Goal: Information Seeking & Learning: Learn about a topic

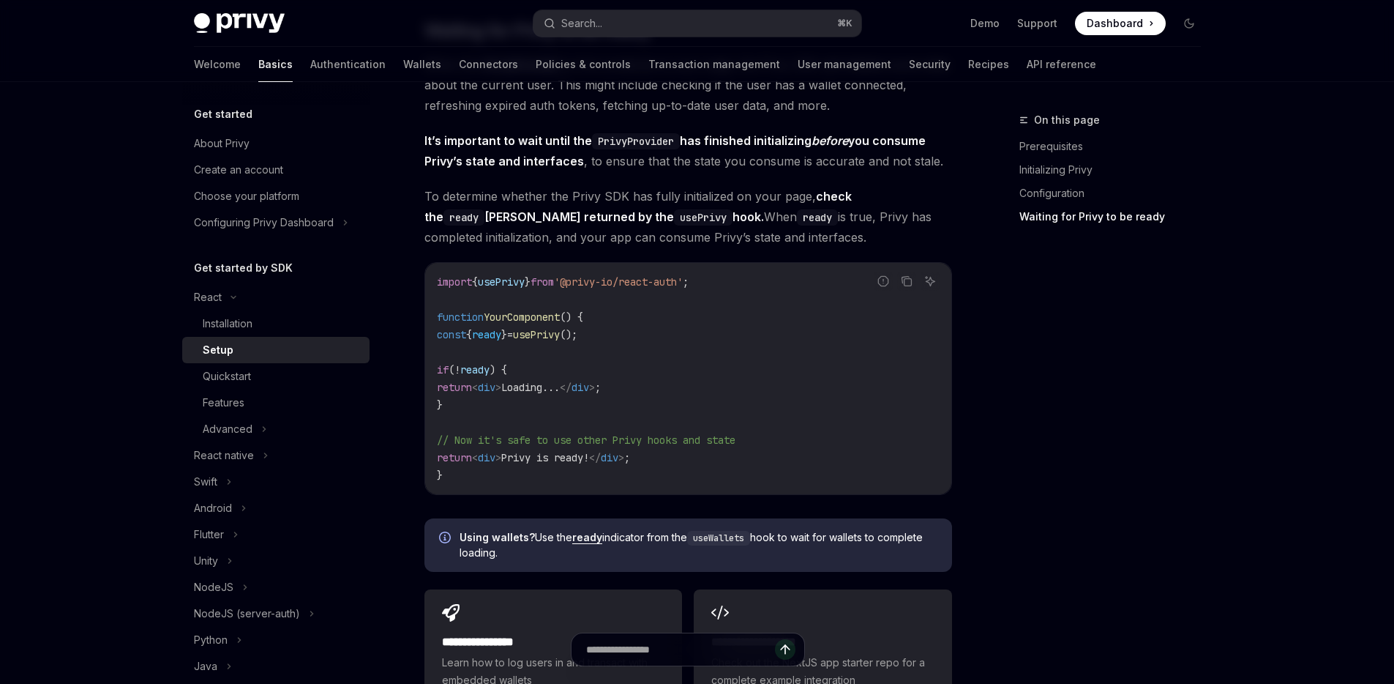
scroll to position [1587, 0]
click at [657, 326] on code "import { usePrivy } from '@privy-io/react-auth' ; function YourComponent () { c…" at bounding box center [688, 375] width 503 height 211
click at [711, 288] on code "import { usePrivy } from '@privy-io/react-auth' ; function YourComponent () { c…" at bounding box center [688, 375] width 503 height 211
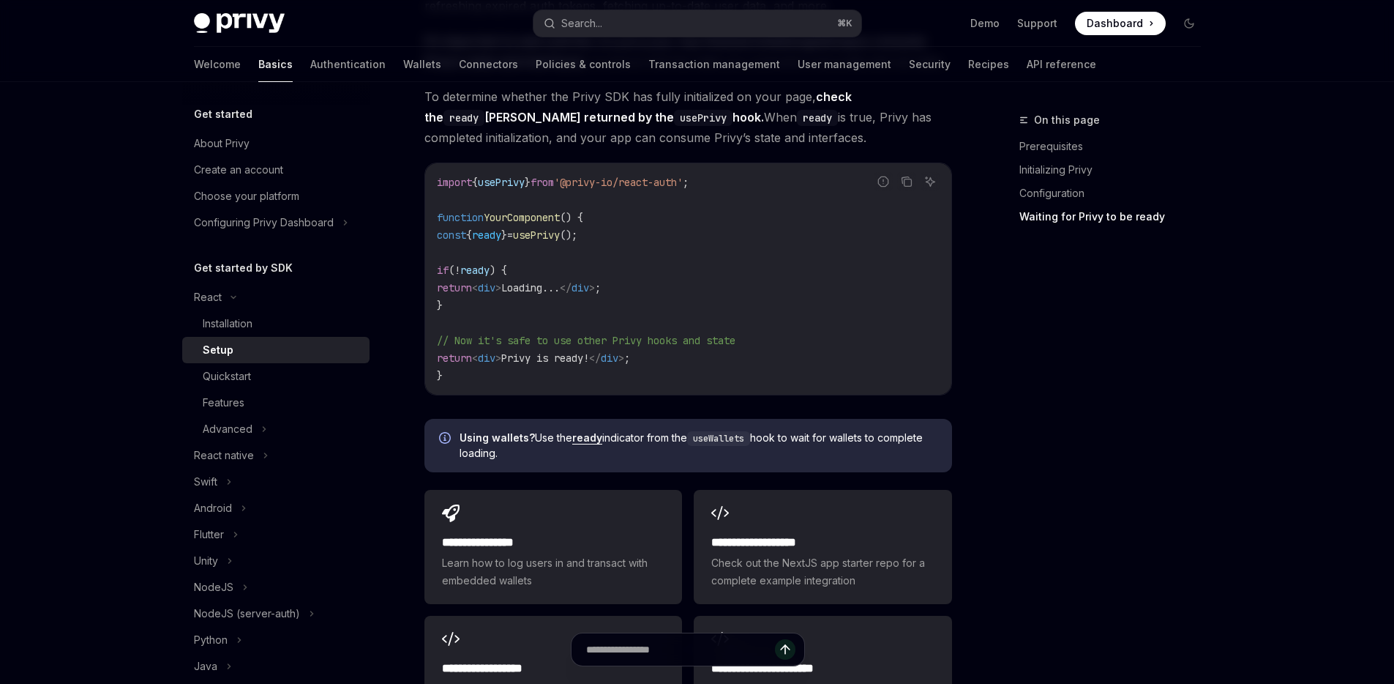
scroll to position [1697, 0]
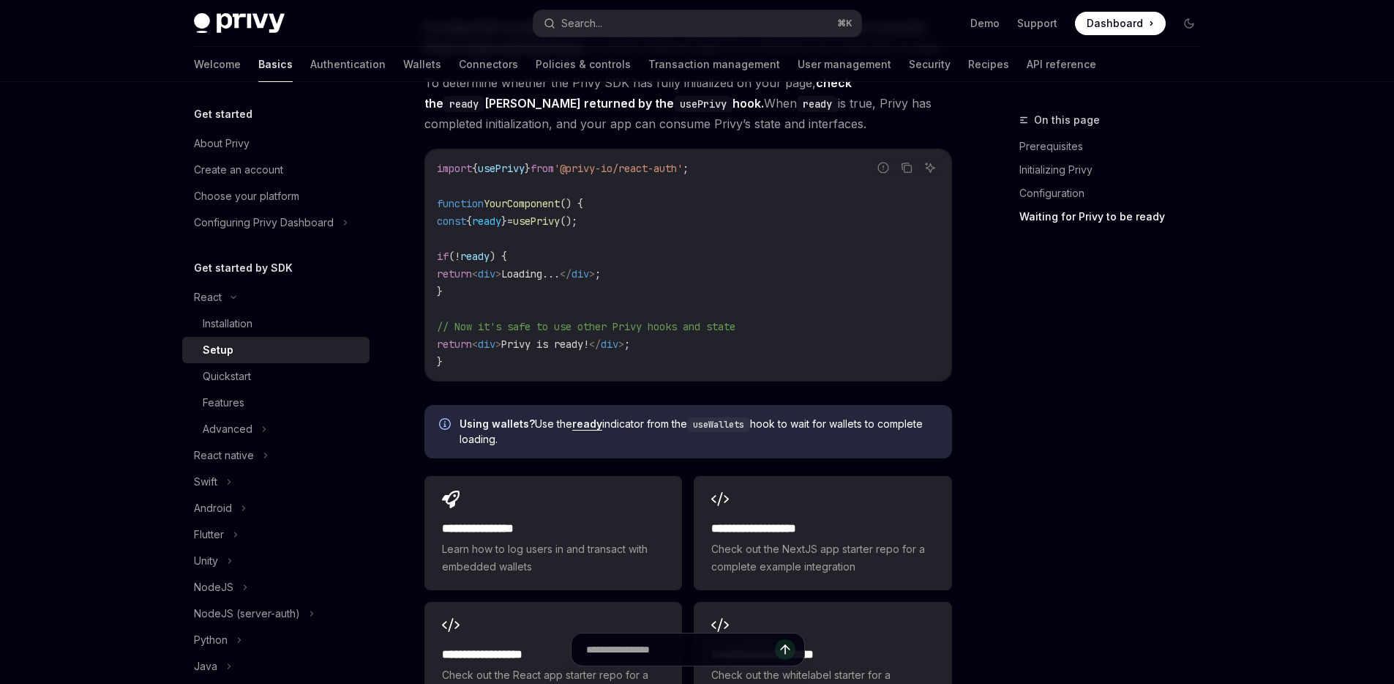
click at [689, 346] on code "import { usePrivy } from '@privy-io/react-auth' ; function YourComponent () { c…" at bounding box center [688, 265] width 503 height 211
click at [469, 282] on code "import { usePrivy } from '@privy-io/react-auth' ; function YourComponent () { c…" at bounding box center [688, 265] width 503 height 211
drag, startPoint x: 464, startPoint y: 288, endPoint x: 400, endPoint y: 225, distance: 90.1
copy code "const { ready } = usePrivy (); if ( ! ready ) { return < div > Loading... </ di…"
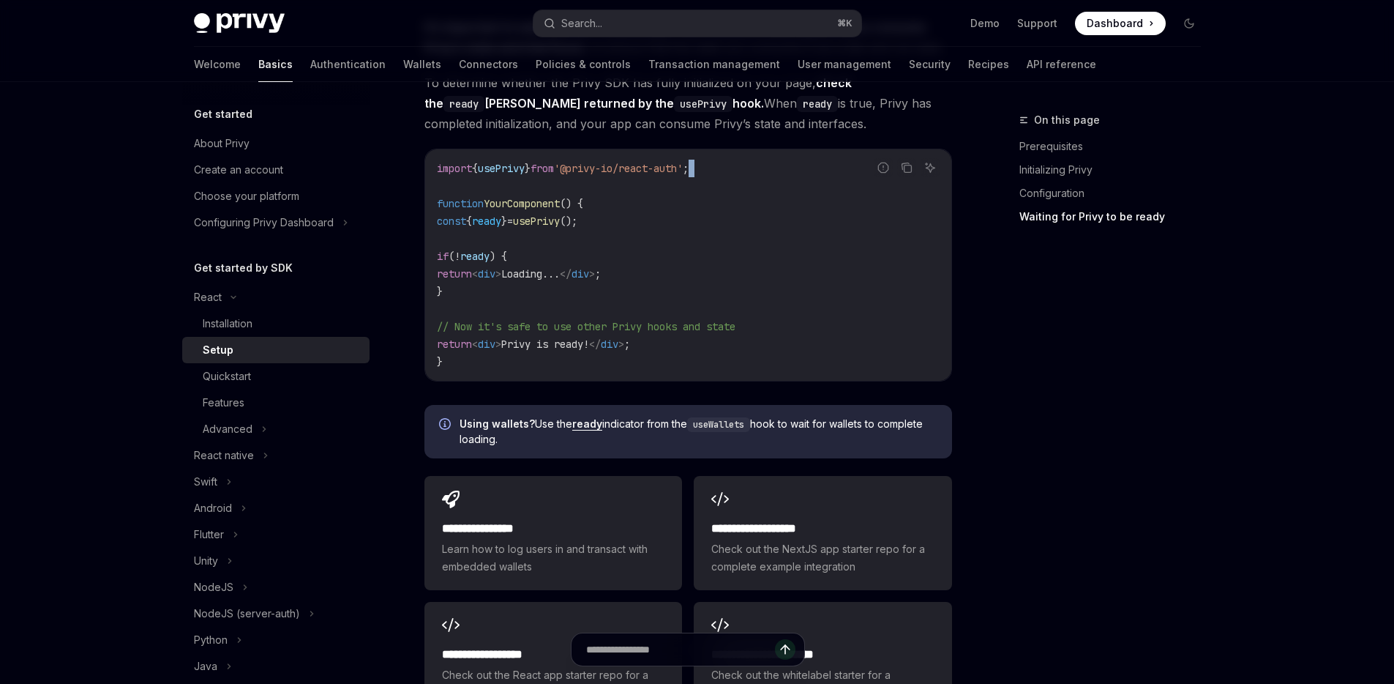
drag, startPoint x: 728, startPoint y: 166, endPoint x: 446, endPoint y: 173, distance: 282.6
click at [434, 177] on div "import { usePrivy } from '@privy-io/react-auth' ; function YourComponent () { c…" at bounding box center [688, 264] width 526 height 231
click at [521, 165] on span "usePrivy" at bounding box center [501, 168] width 47 height 13
copy span "usePrivy"
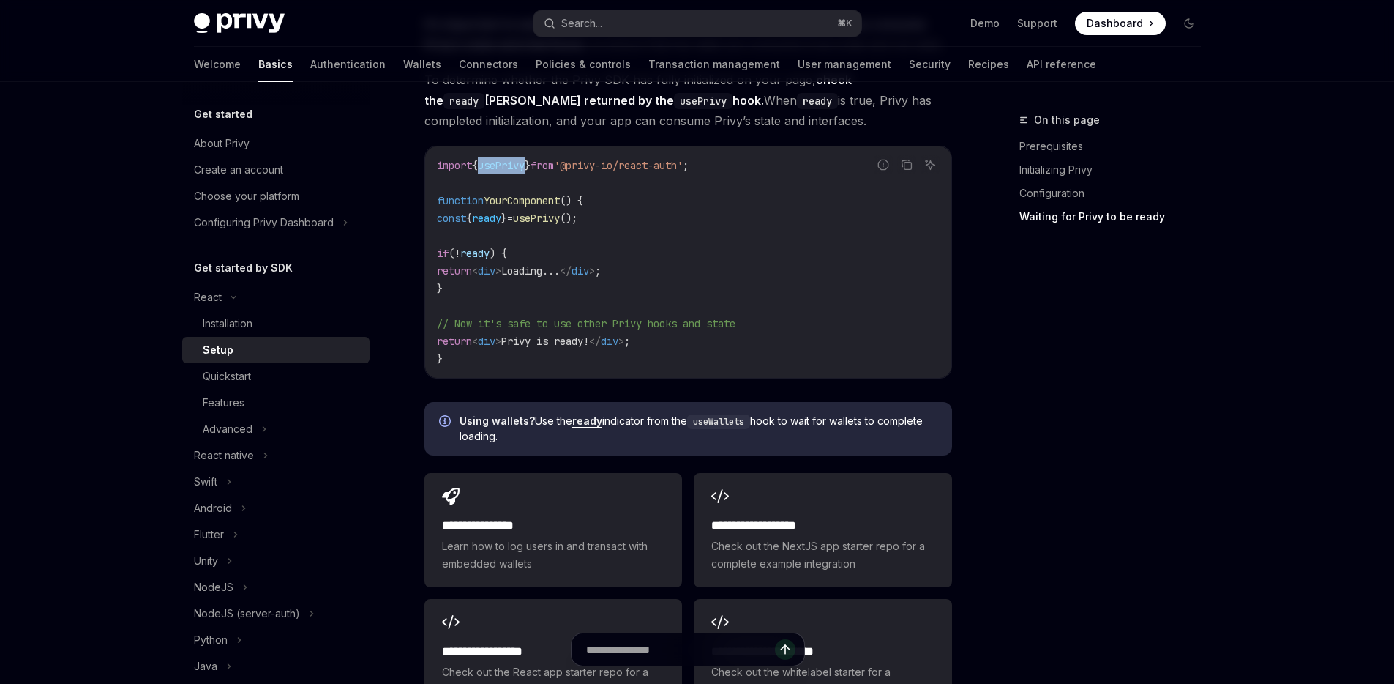
scroll to position [1972, 0]
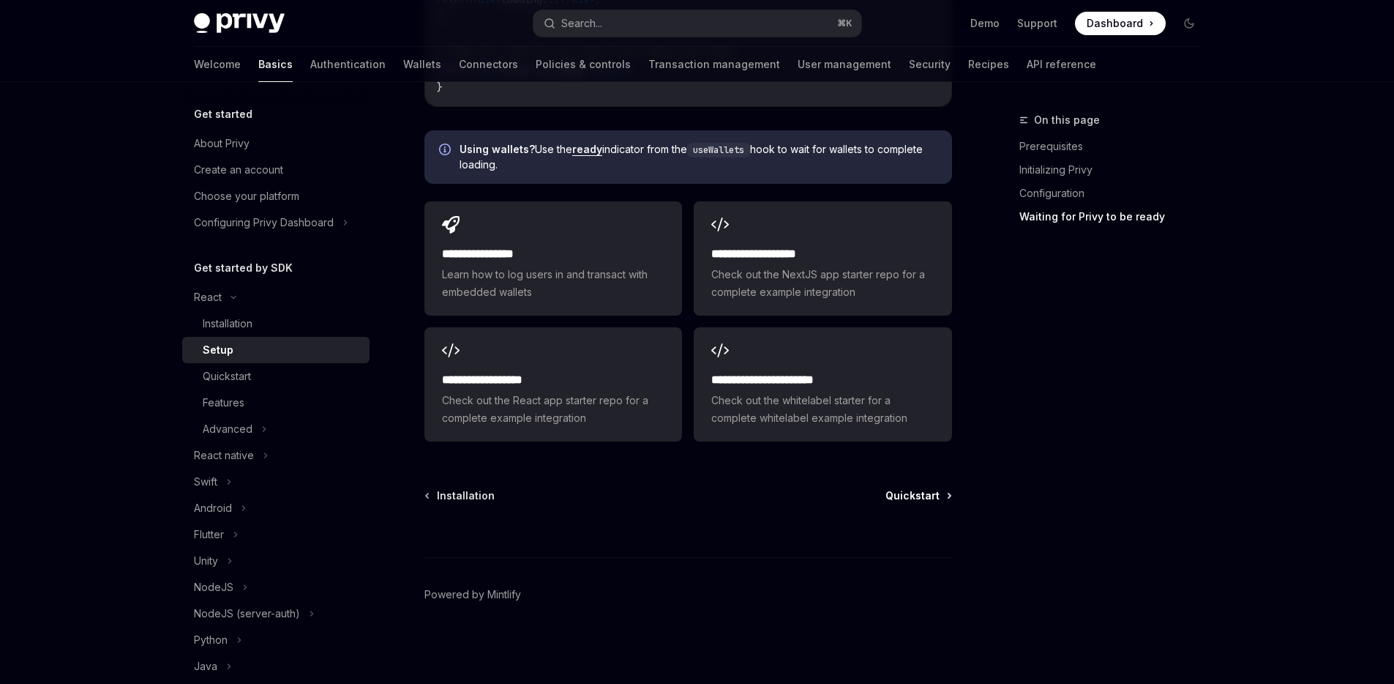
click at [921, 497] on span "Quickstart" at bounding box center [913, 495] width 54 height 15
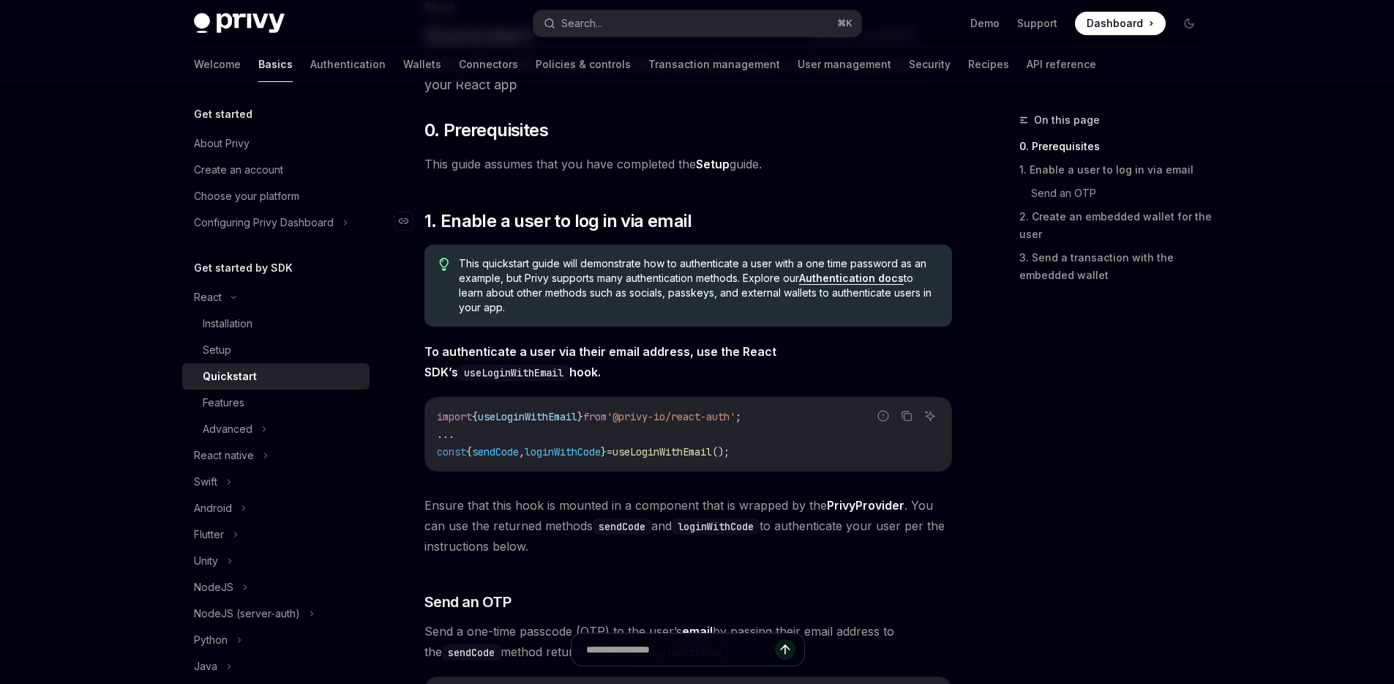
scroll to position [121, 0]
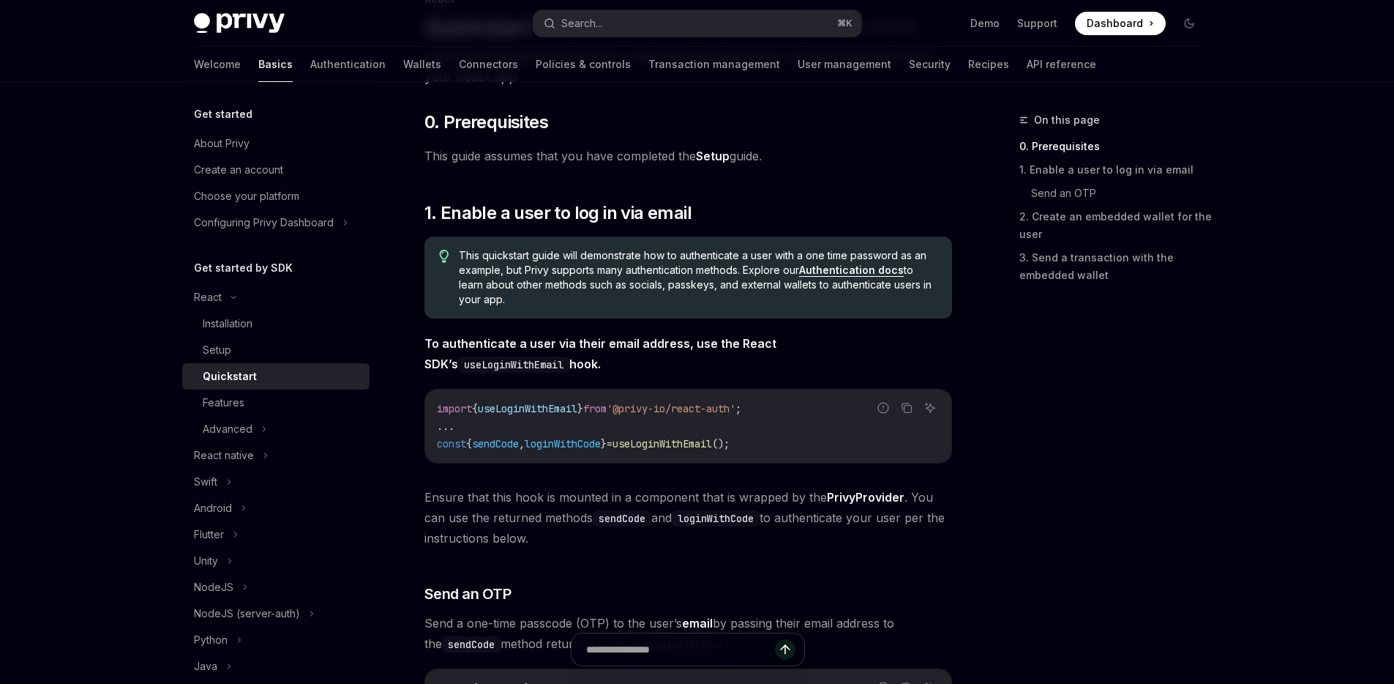
click at [789, 444] on code "import { useLoginWithEmail } from '@privy-io/react-auth' ; ... const { sendCode…" at bounding box center [688, 426] width 503 height 53
click at [800, 460] on div "import { useLoginWithEmail } from '@privy-io/react-auth' ; ... const { sendCode…" at bounding box center [688, 425] width 526 height 73
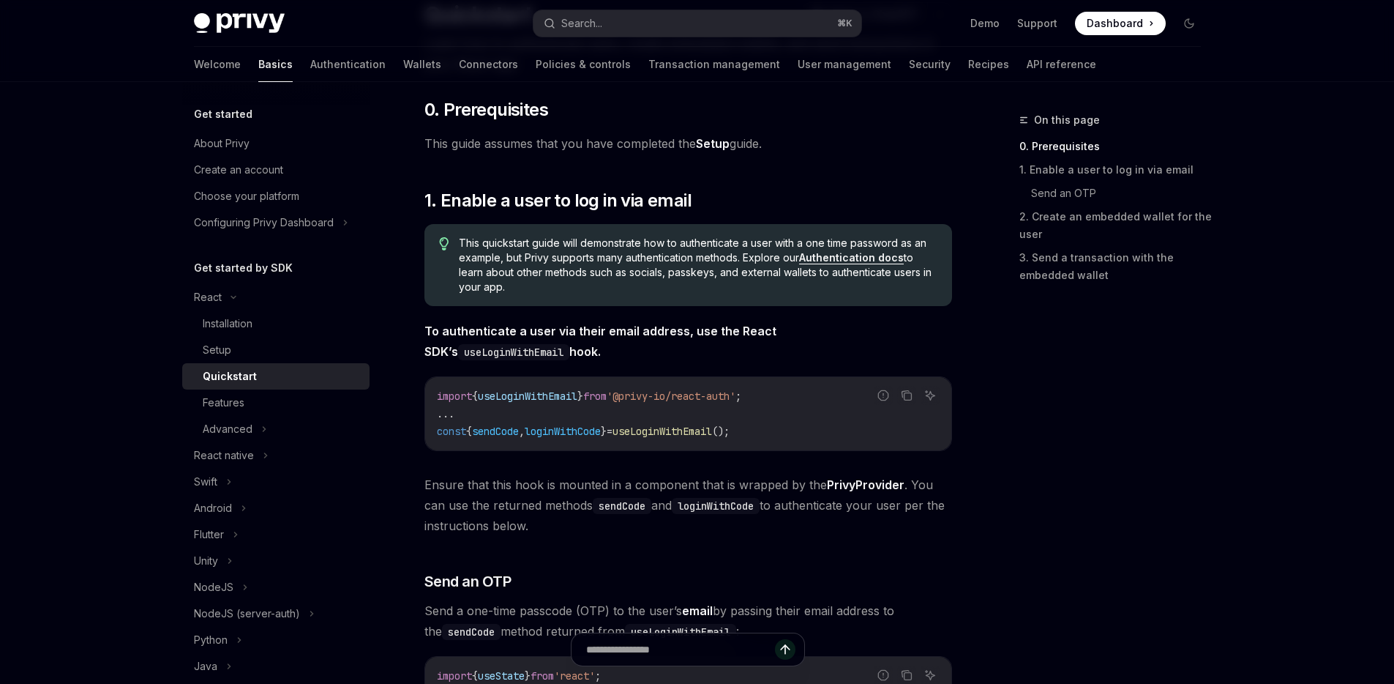
scroll to position [135, 0]
click at [569, 343] on code "useLoginWithEmail" at bounding box center [513, 351] width 111 height 16
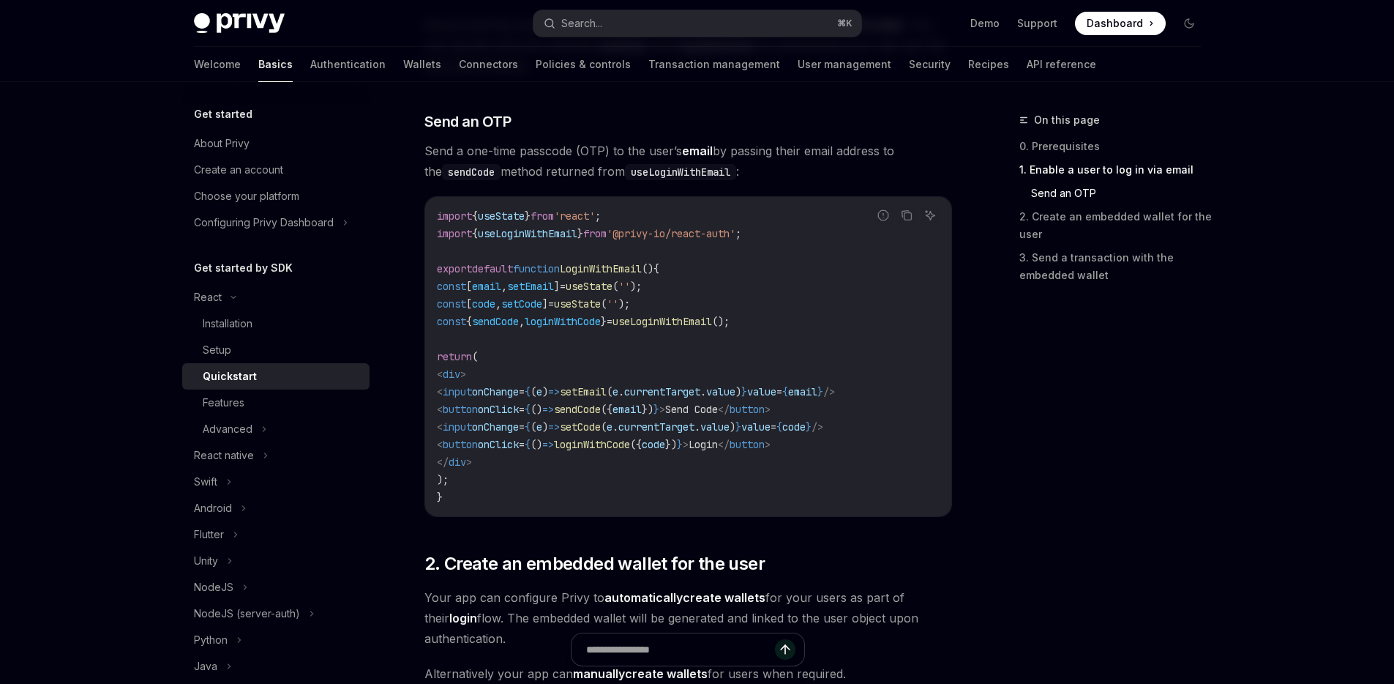
scroll to position [829, 0]
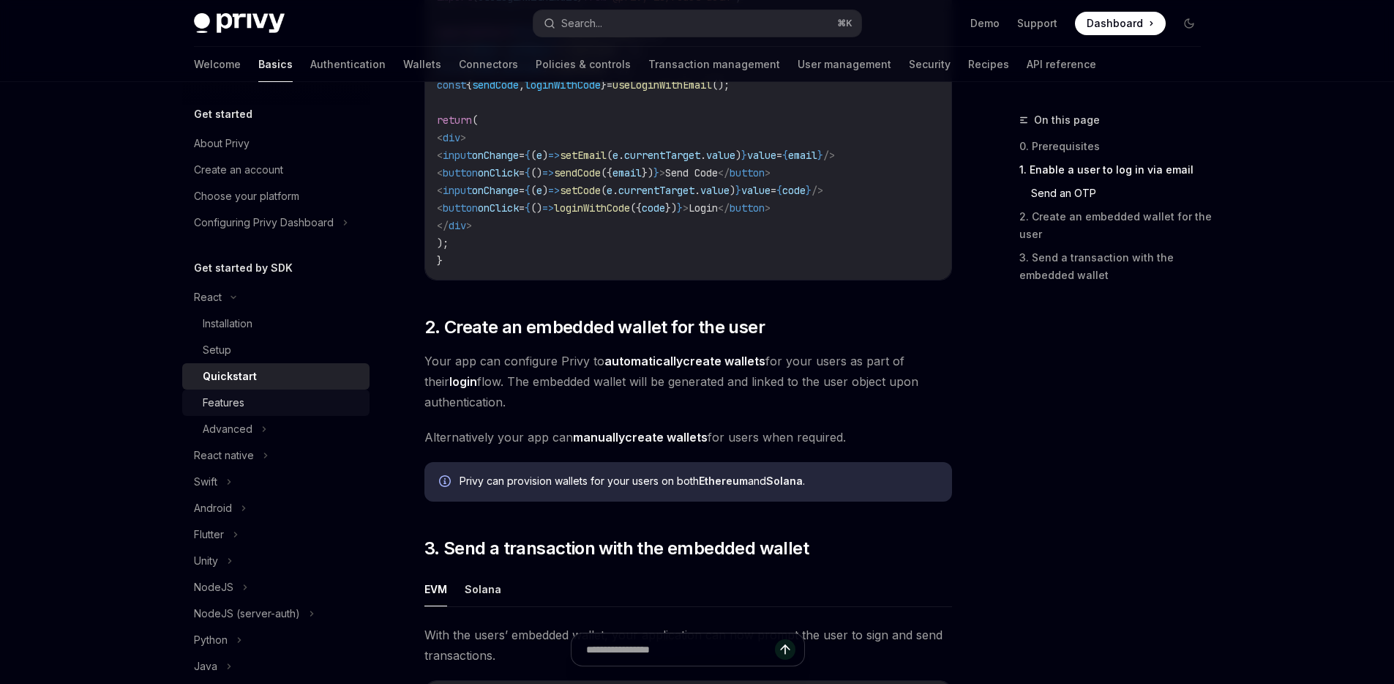
click at [289, 397] on div "Features" at bounding box center [282, 403] width 158 height 18
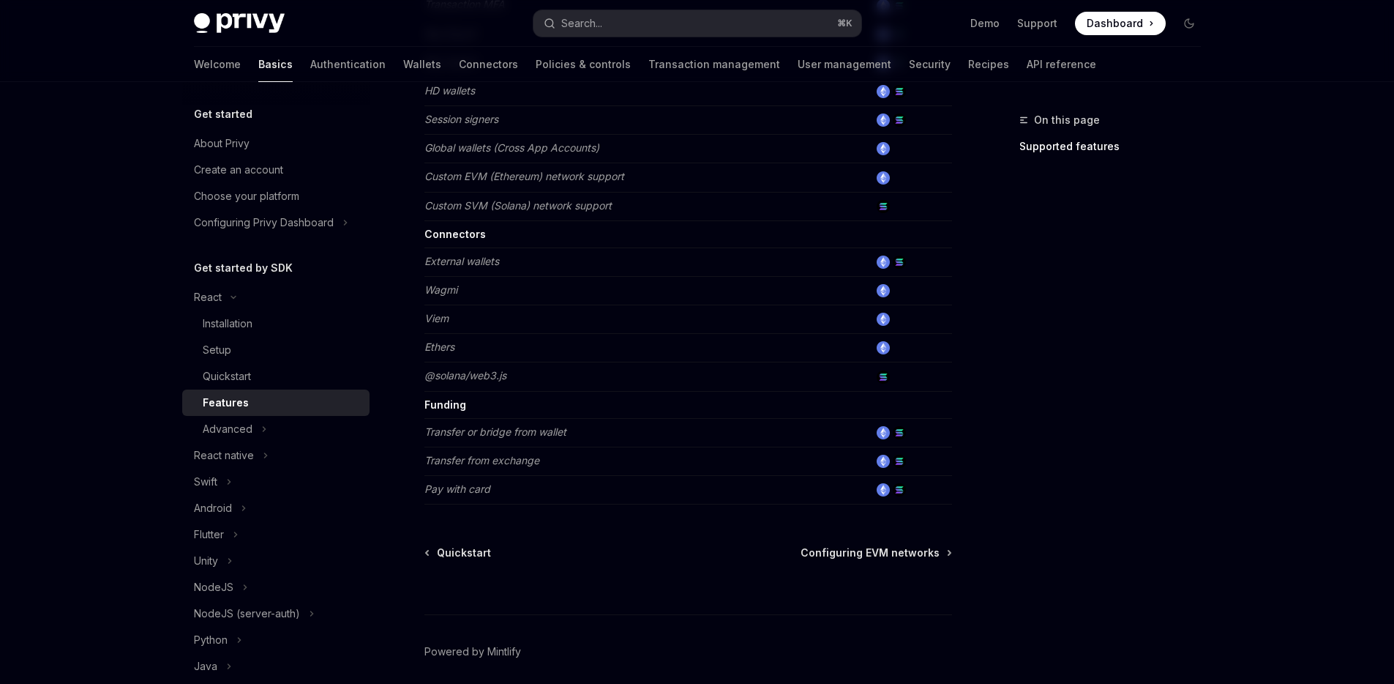
scroll to position [893, 0]
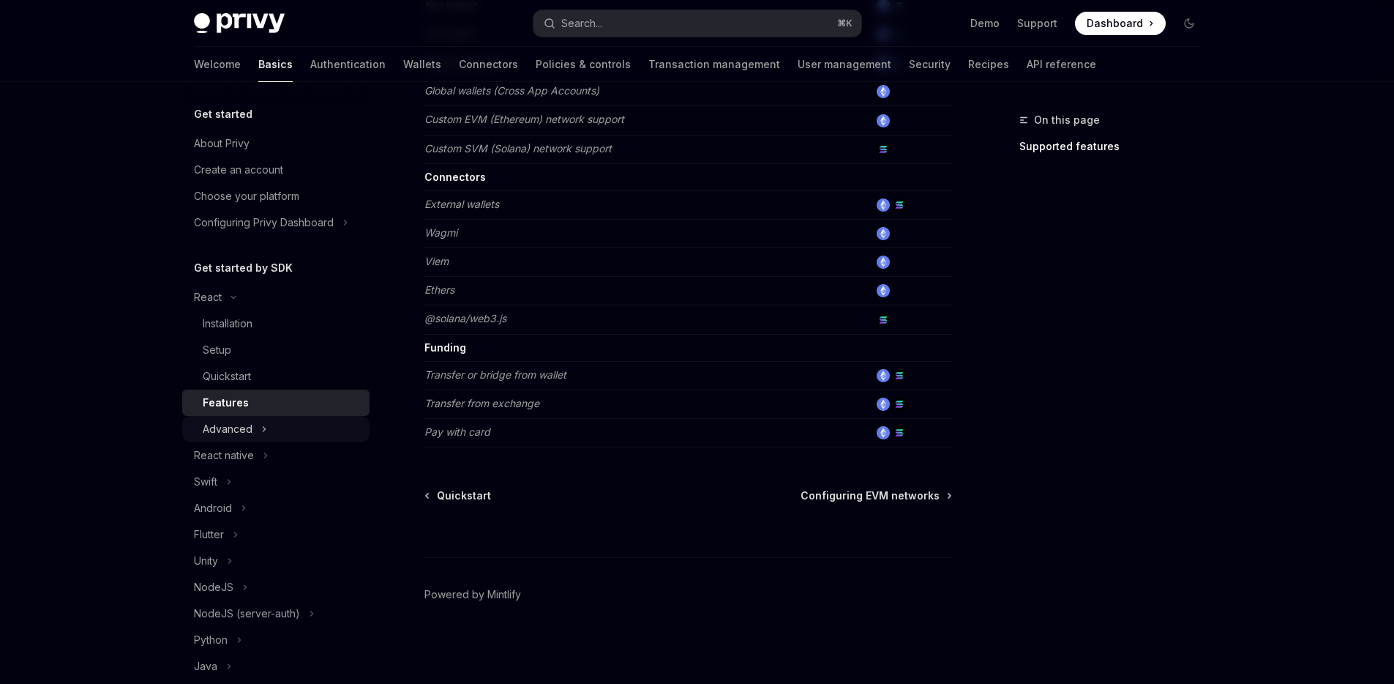
click at [253, 425] on button "Advanced" at bounding box center [275, 429] width 187 height 26
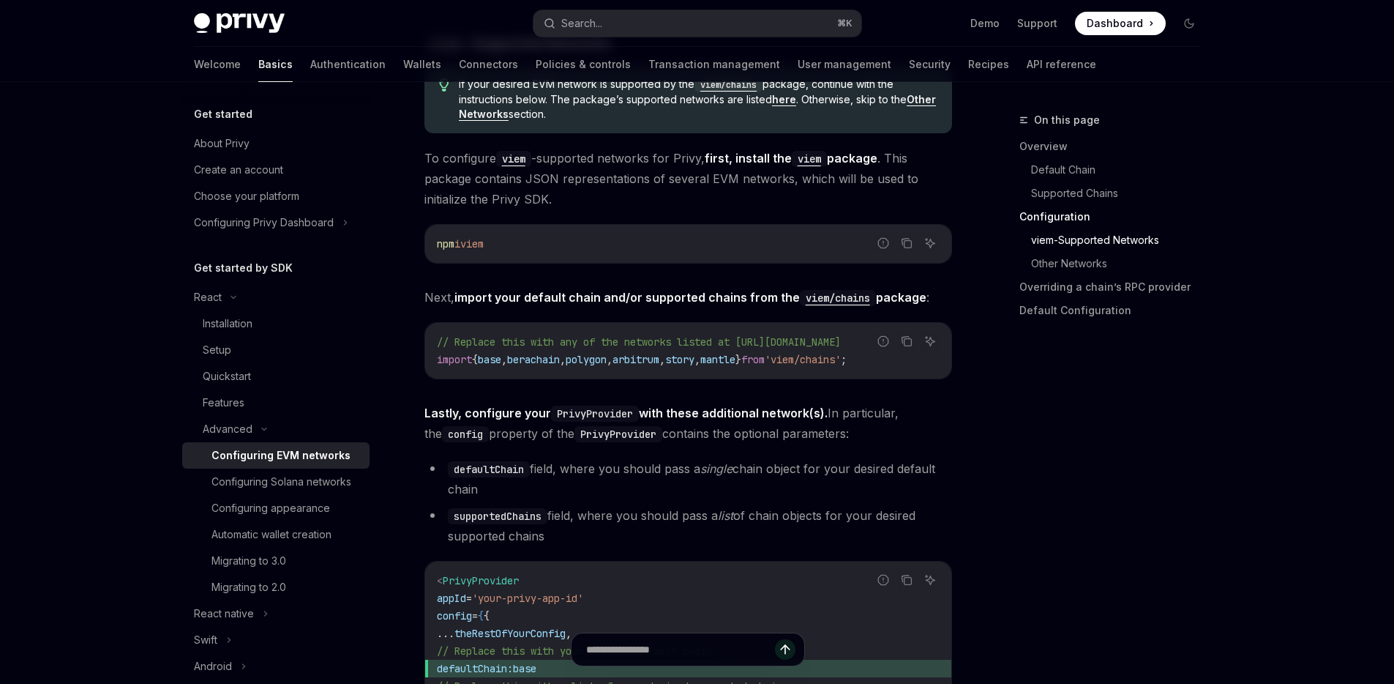
scroll to position [1746, 0]
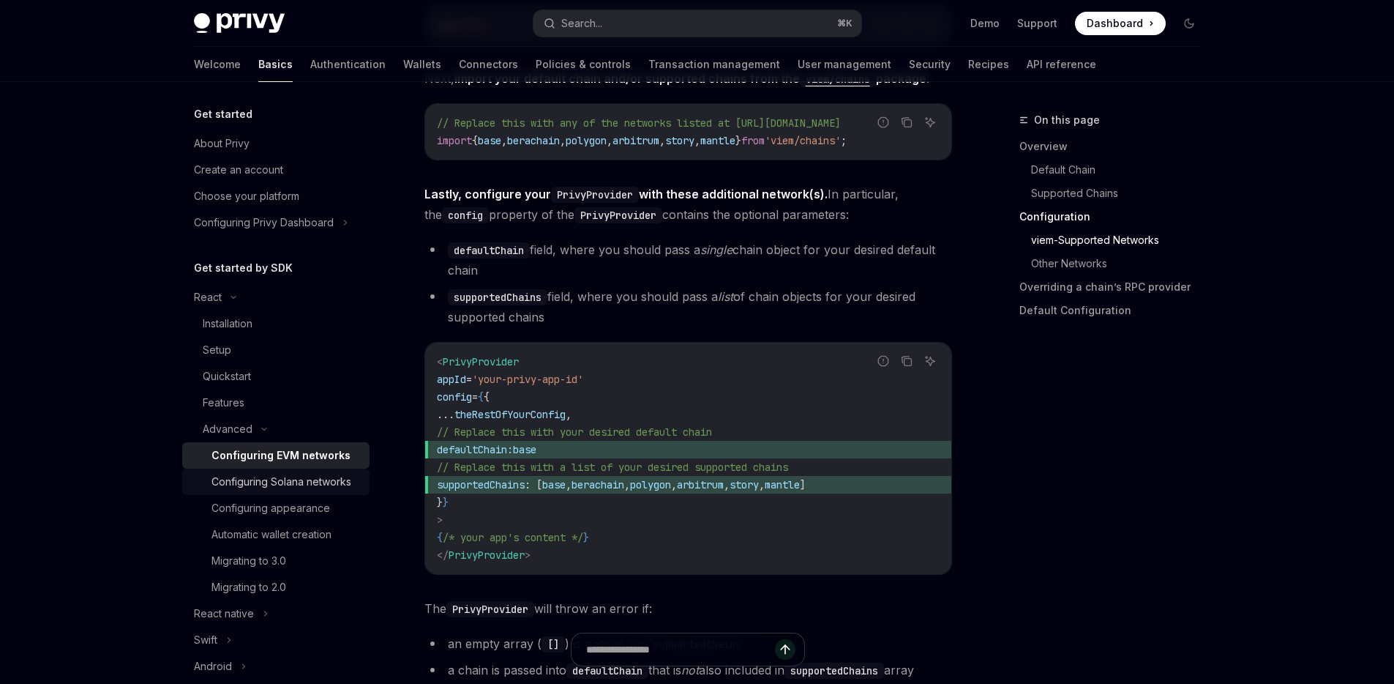
click at [258, 482] on div "Configuring Solana networks" at bounding box center [282, 482] width 140 height 18
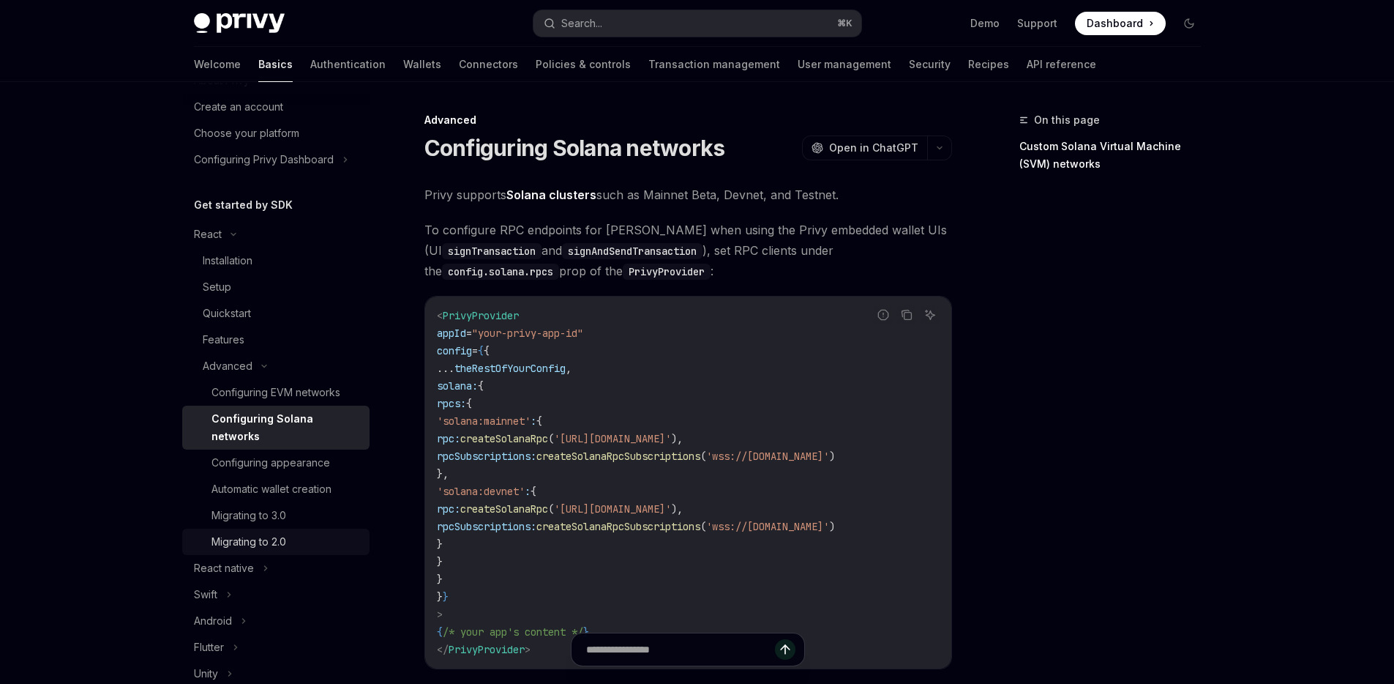
scroll to position [127, 0]
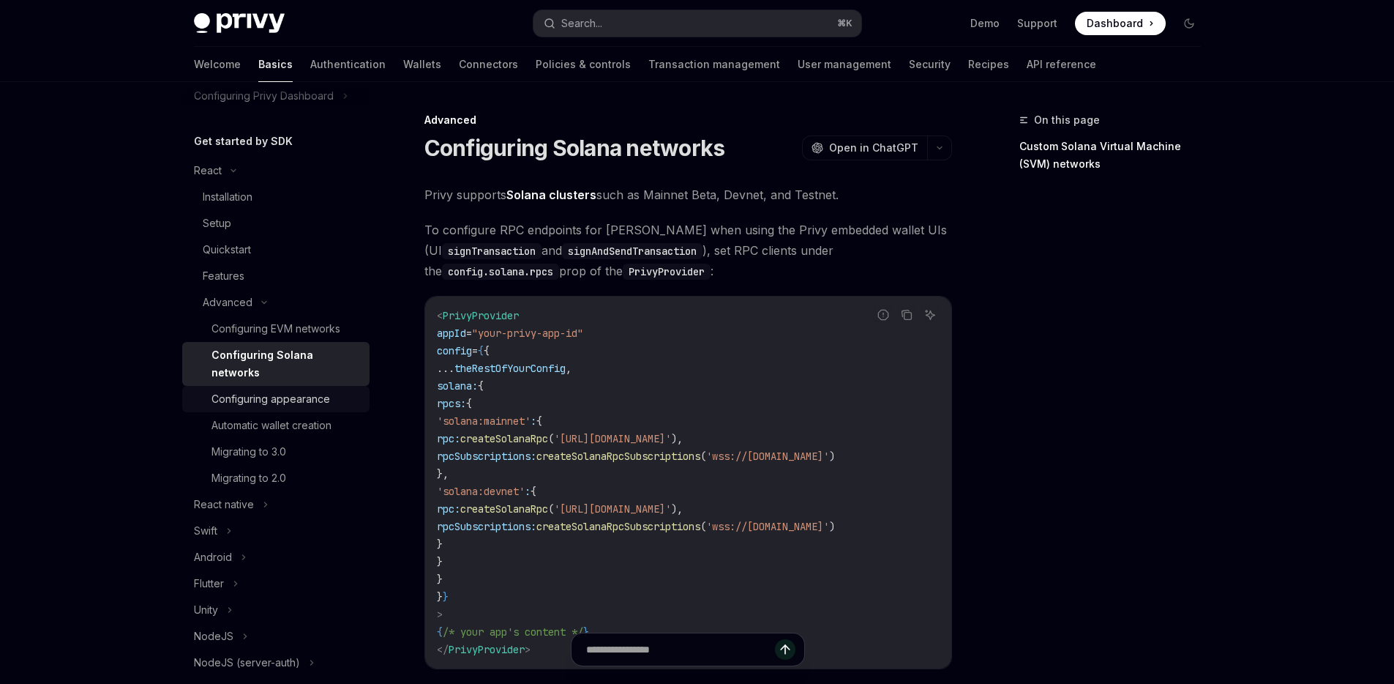
click at [287, 399] on div "Configuring appearance" at bounding box center [271, 399] width 119 height 18
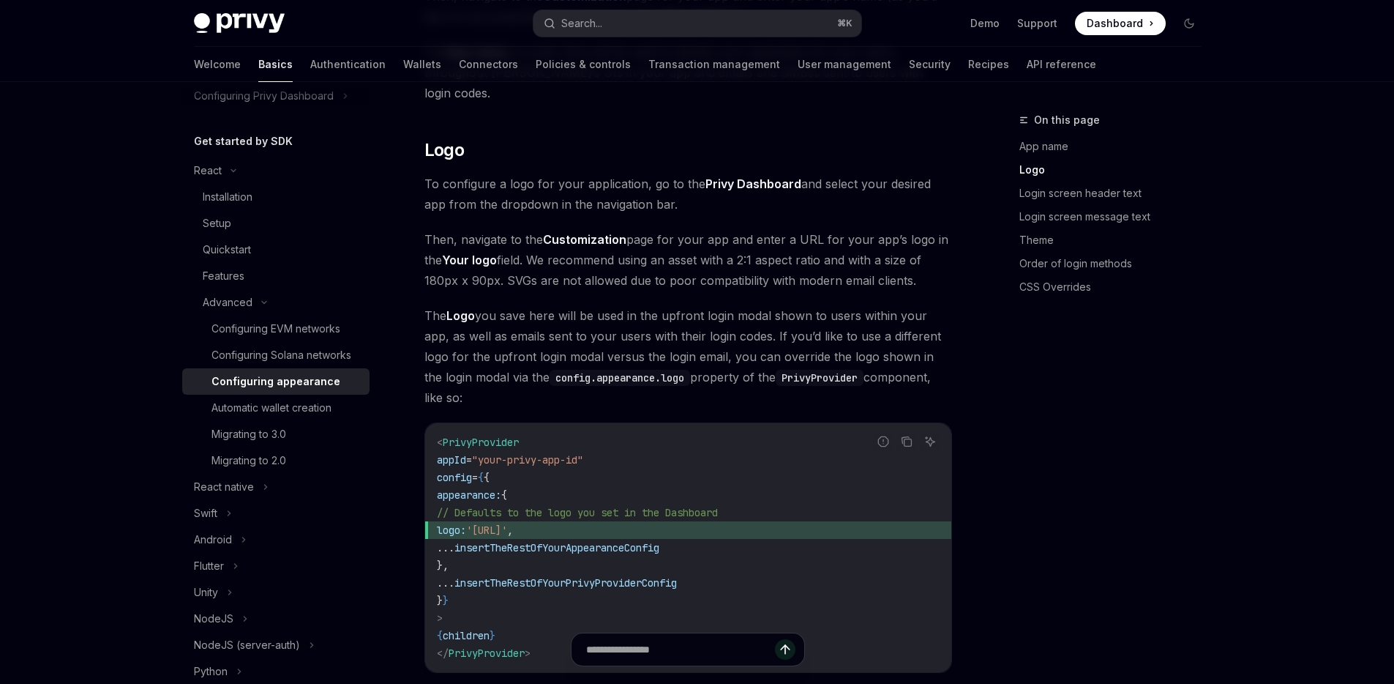
scroll to position [550, 0]
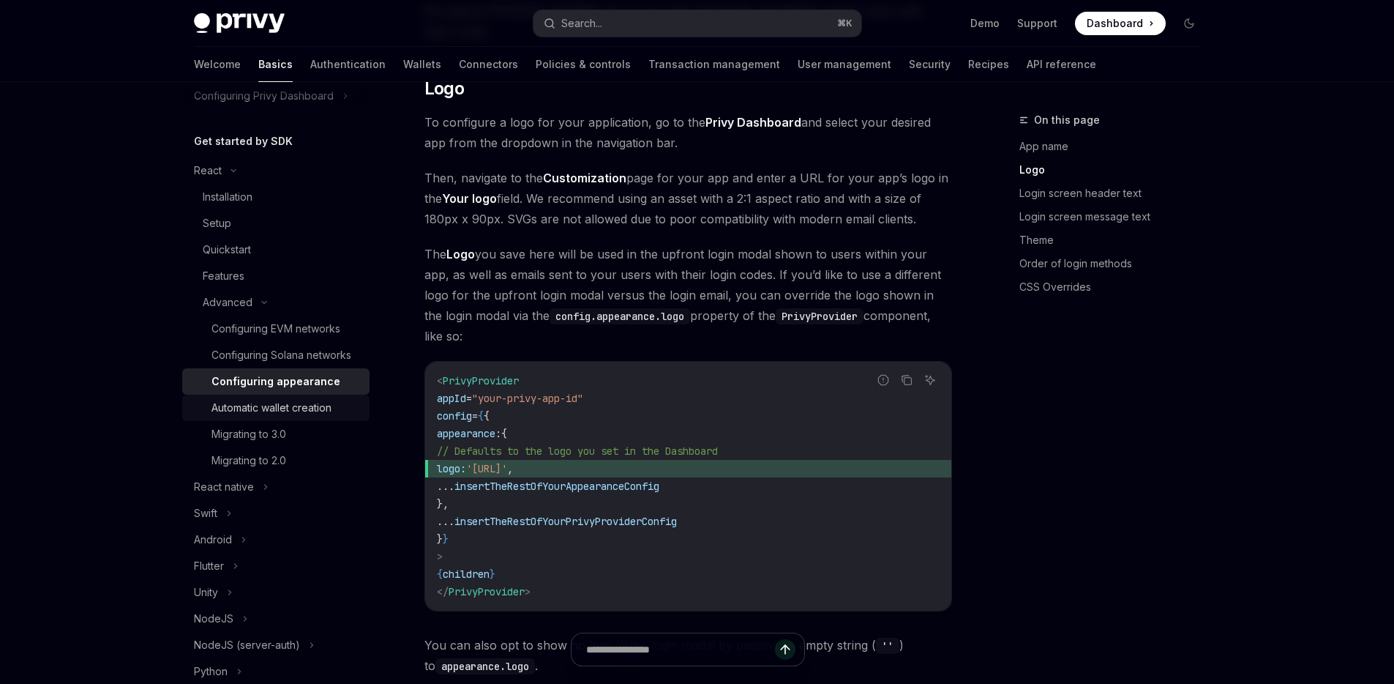
click at [267, 417] on div "Automatic wallet creation" at bounding box center [272, 408] width 120 height 18
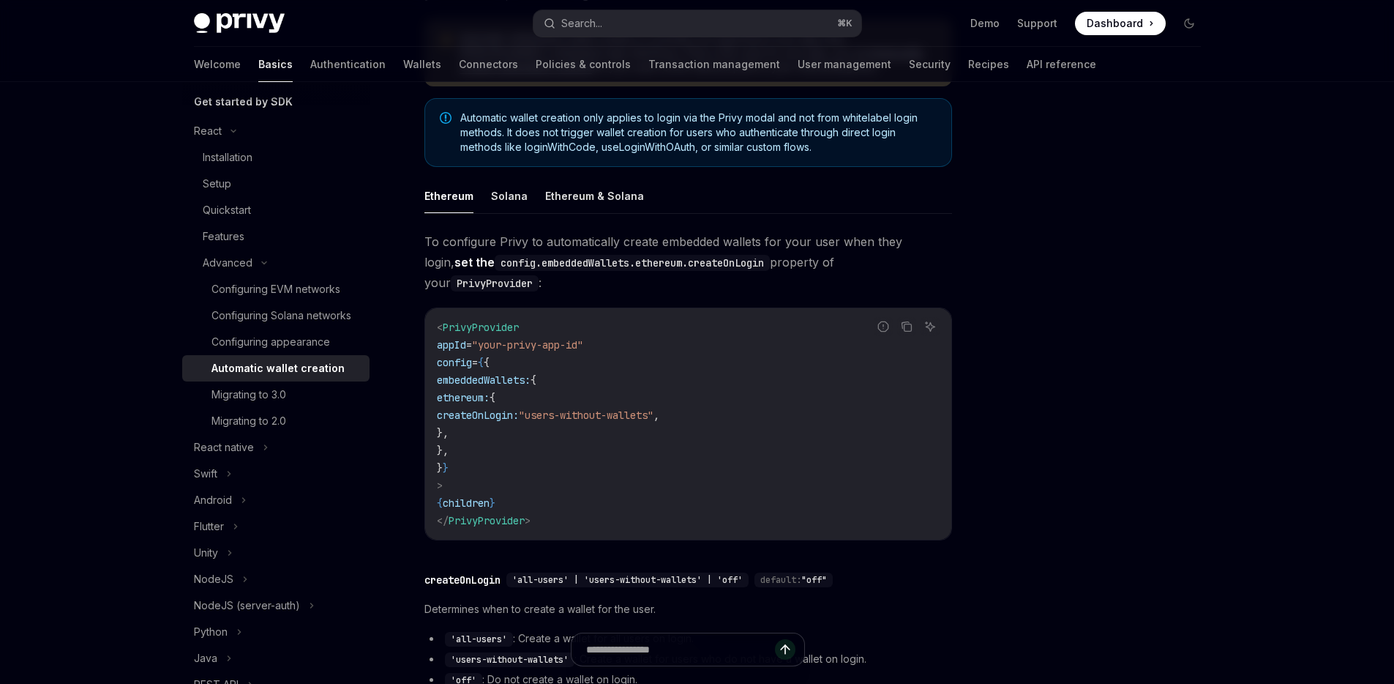
scroll to position [239, 0]
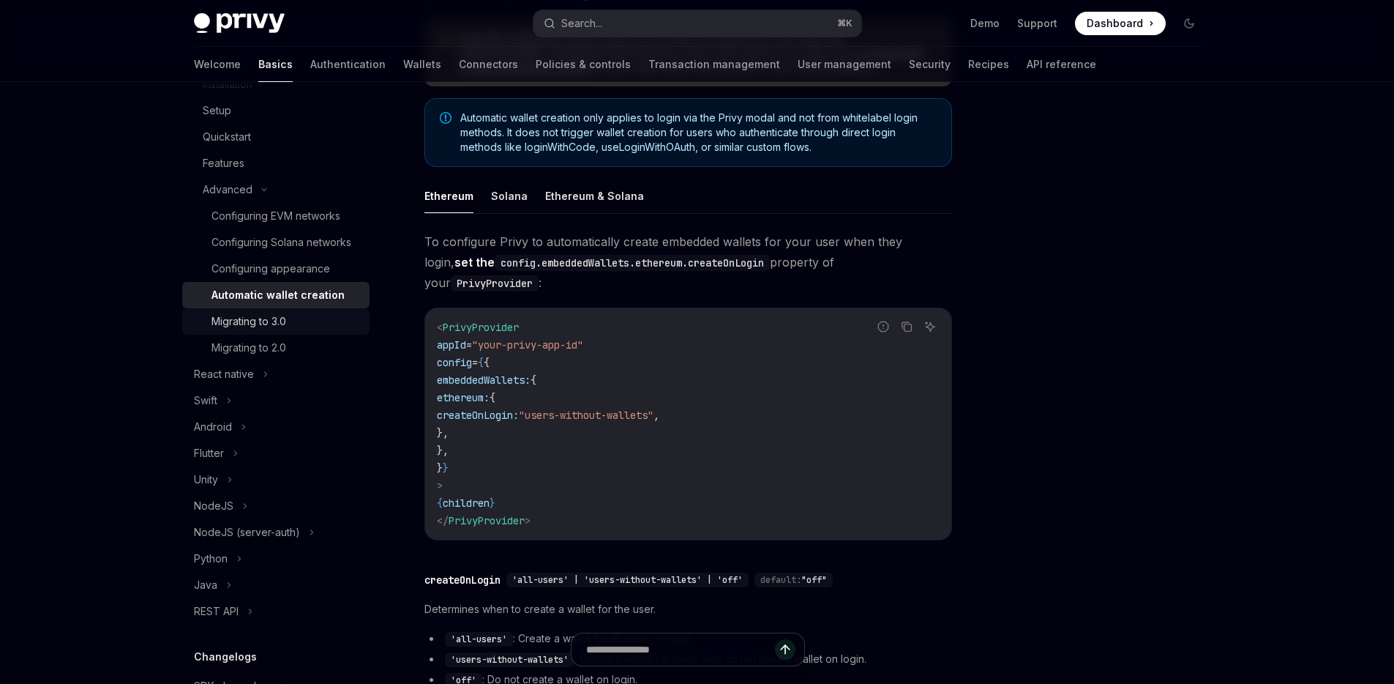
click at [268, 330] on div "Migrating to 3.0" at bounding box center [249, 322] width 75 height 18
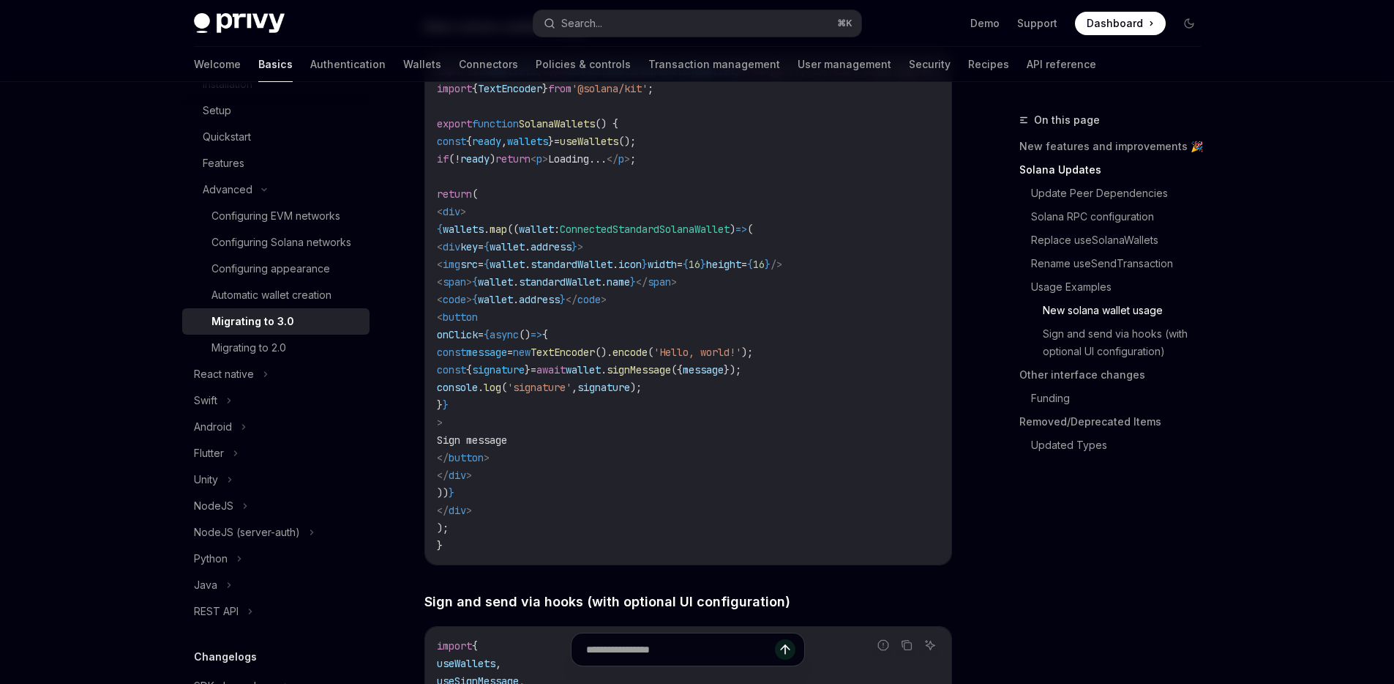
scroll to position [2633, 0]
type textarea "*"
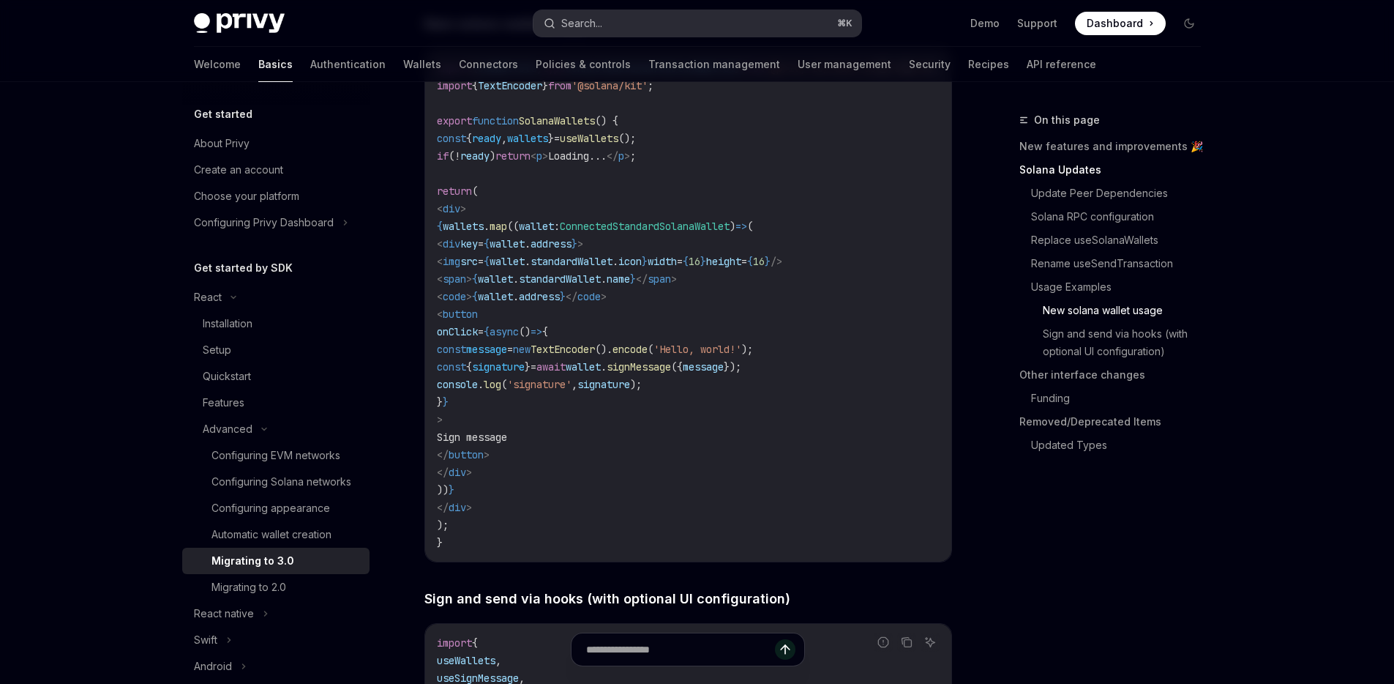
click at [659, 21] on button "Search... ⌘ K" at bounding box center [698, 23] width 328 height 26
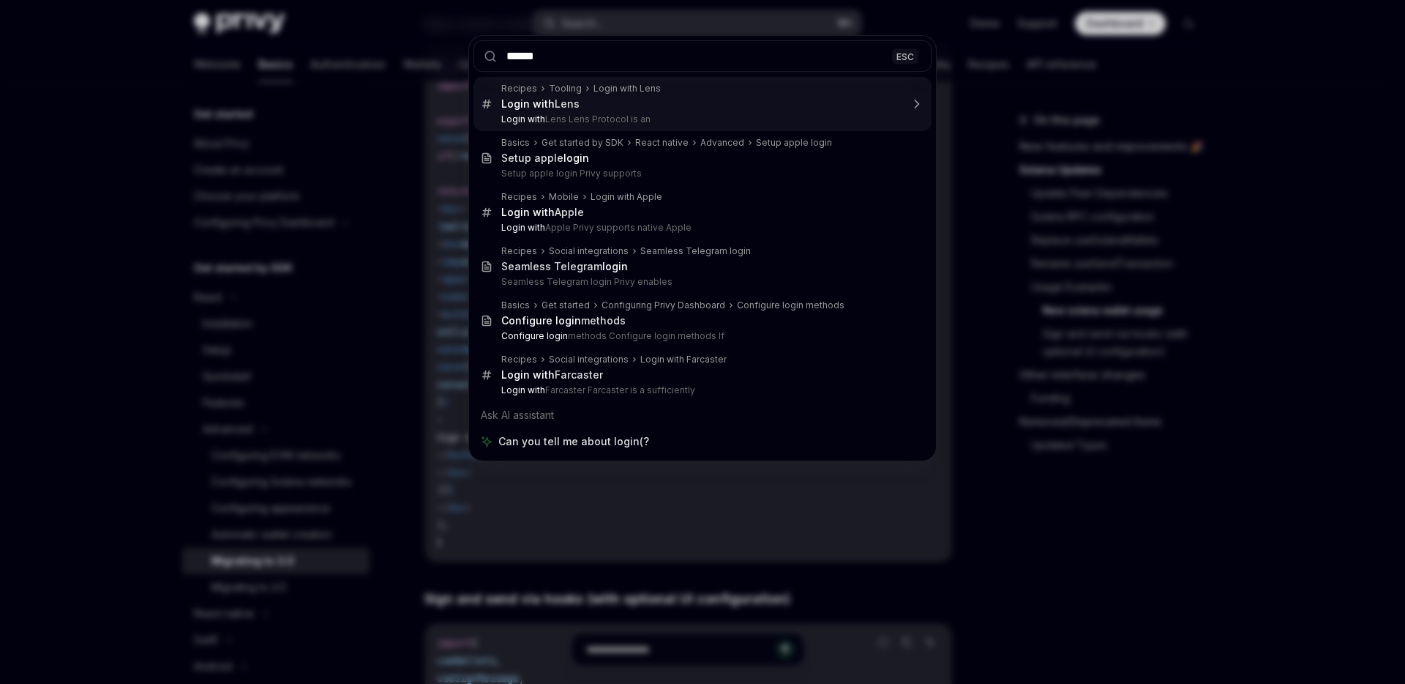
type input "*******"
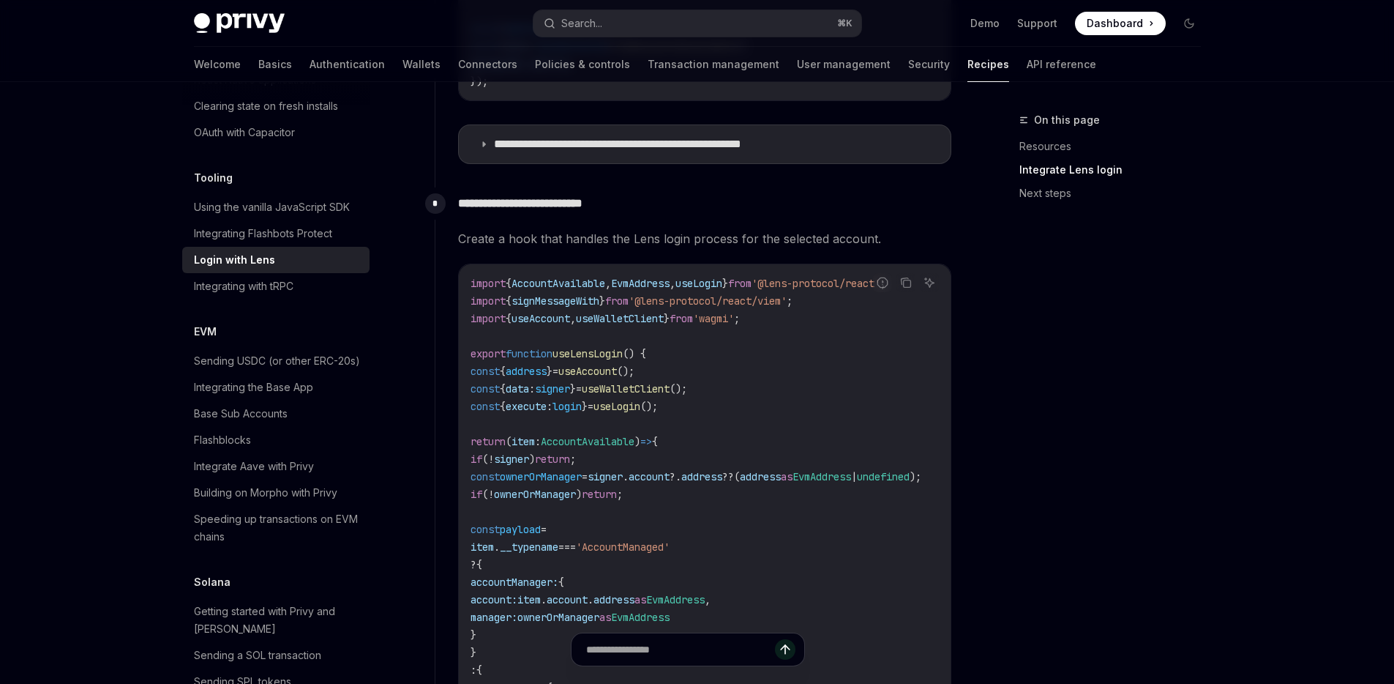
scroll to position [2047, 0]
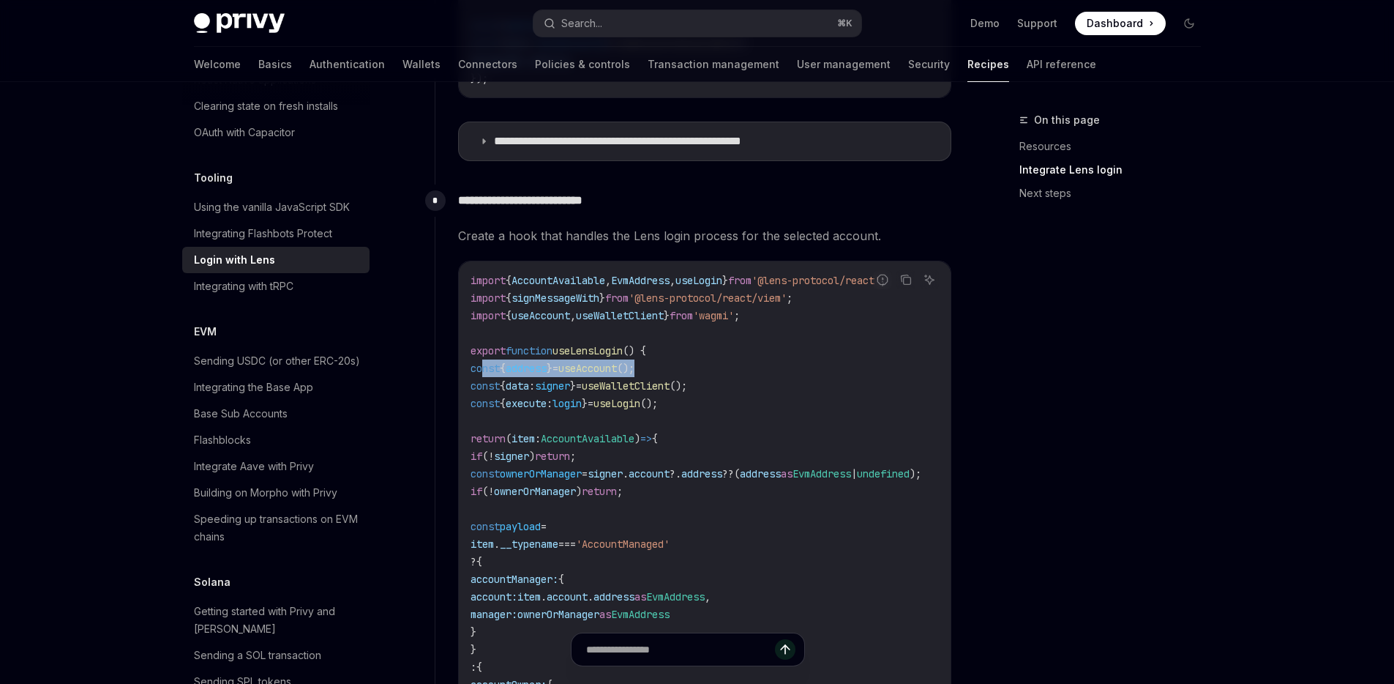
drag, startPoint x: 694, startPoint y: 381, endPoint x: 484, endPoint y: 379, distance: 210.1
click at [484, 379] on code "import { AccountAvailable , EvmAddress , useLogin } from '@lens-protocol/react'…" at bounding box center [714, 579] width 486 height 615
copy span "const { address } = useAccount ();"
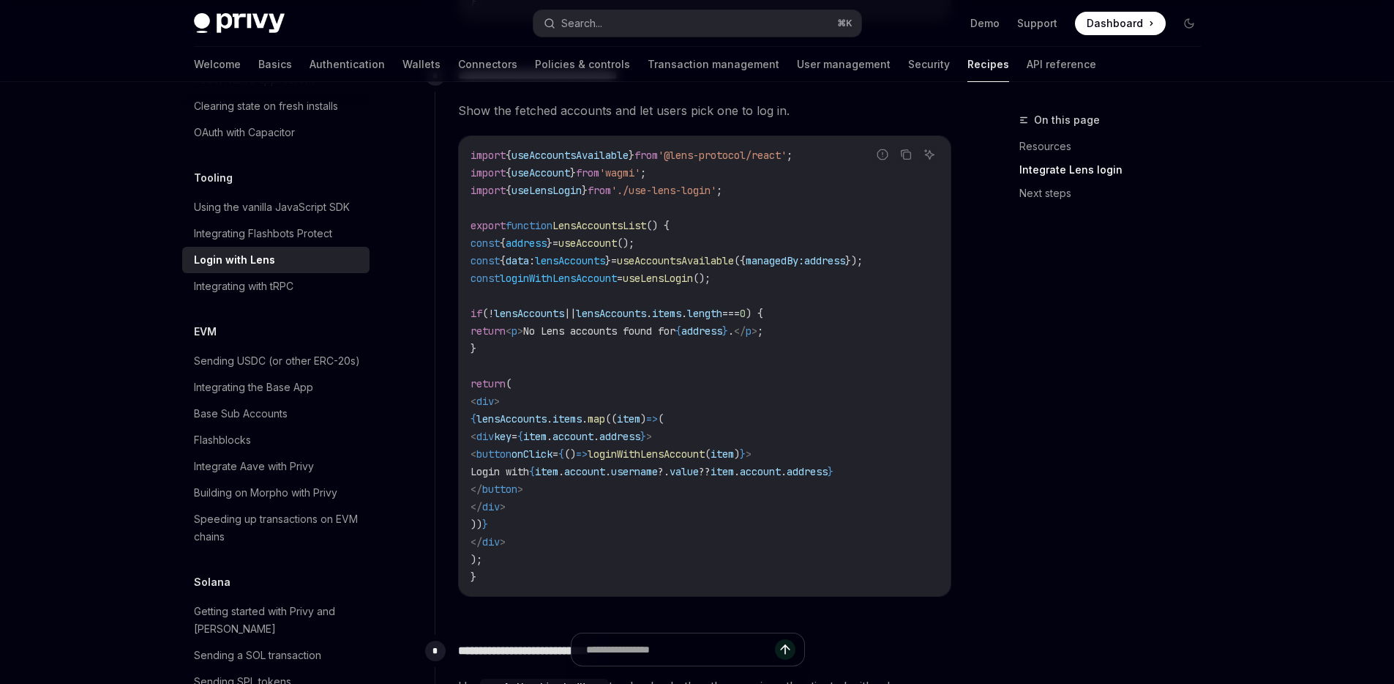
scroll to position [2937, 0]
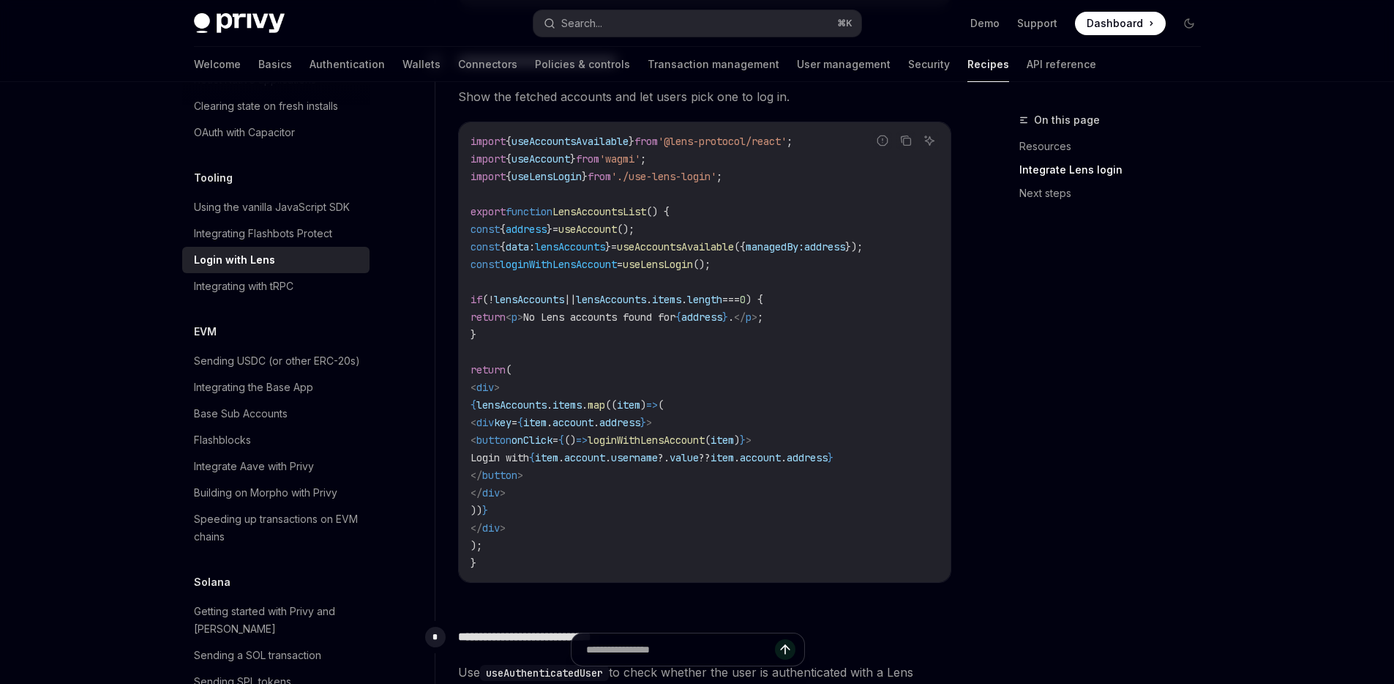
click at [683, 254] on code "import { useAccountsAvailable } from '@lens-protocol/react' ; import { useAccou…" at bounding box center [705, 351] width 468 height 439
drag, startPoint x: 679, startPoint y: 249, endPoint x: 482, endPoint y: 247, distance: 196.9
click at [482, 247] on code "import { useAccountsAvailable } from '@lens-protocol/react' ; import { useAccou…" at bounding box center [705, 351] width 468 height 439
copy span "const { address } = useAccount ();"
click at [553, 165] on span "useAccount" at bounding box center [541, 158] width 59 height 13
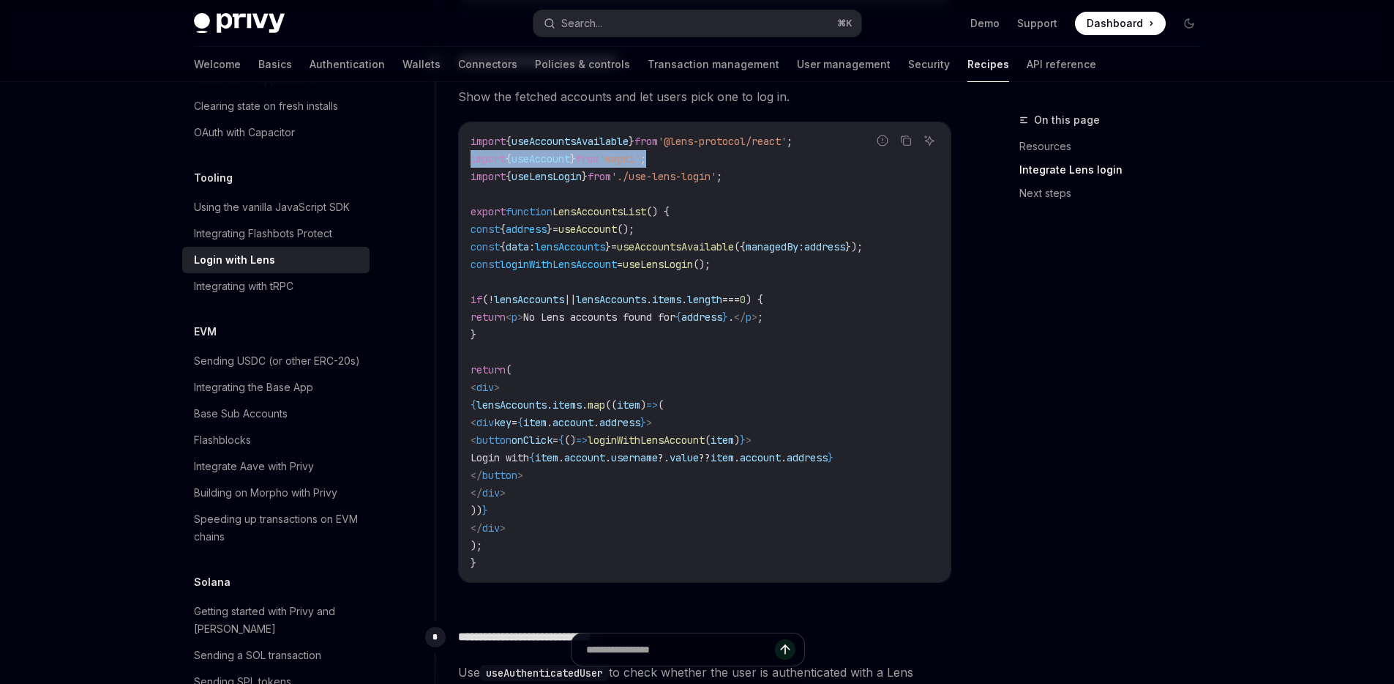
drag, startPoint x: 684, startPoint y: 179, endPoint x: 462, endPoint y: 182, distance: 222.5
click at [462, 182] on div "import { useAccountsAvailable } from '@lens-protocol/react' ; import { useAccou…" at bounding box center [705, 352] width 492 height 460
copy span "import { useAccount } from 'wagmi' ;"
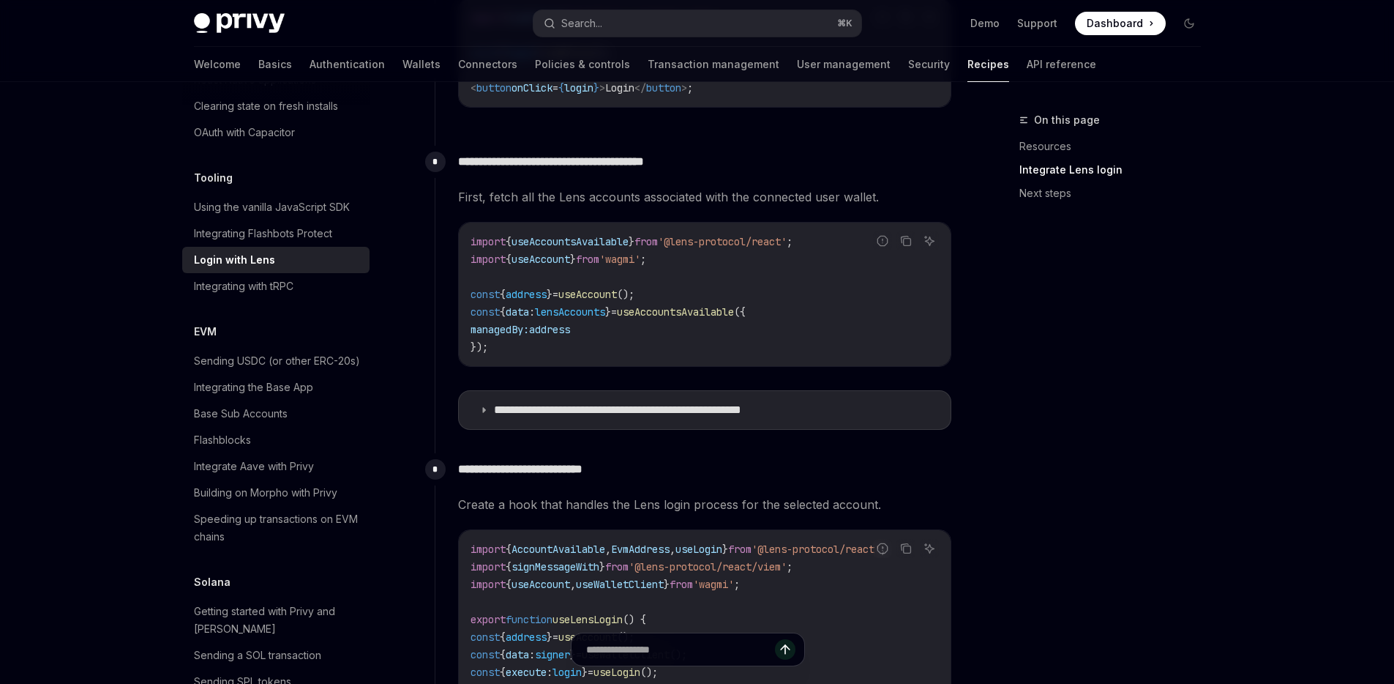
scroll to position [1803, 0]
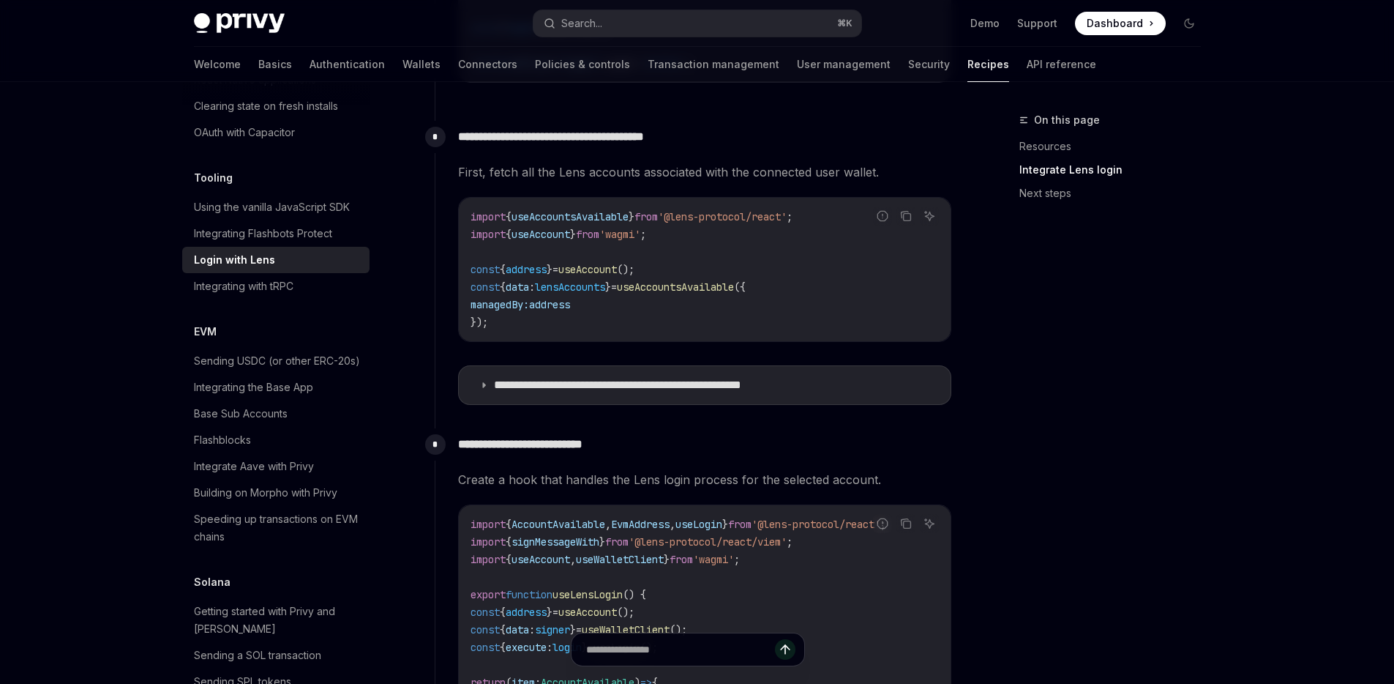
click at [640, 241] on span "'wagmi'" at bounding box center [620, 234] width 41 height 13
copy span "wagmi"
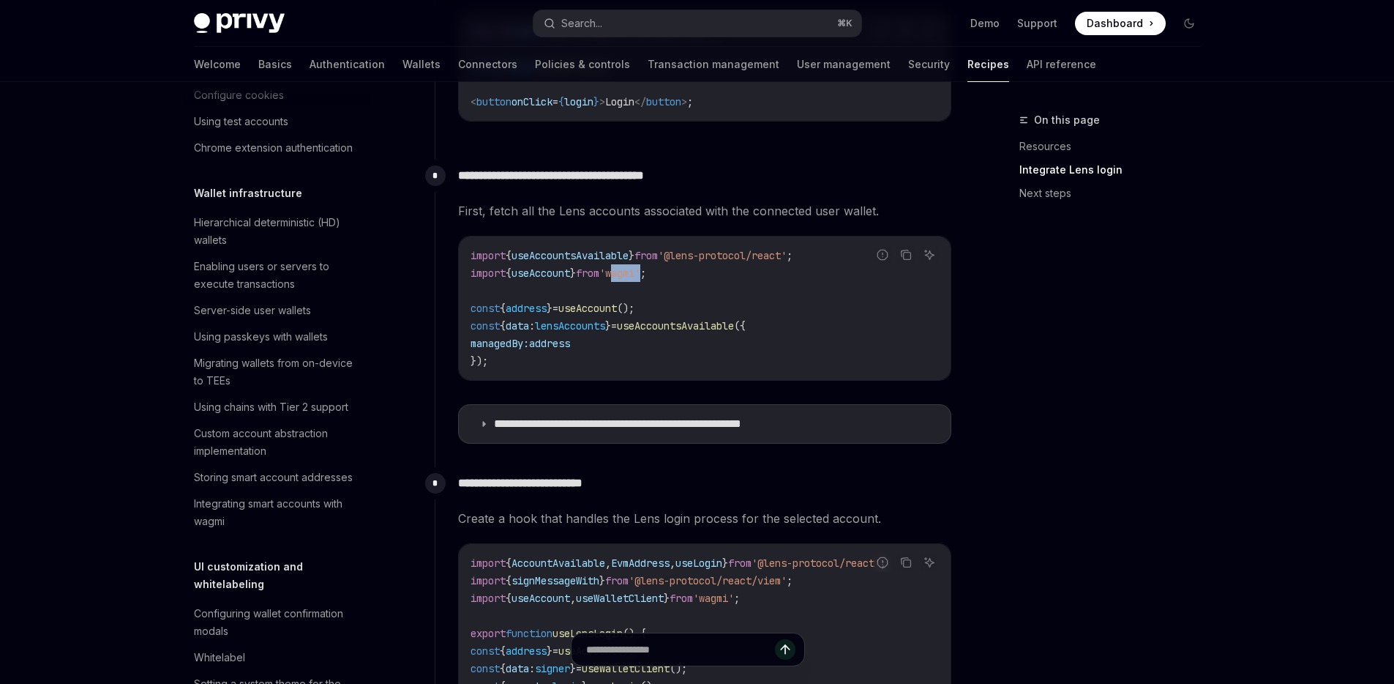
scroll to position [0, 0]
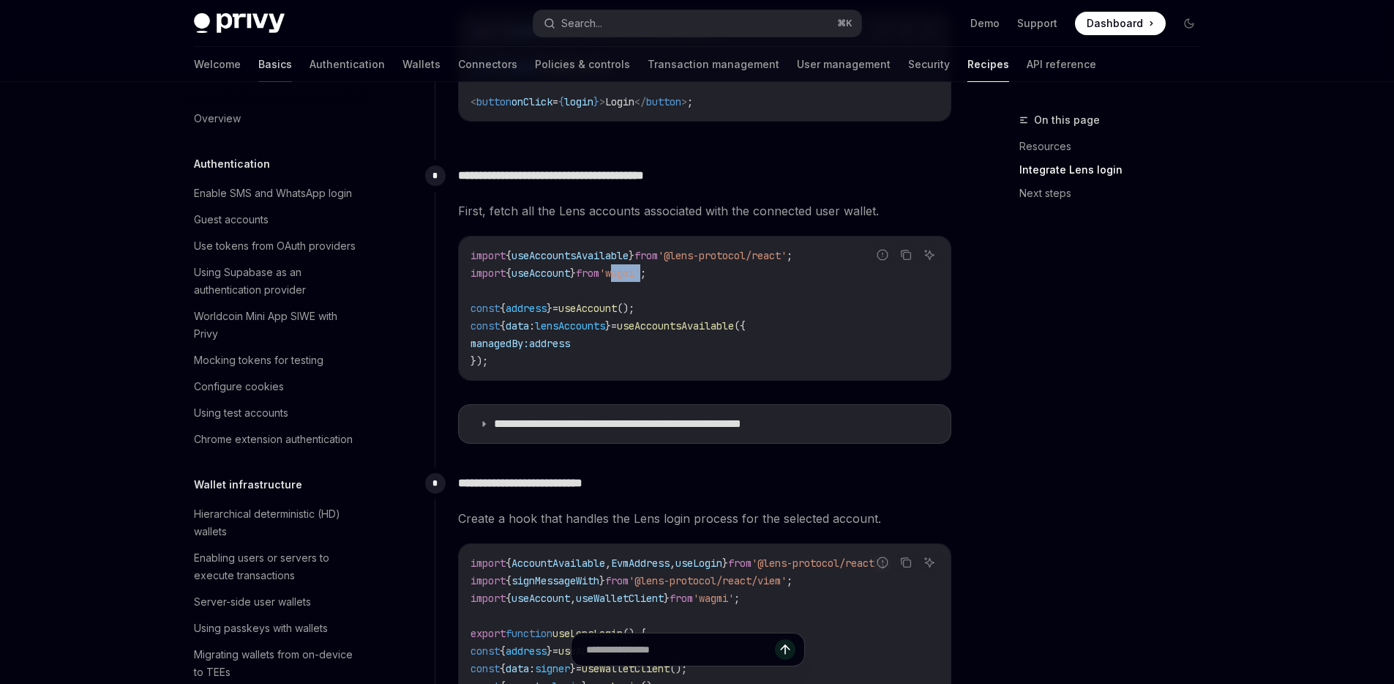
click at [258, 70] on link "Basics" at bounding box center [275, 64] width 34 height 35
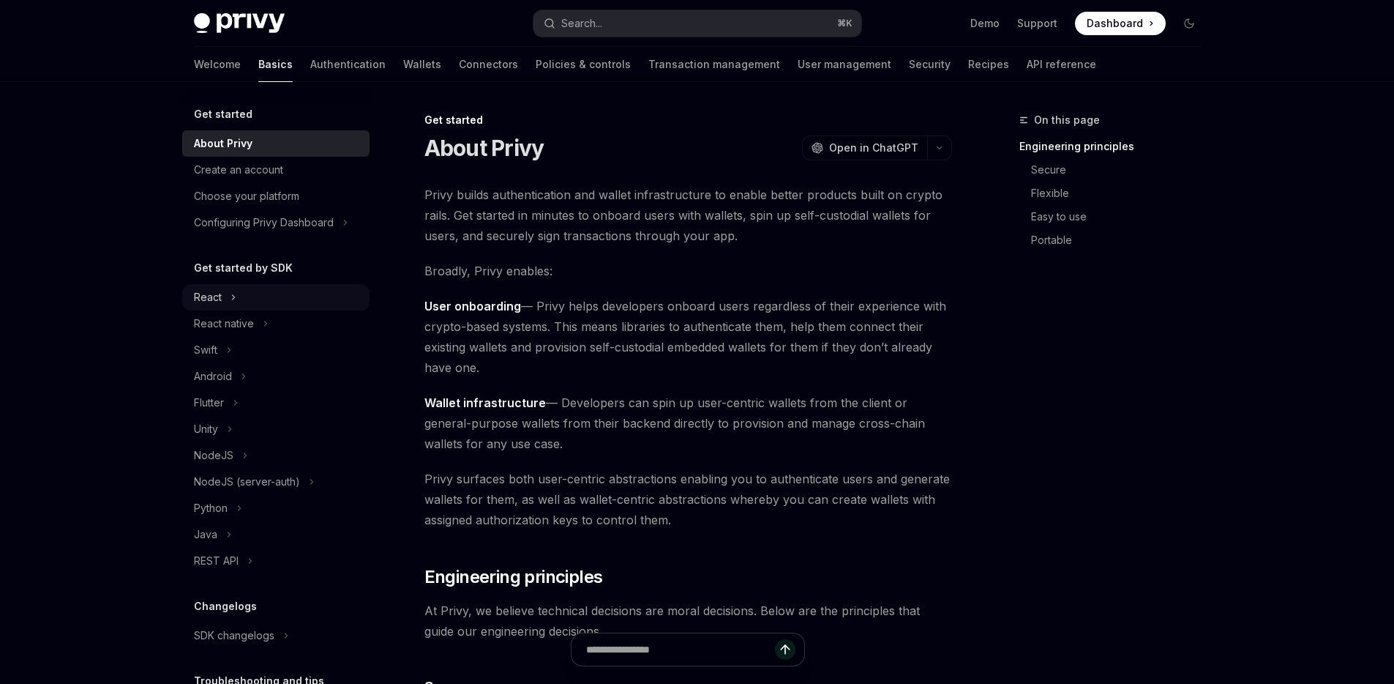
click at [235, 294] on icon at bounding box center [234, 297] width 6 height 18
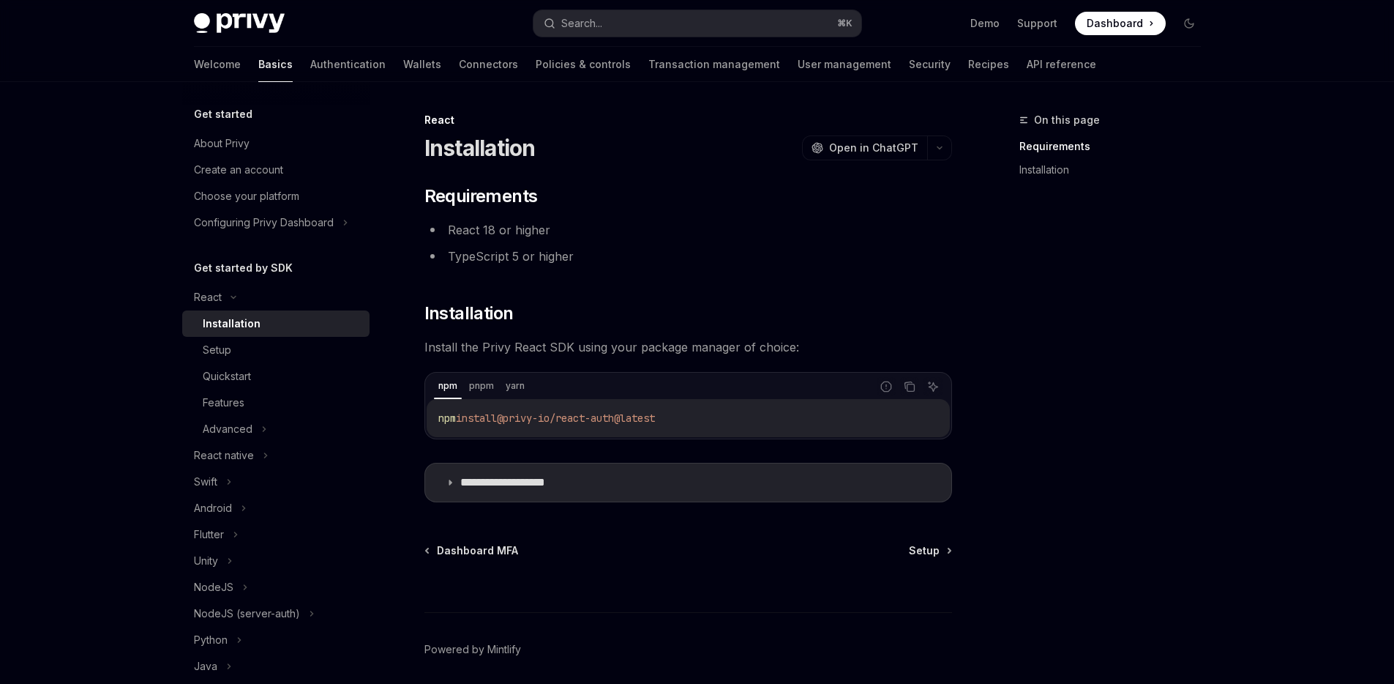
click at [247, 315] on div "Installation" at bounding box center [232, 324] width 58 height 18
click at [244, 355] on div "Setup" at bounding box center [282, 350] width 158 height 18
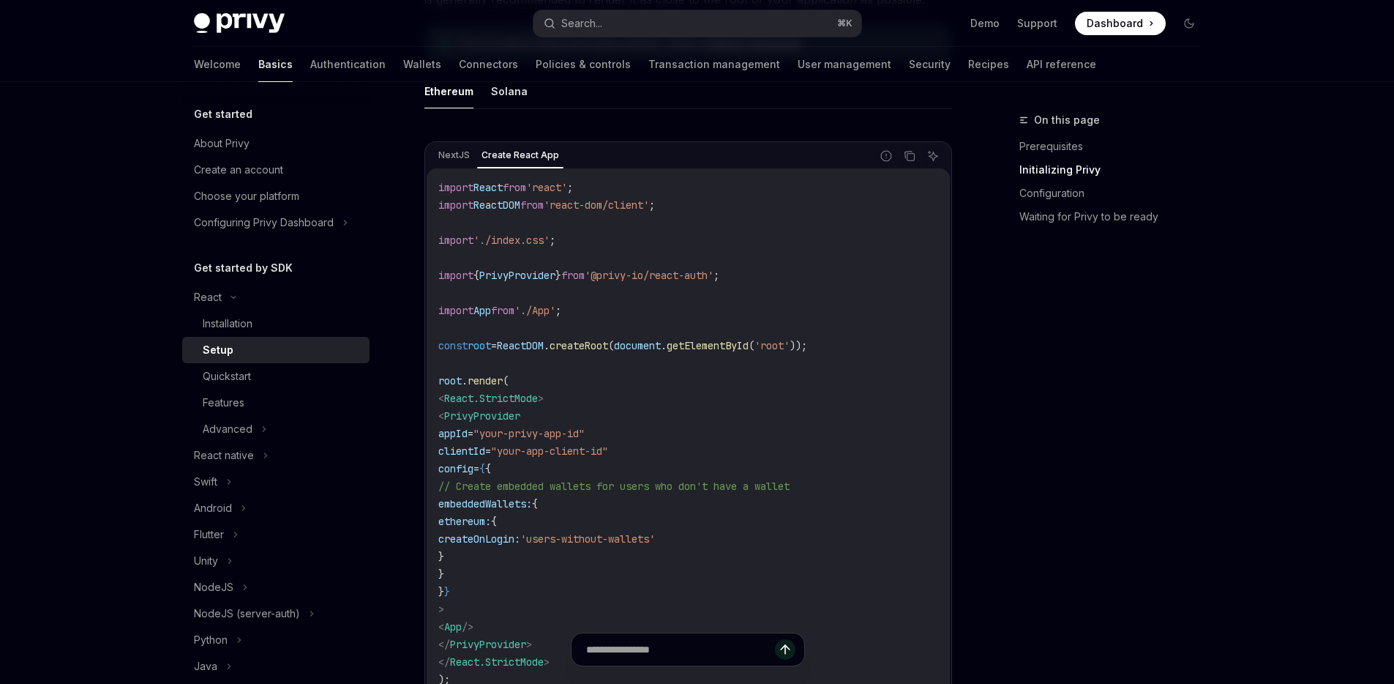
scroll to position [608, 0]
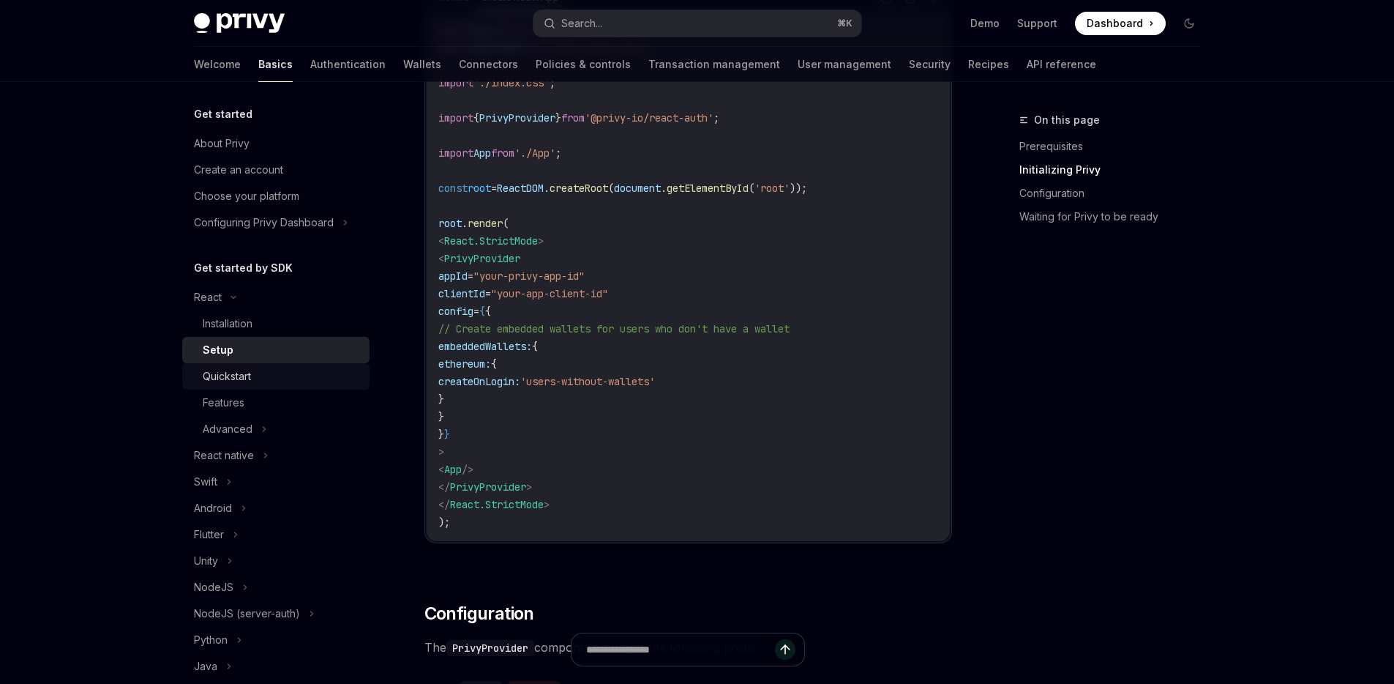
click at [228, 378] on div "Quickstart" at bounding box center [227, 376] width 48 height 18
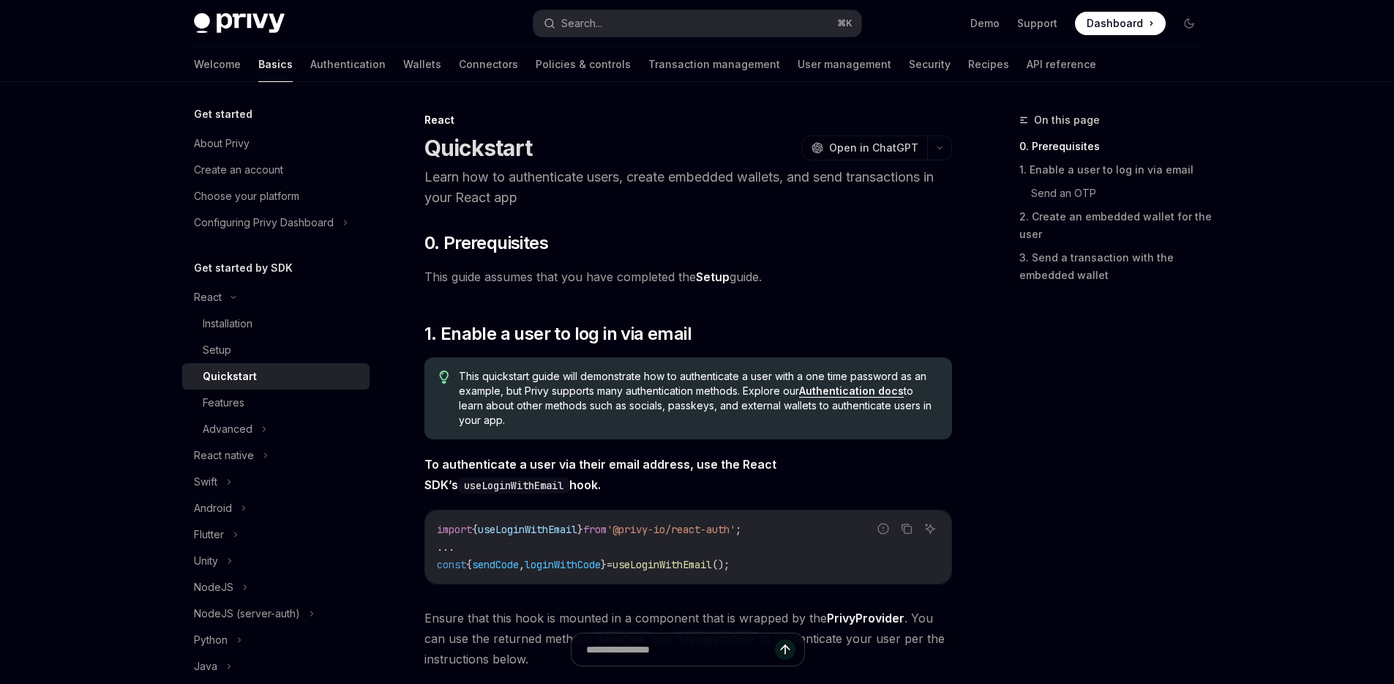
click at [717, 271] on link "Setup" at bounding box center [713, 276] width 34 height 15
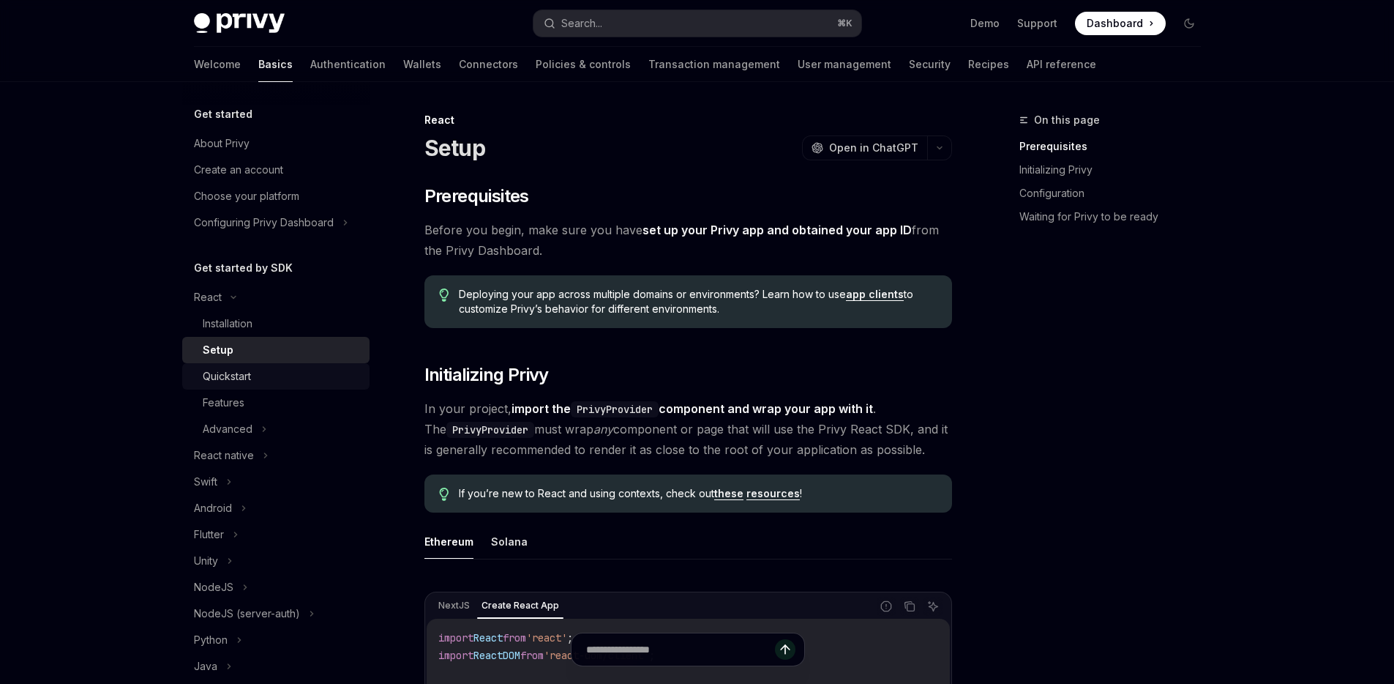
click at [242, 378] on div "Quickstart" at bounding box center [227, 376] width 48 height 18
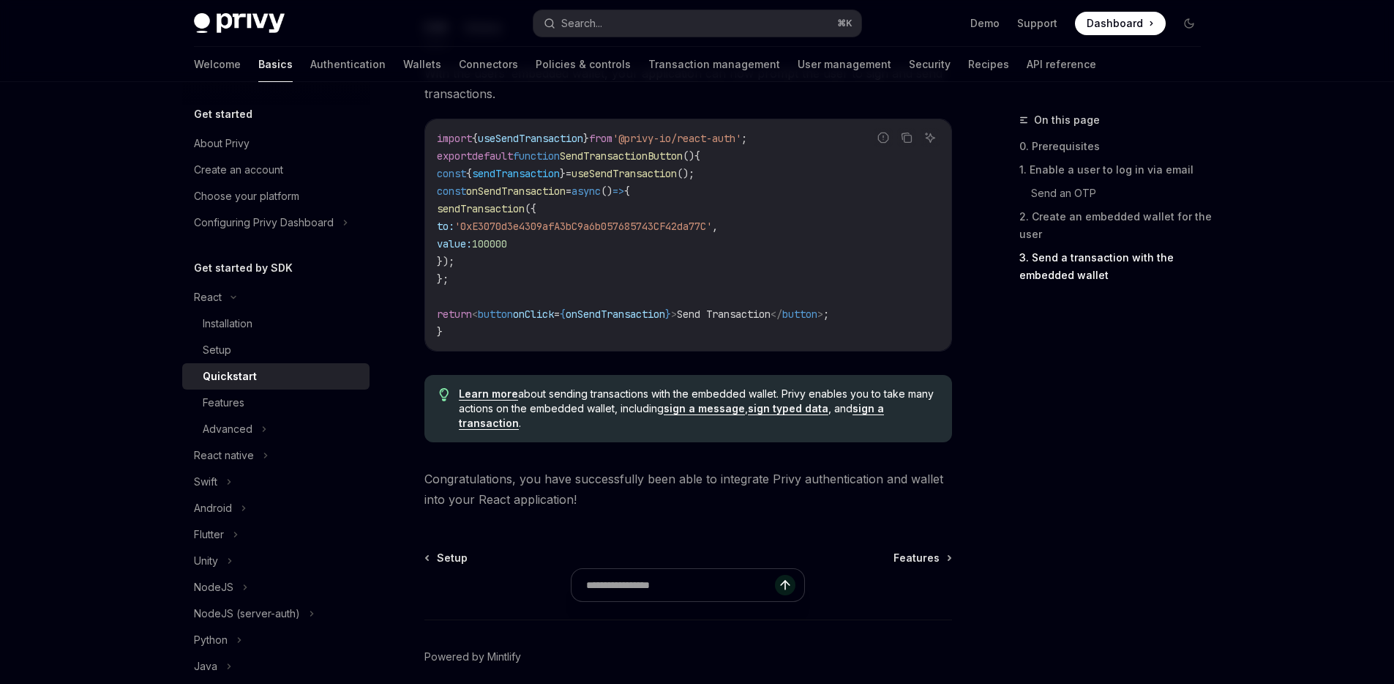
scroll to position [1459, 0]
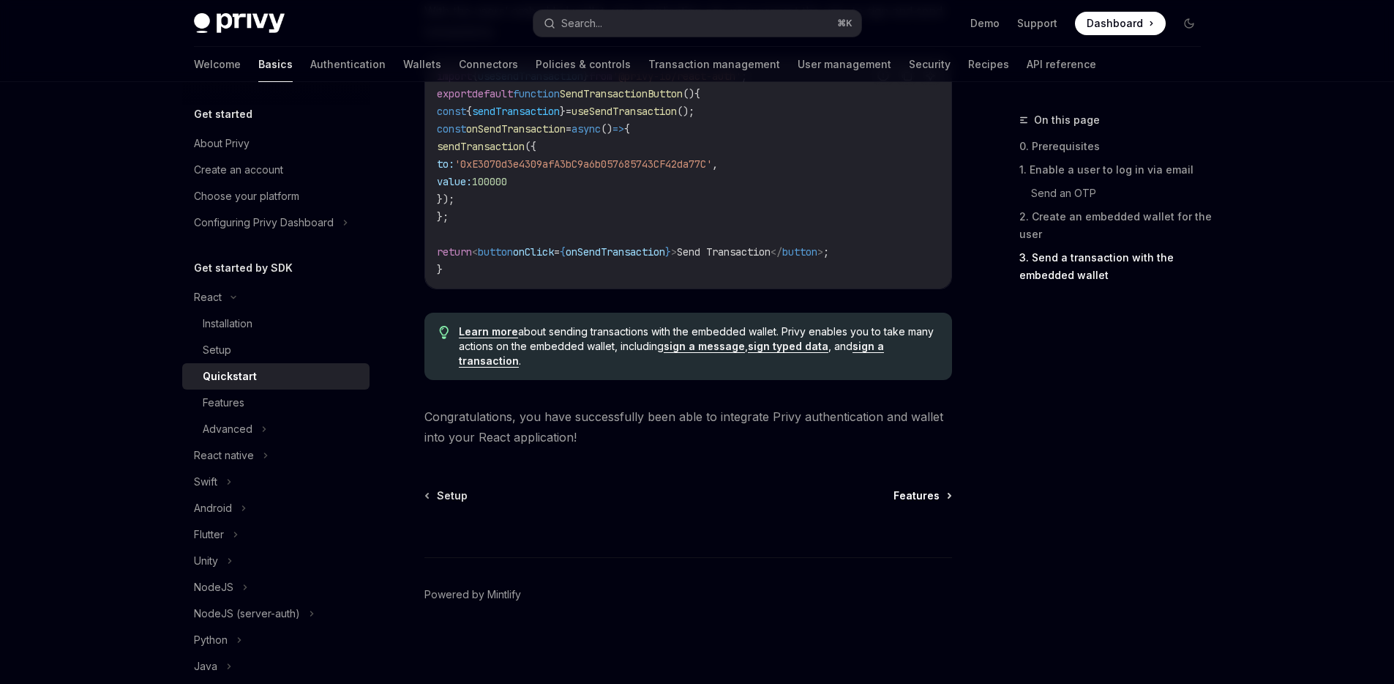
click at [936, 490] on span "Features" at bounding box center [917, 495] width 46 height 15
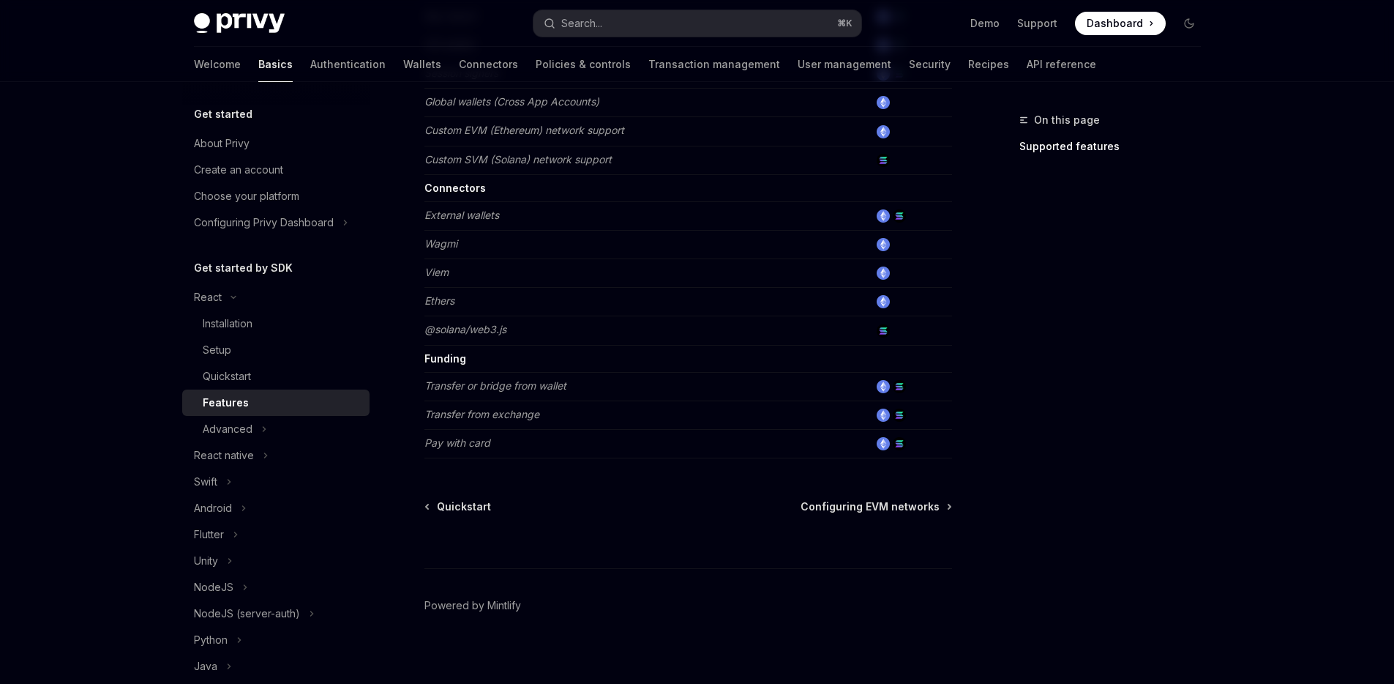
scroll to position [893, 0]
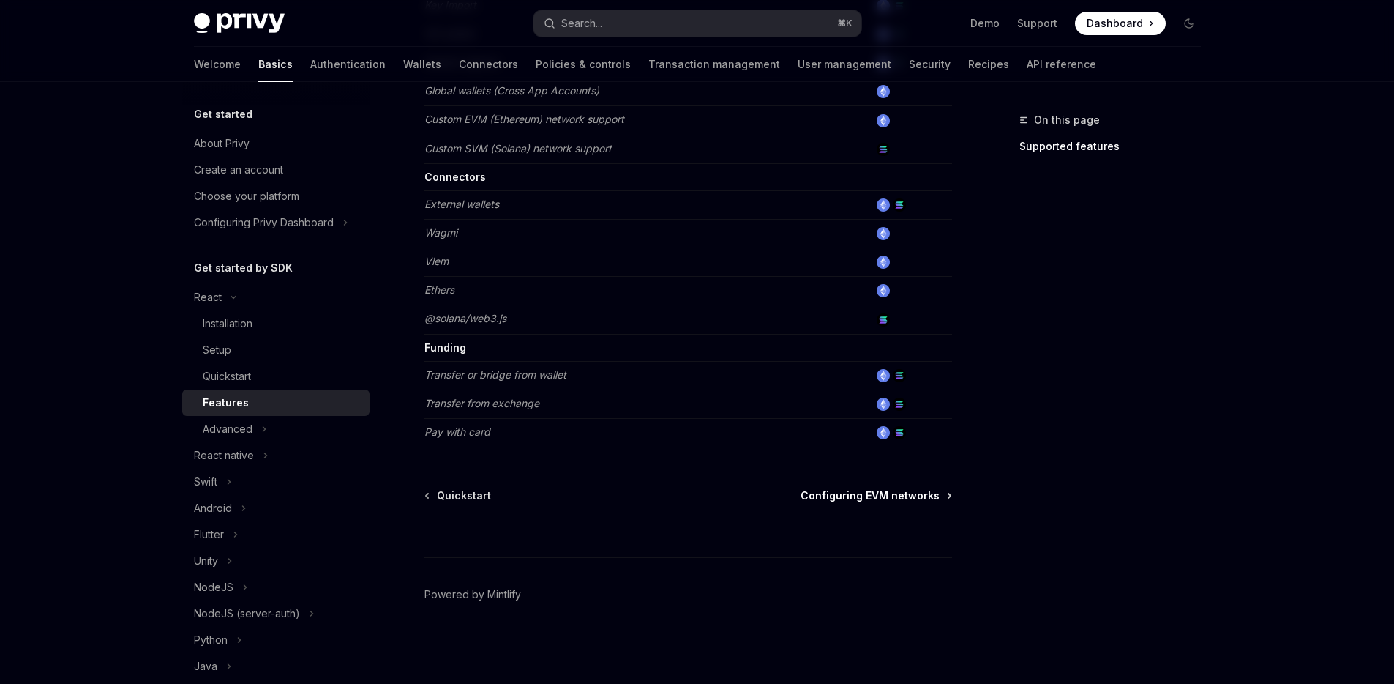
click at [872, 498] on span "Configuring EVM networks" at bounding box center [870, 495] width 139 height 15
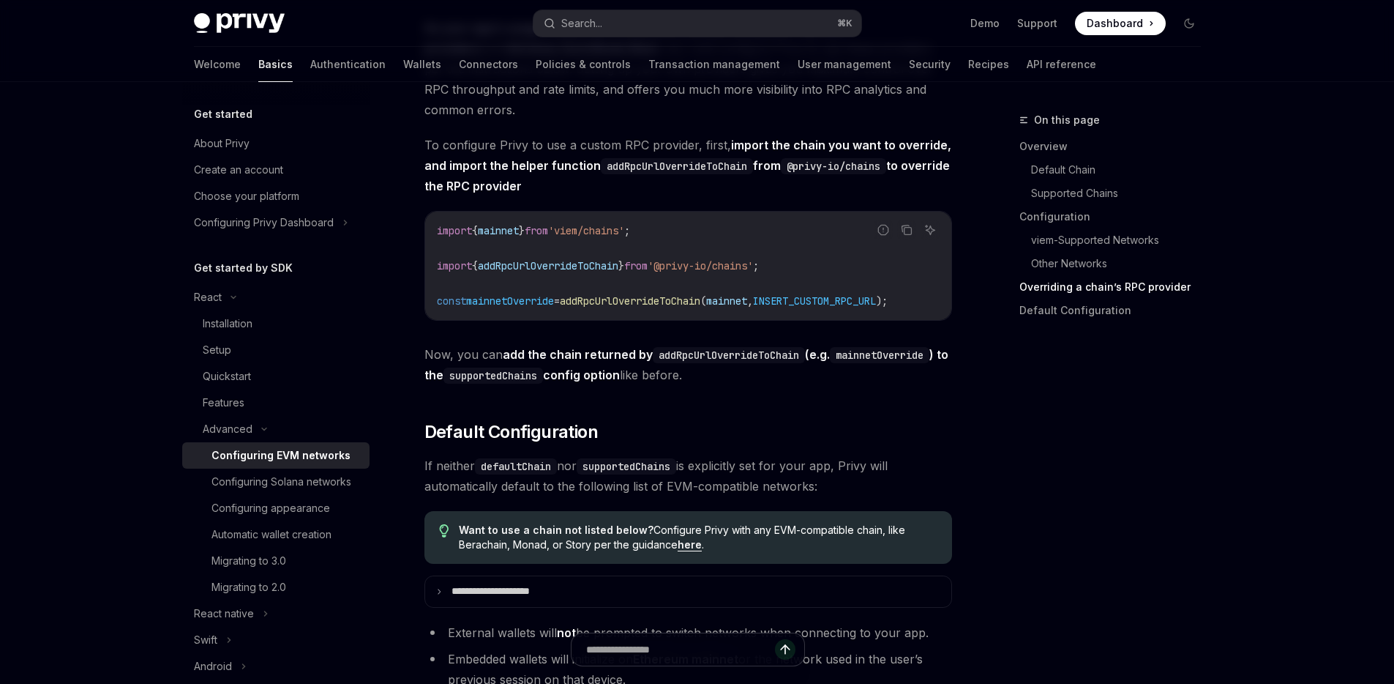
scroll to position [3746, 0]
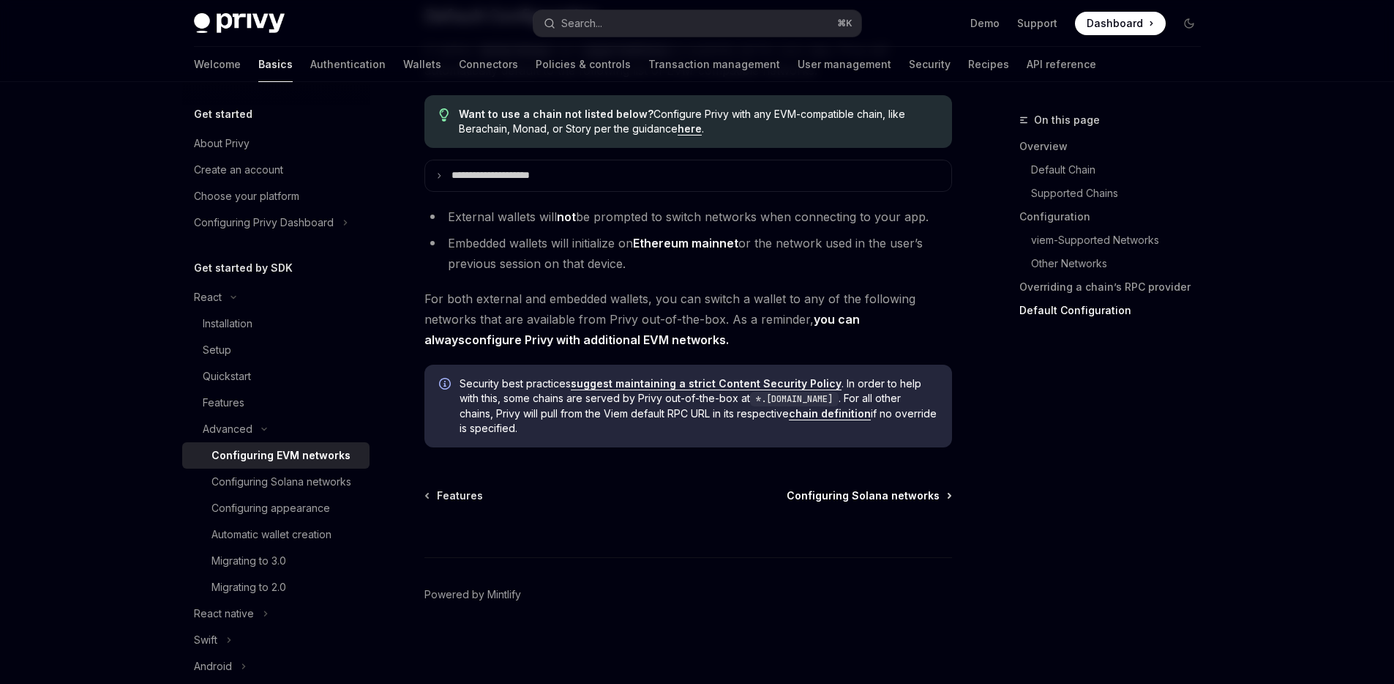
click at [855, 493] on span "Configuring Solana networks" at bounding box center [863, 495] width 153 height 15
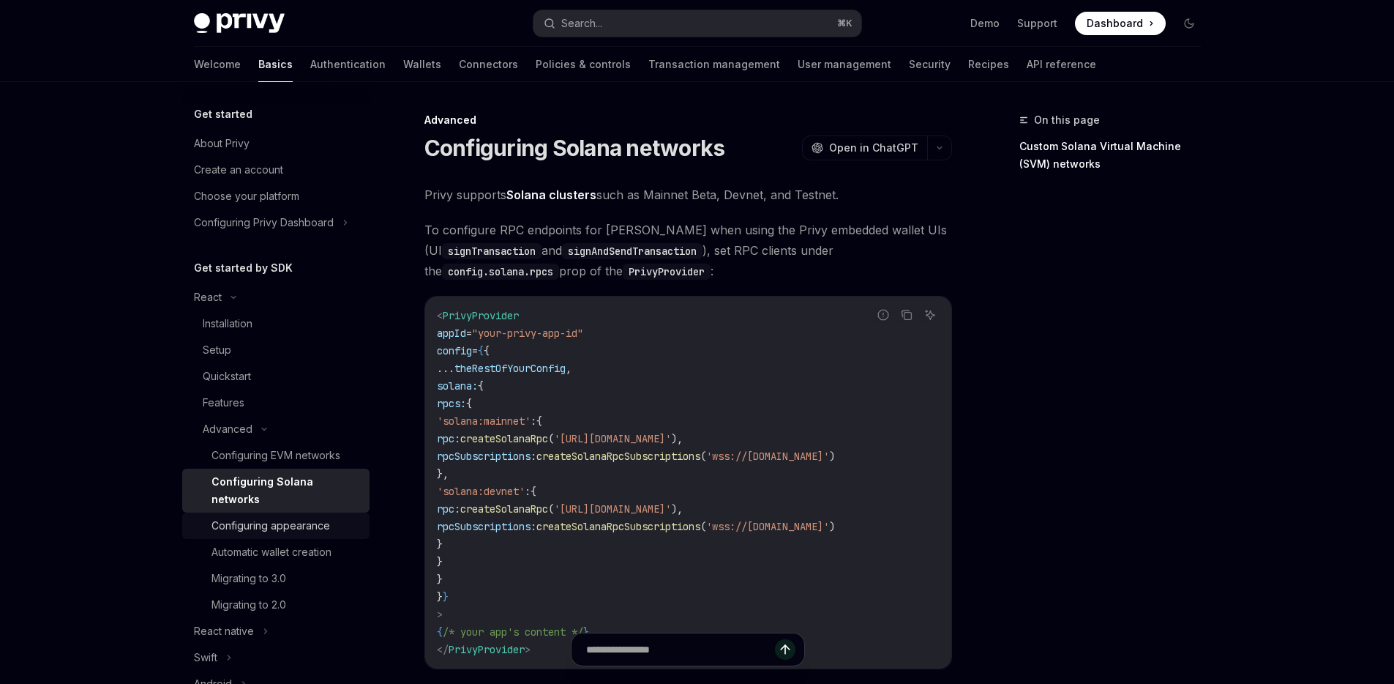
click at [297, 529] on div "Configuring appearance" at bounding box center [271, 526] width 119 height 18
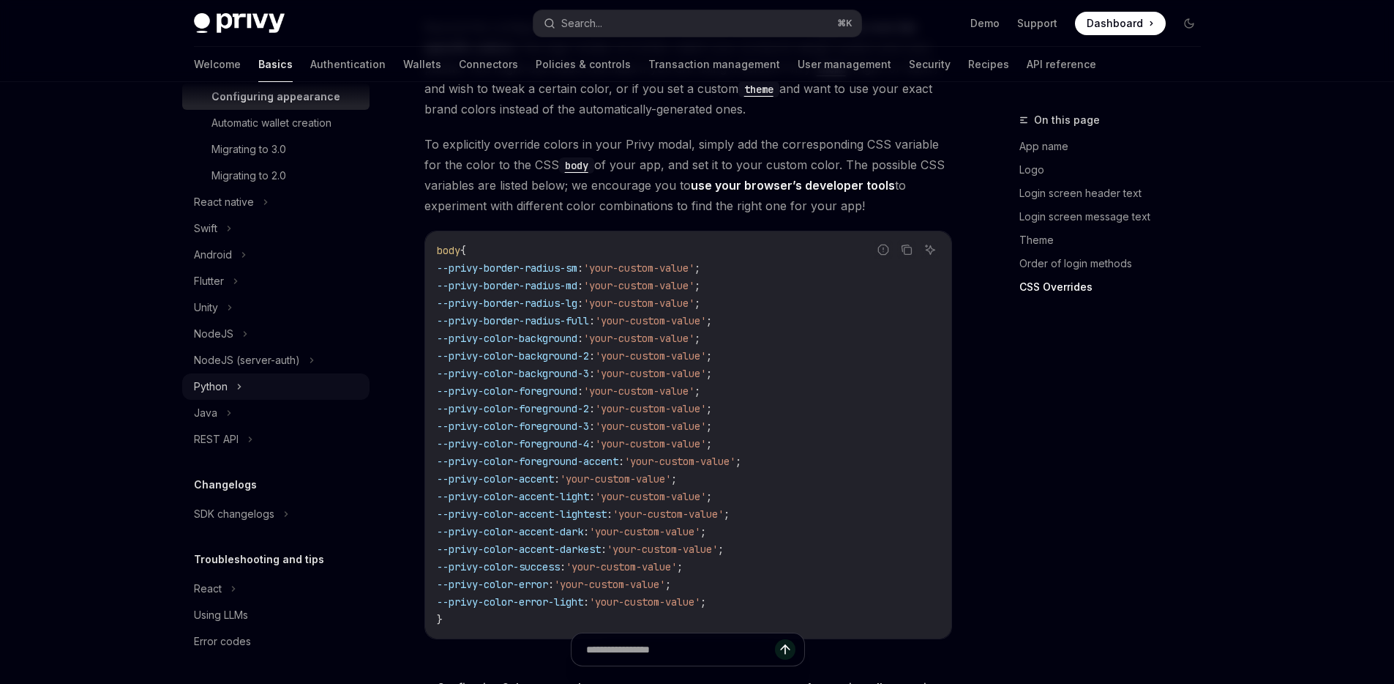
scroll to position [429, 0]
click at [268, 520] on div "SDK changelogs" at bounding box center [234, 514] width 81 height 18
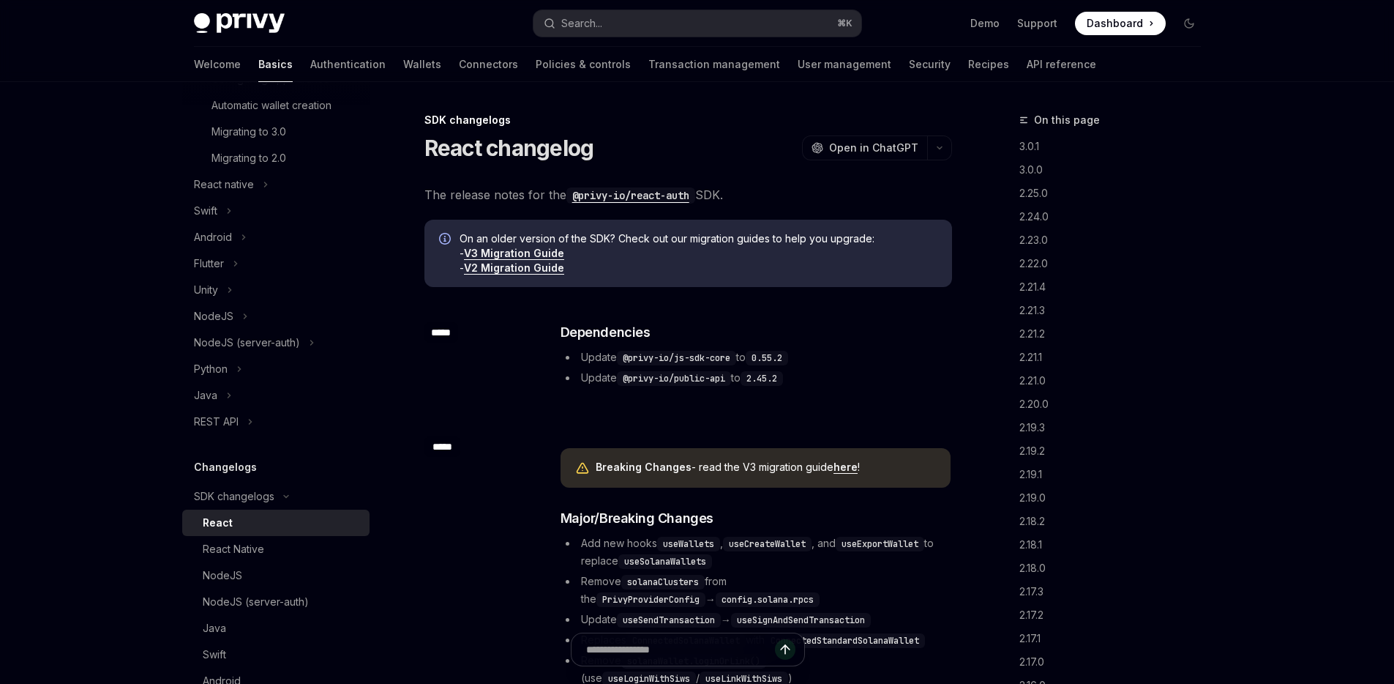
click at [262, 531] on div "React" at bounding box center [282, 523] width 158 height 18
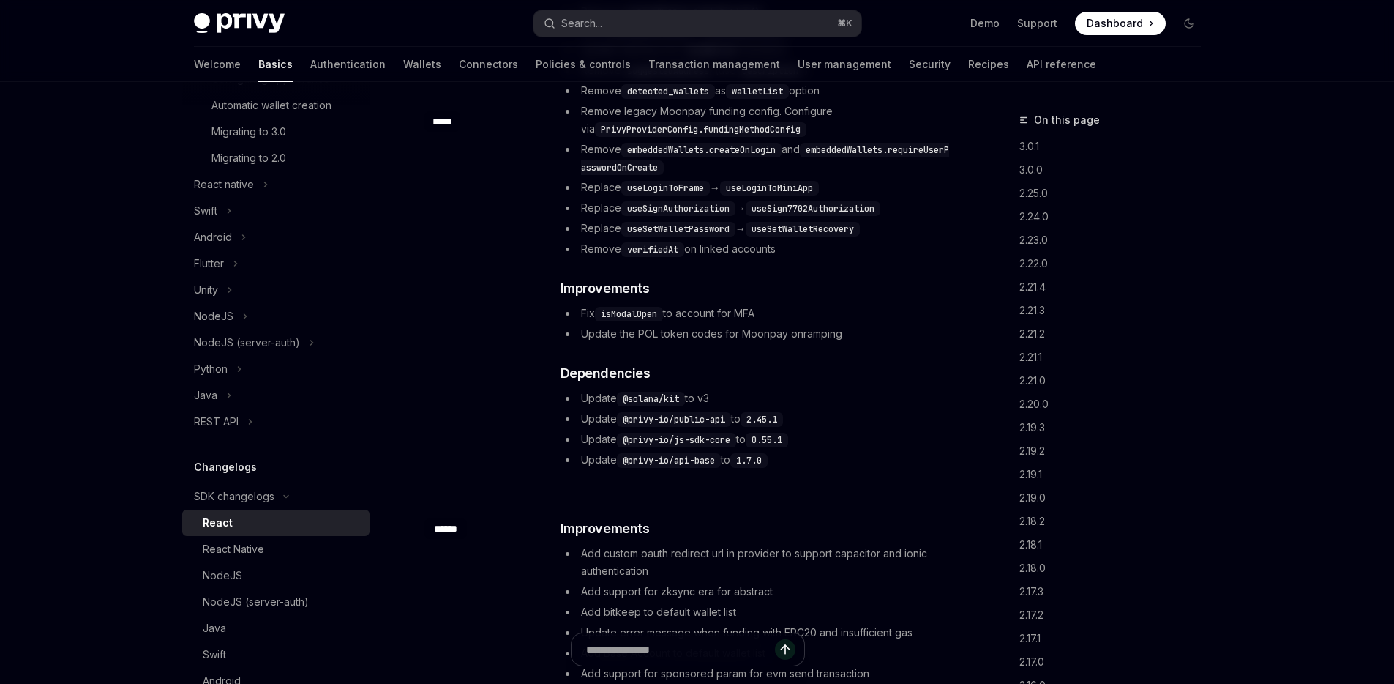
scroll to position [783, 0]
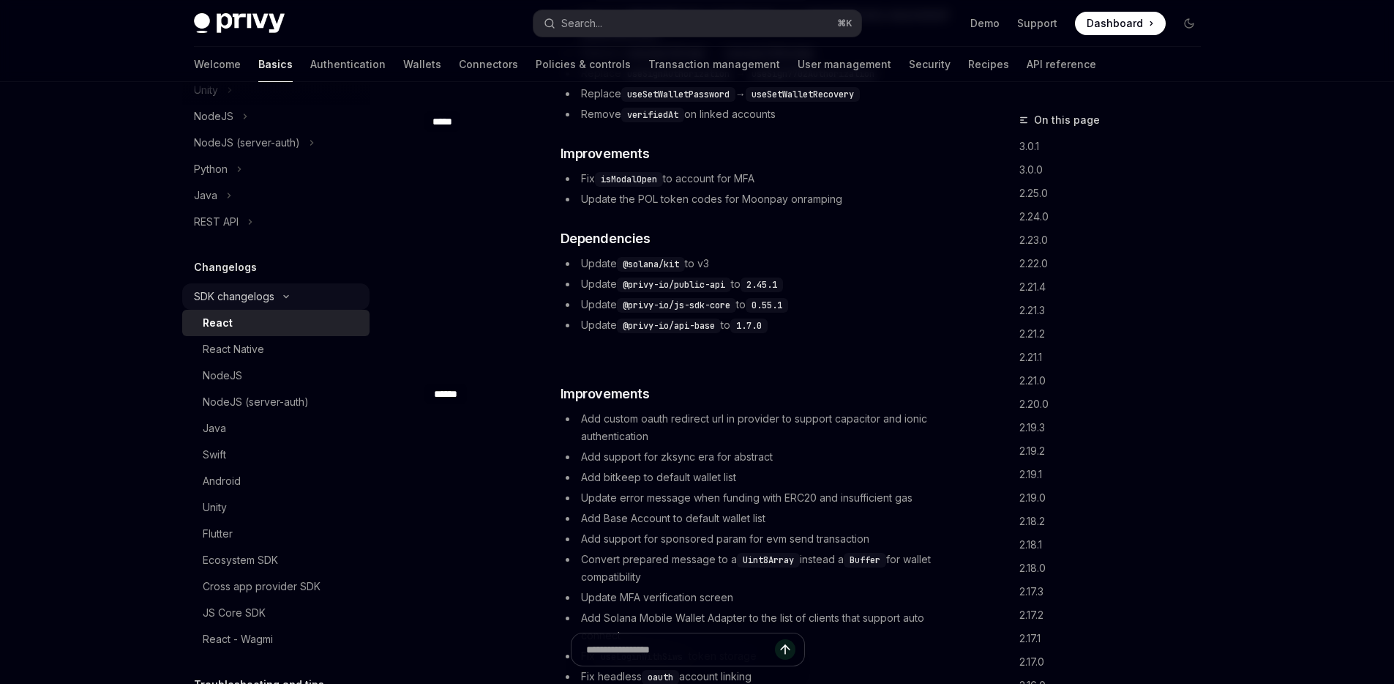
click at [274, 310] on button "SDK changelogs" at bounding box center [275, 296] width 187 height 26
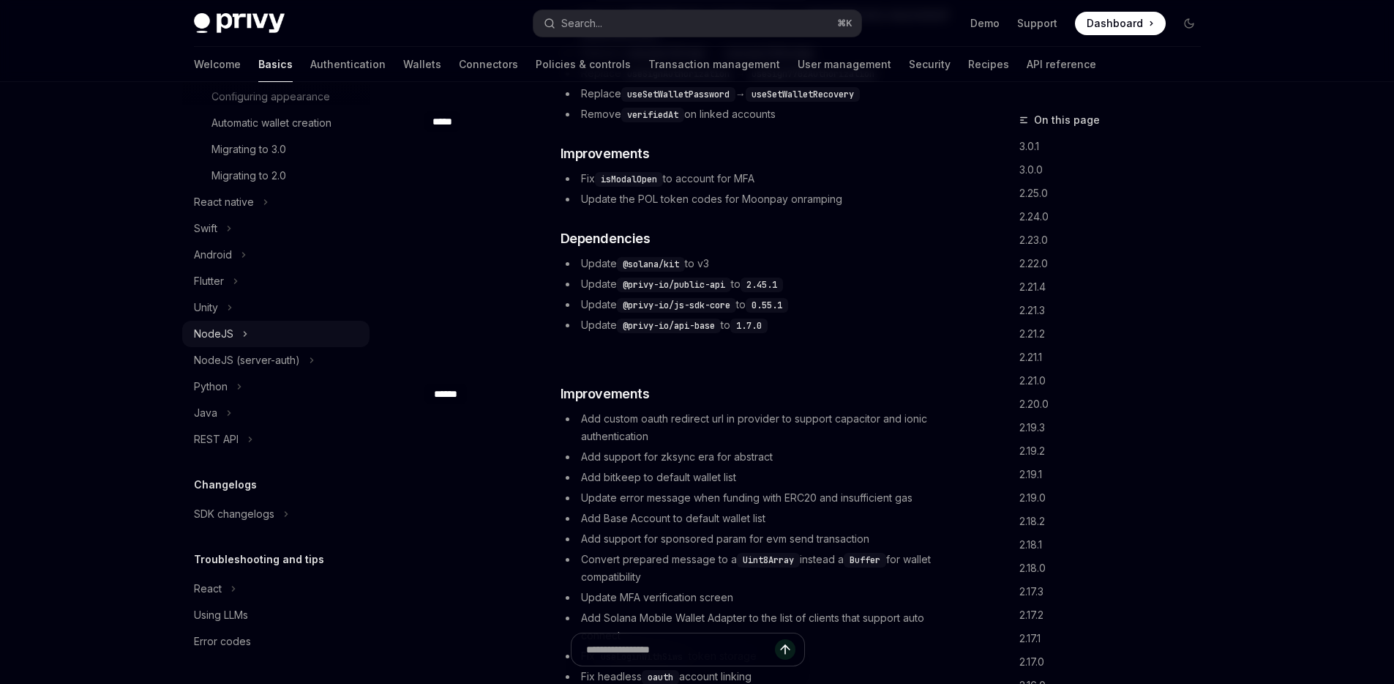
scroll to position [429, 0]
click at [201, 596] on div "React" at bounding box center [208, 589] width 28 height 18
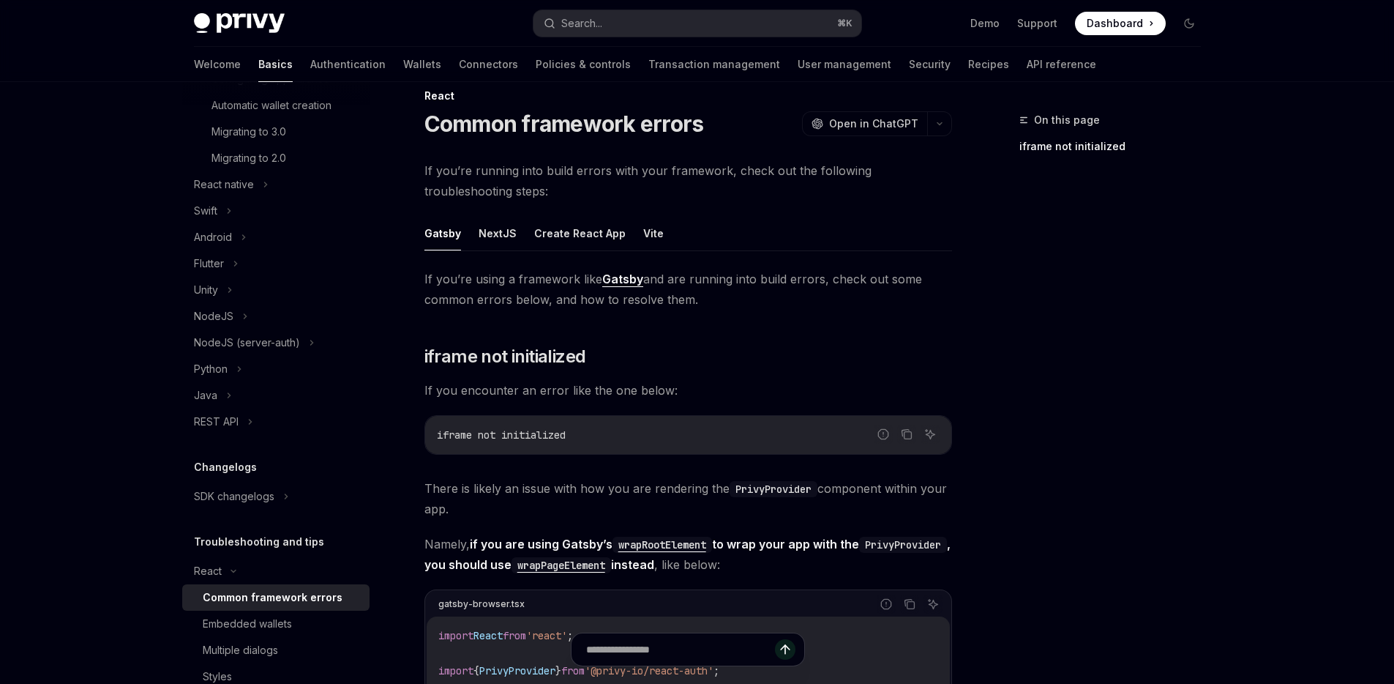
scroll to position [91, 0]
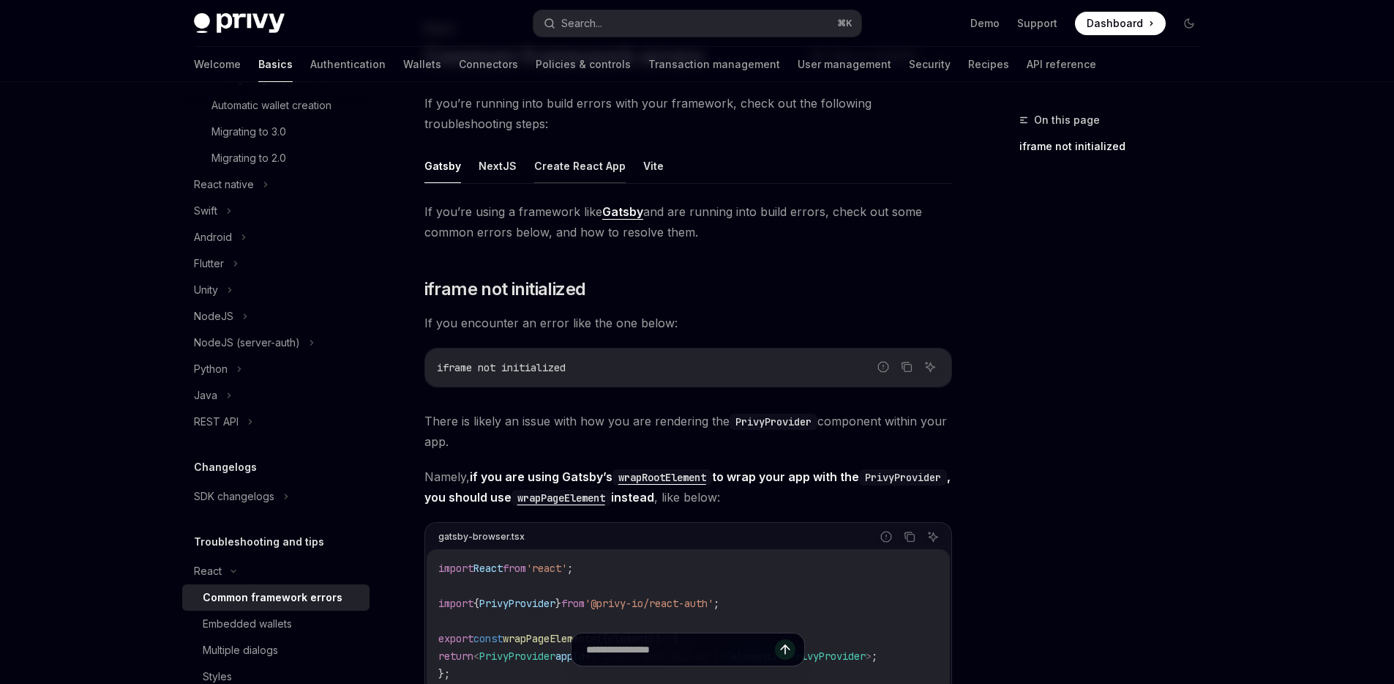
click at [593, 166] on button "Create React App" at bounding box center [579, 166] width 91 height 34
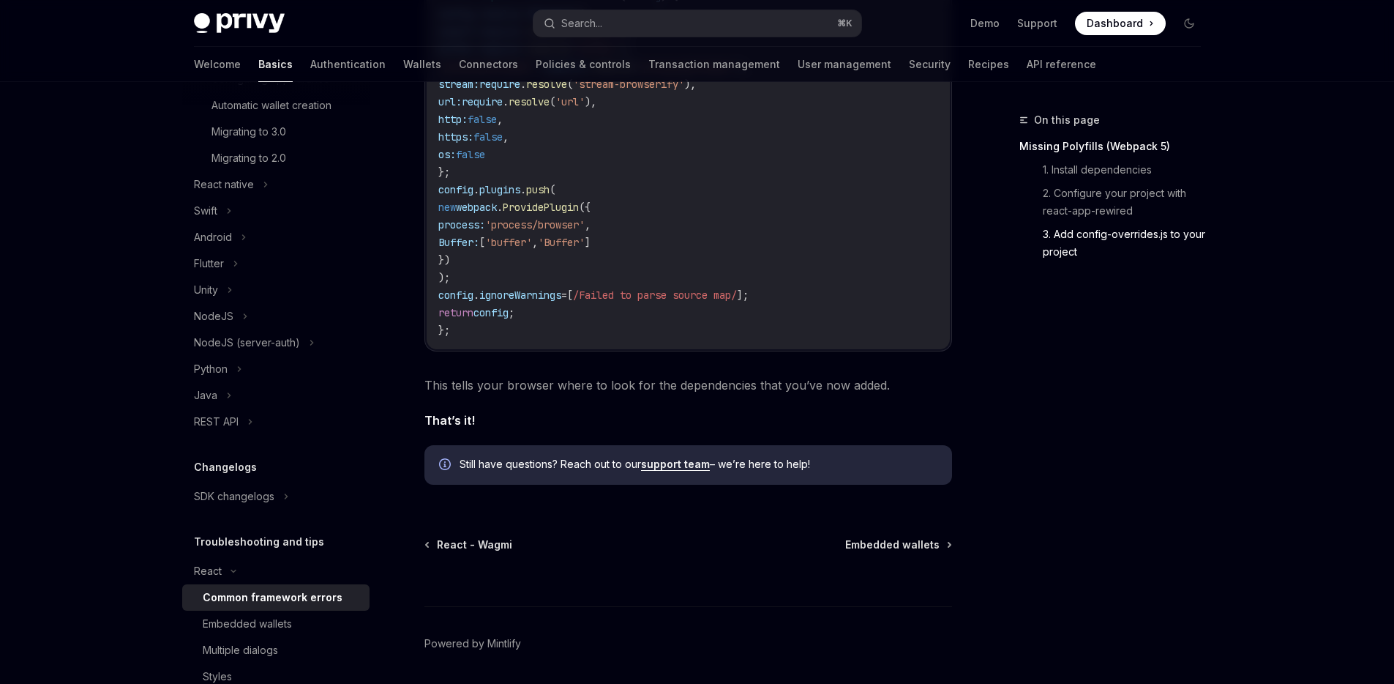
scroll to position [1390, 0]
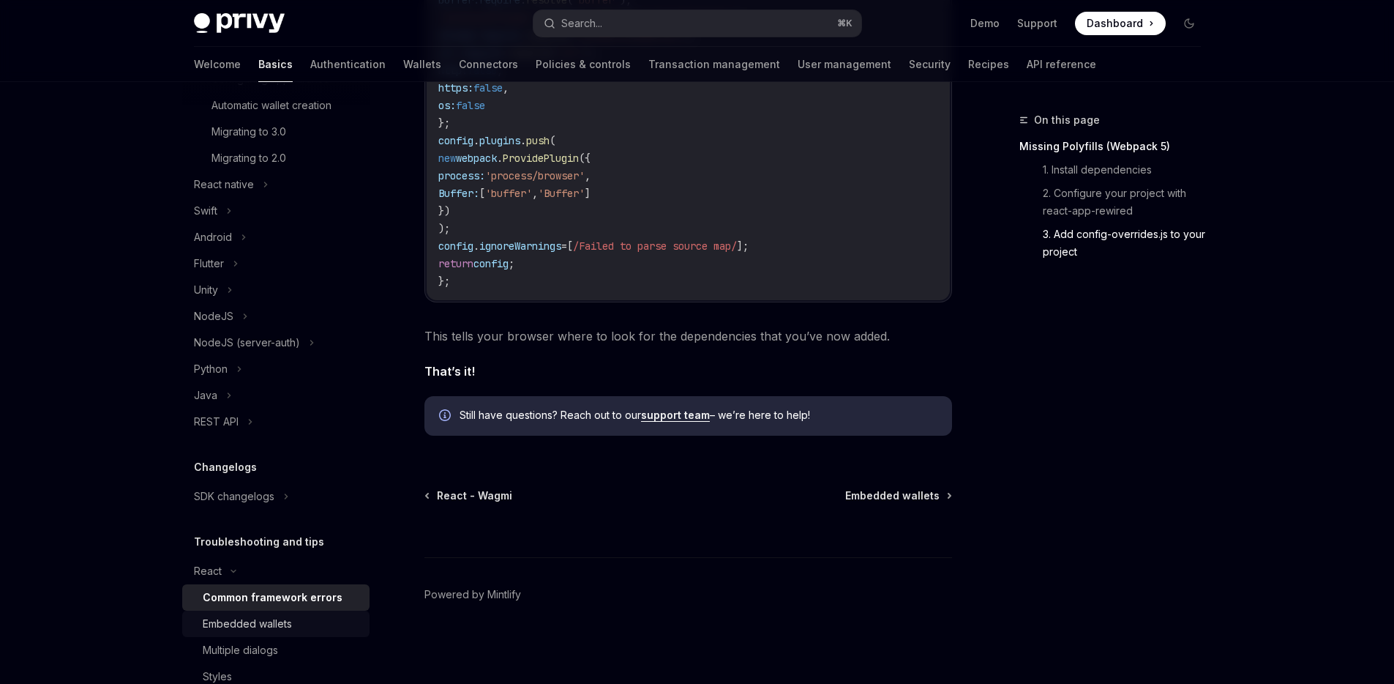
click at [245, 632] on div "Embedded wallets" at bounding box center [247, 624] width 89 height 18
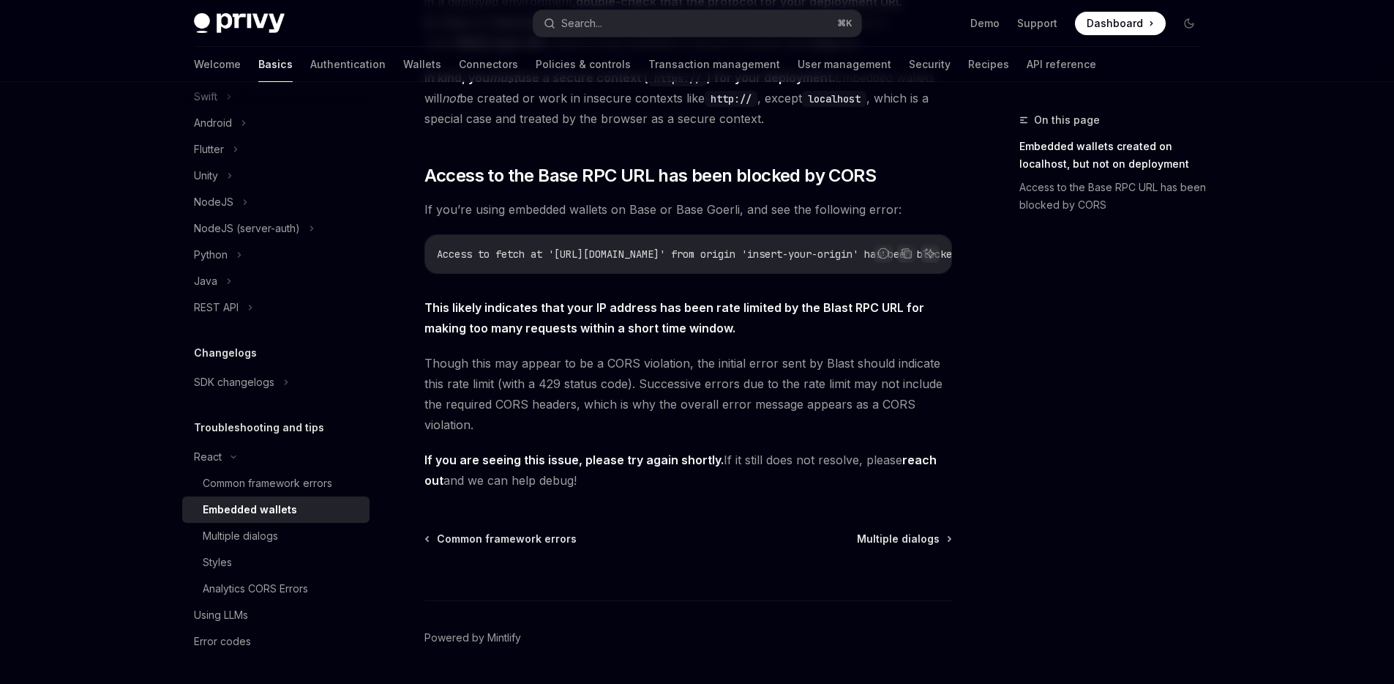
scroll to position [374, 0]
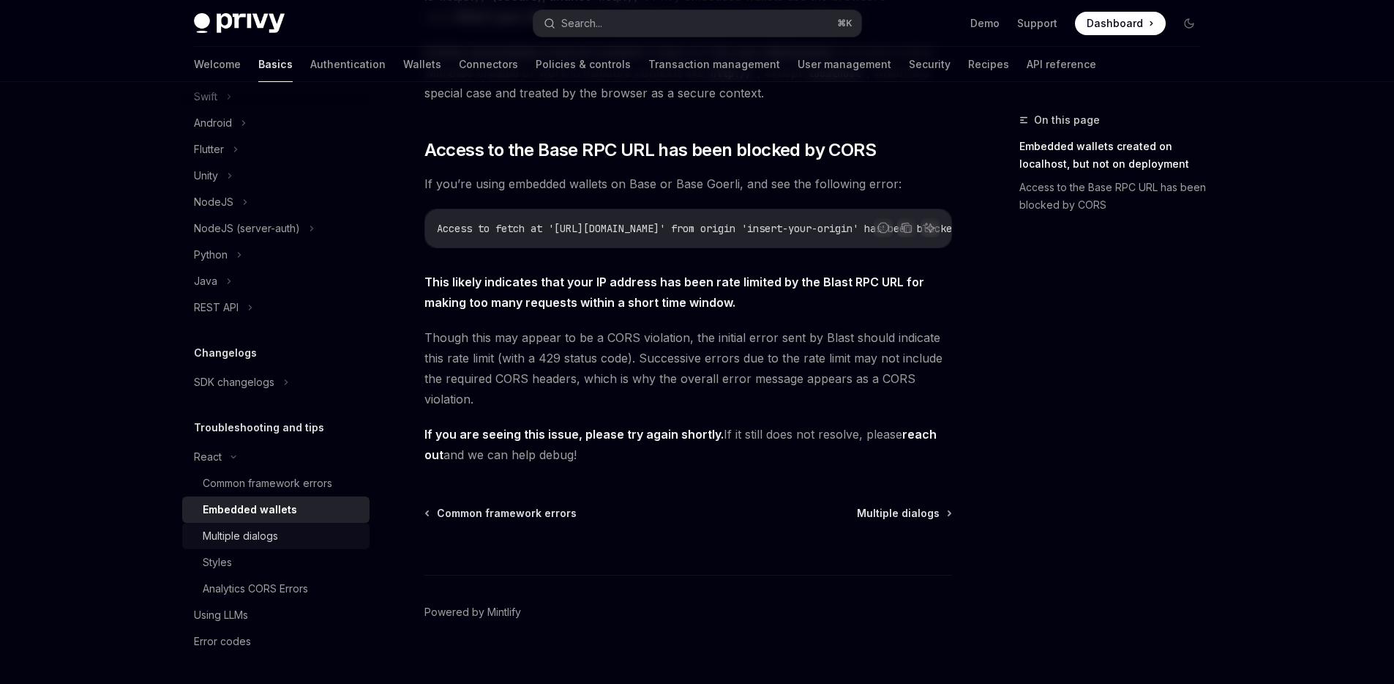
click at [283, 537] on div "Multiple dialogs" at bounding box center [282, 536] width 158 height 18
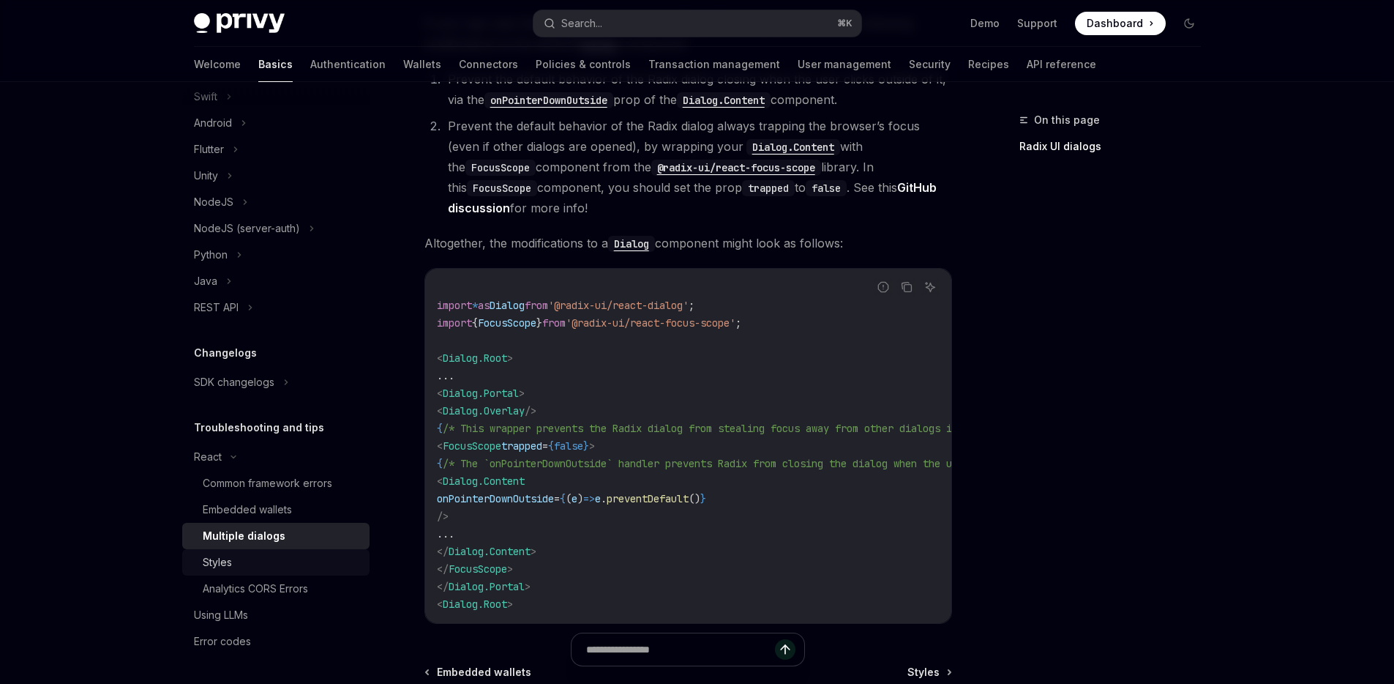
scroll to position [498, 0]
click at [237, 558] on div "Styles" at bounding box center [282, 562] width 158 height 18
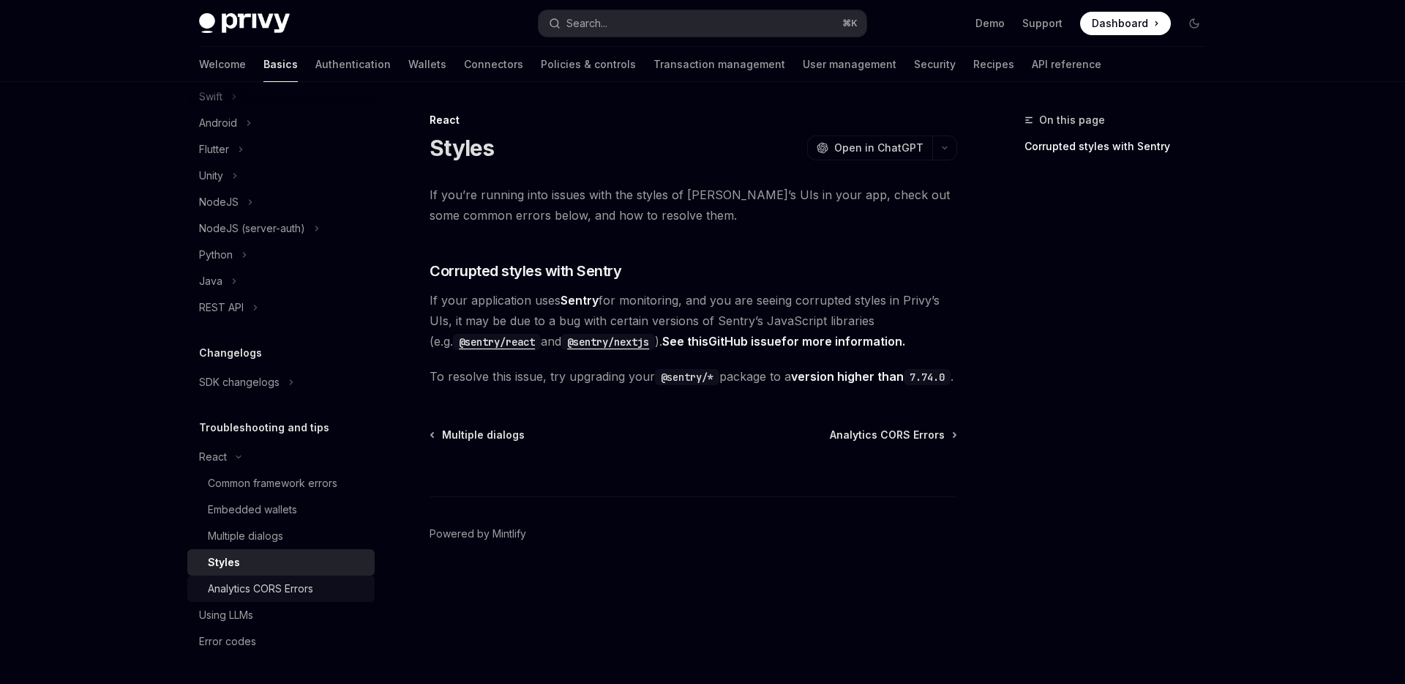
click at [275, 593] on div "Analytics CORS Errors" at bounding box center [260, 589] width 105 height 18
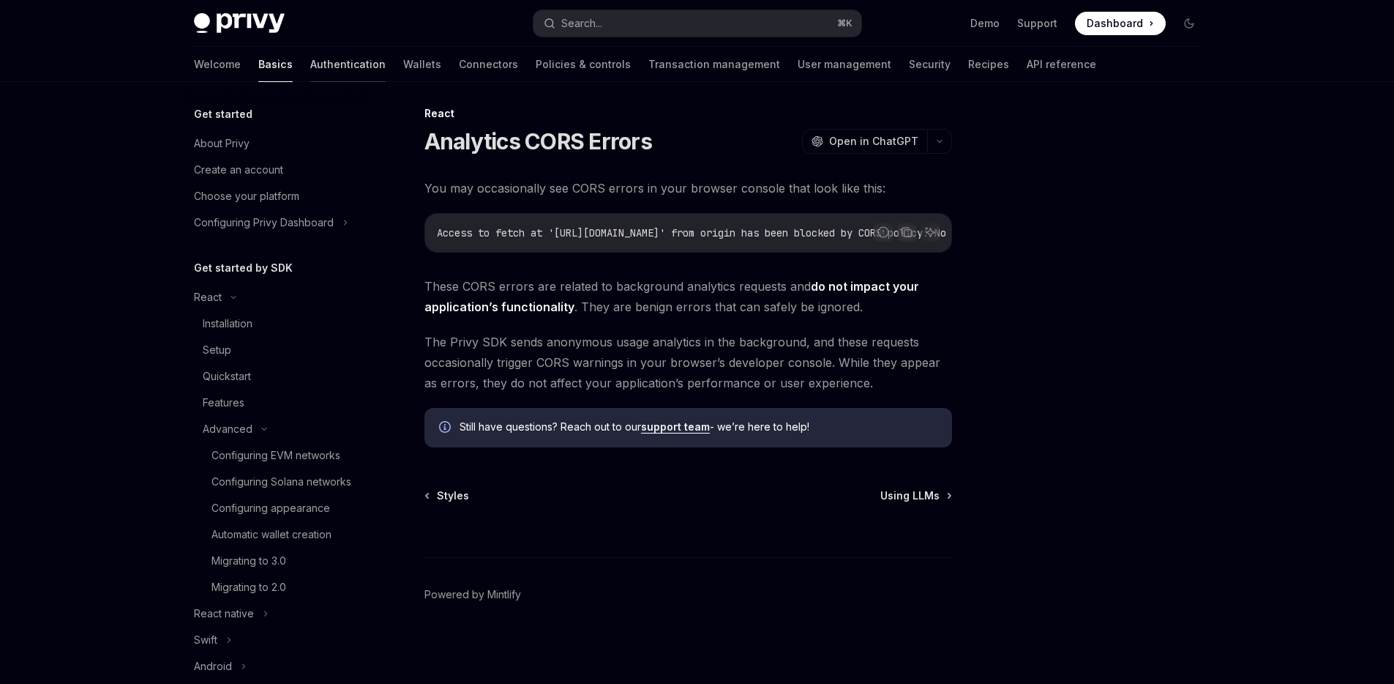
click at [310, 68] on link "Authentication" at bounding box center [347, 64] width 75 height 35
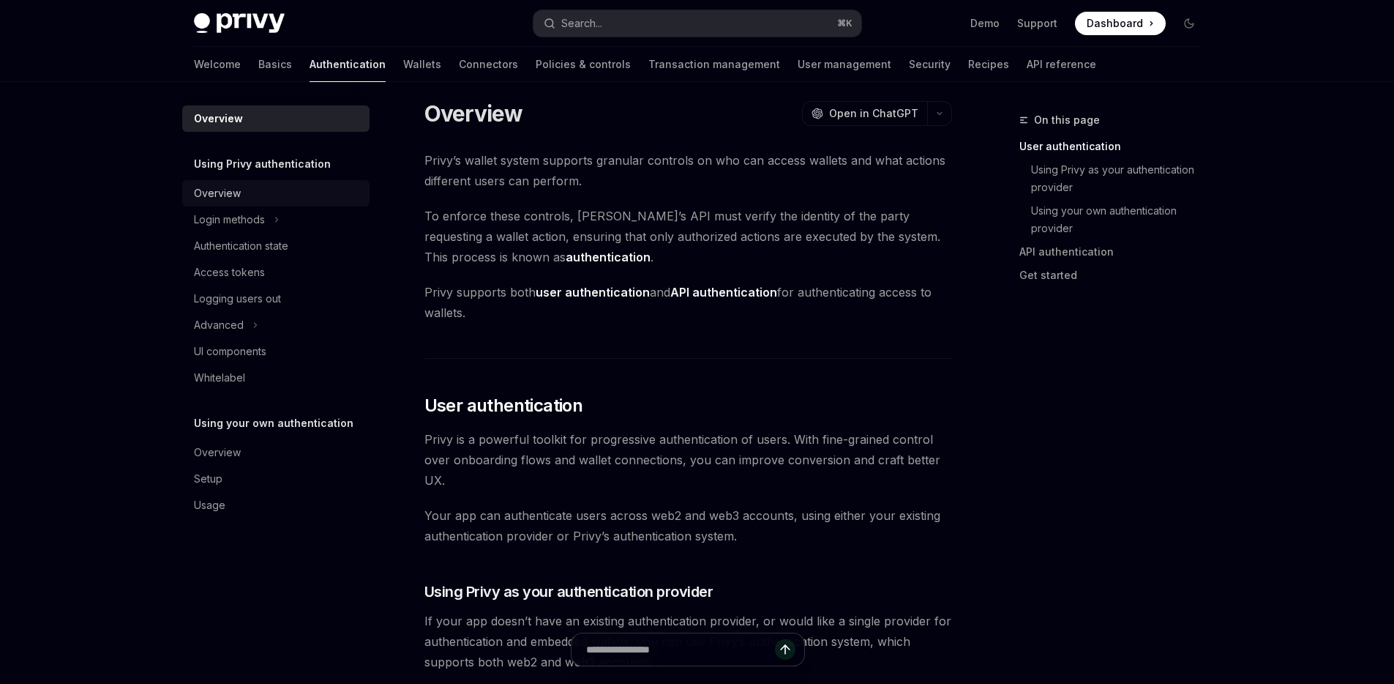
click at [248, 196] on div "Overview" at bounding box center [277, 193] width 167 height 18
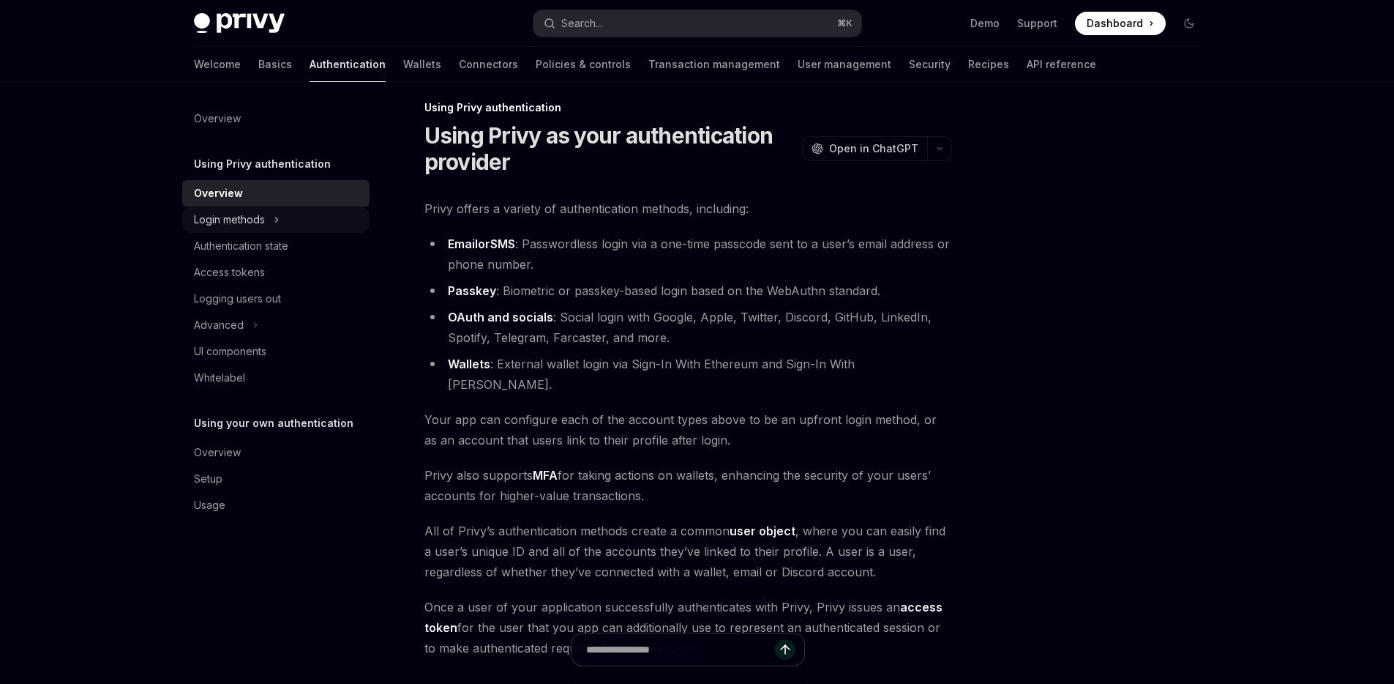
click at [262, 222] on div "Login methods" at bounding box center [229, 220] width 71 height 18
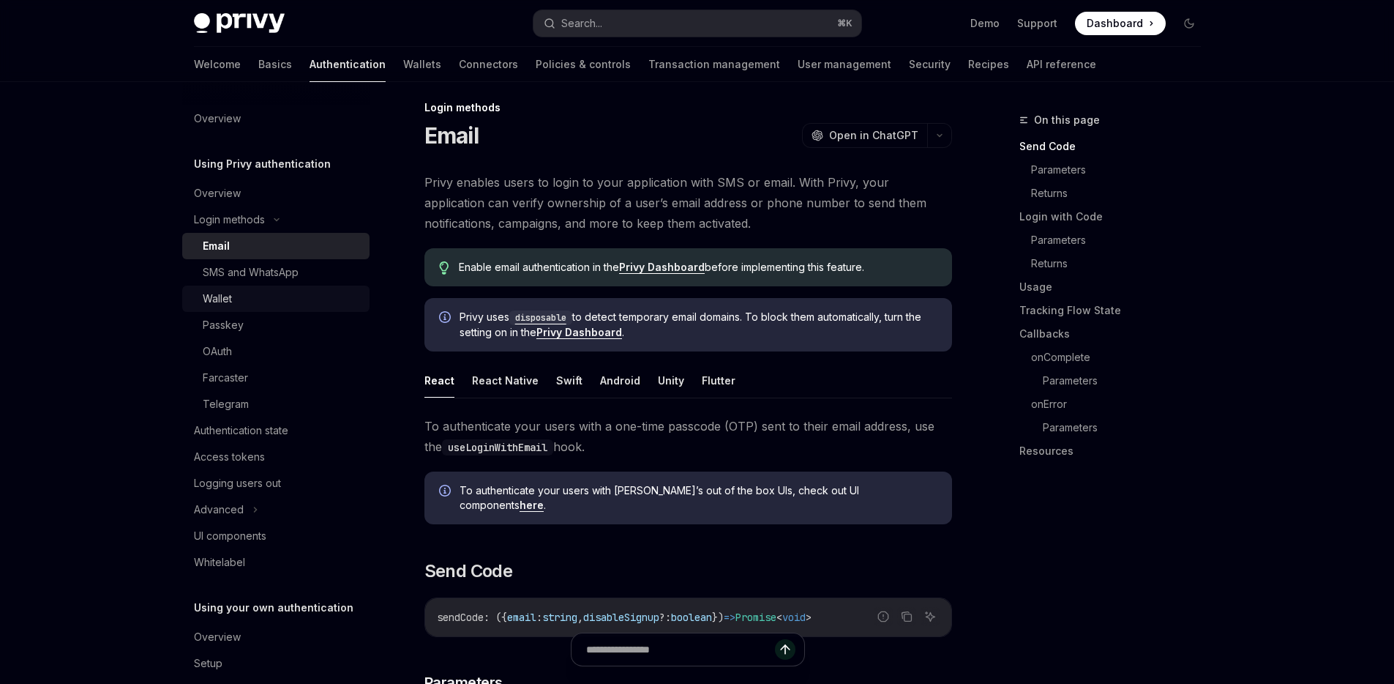
click at [237, 302] on div "Wallet" at bounding box center [282, 299] width 158 height 18
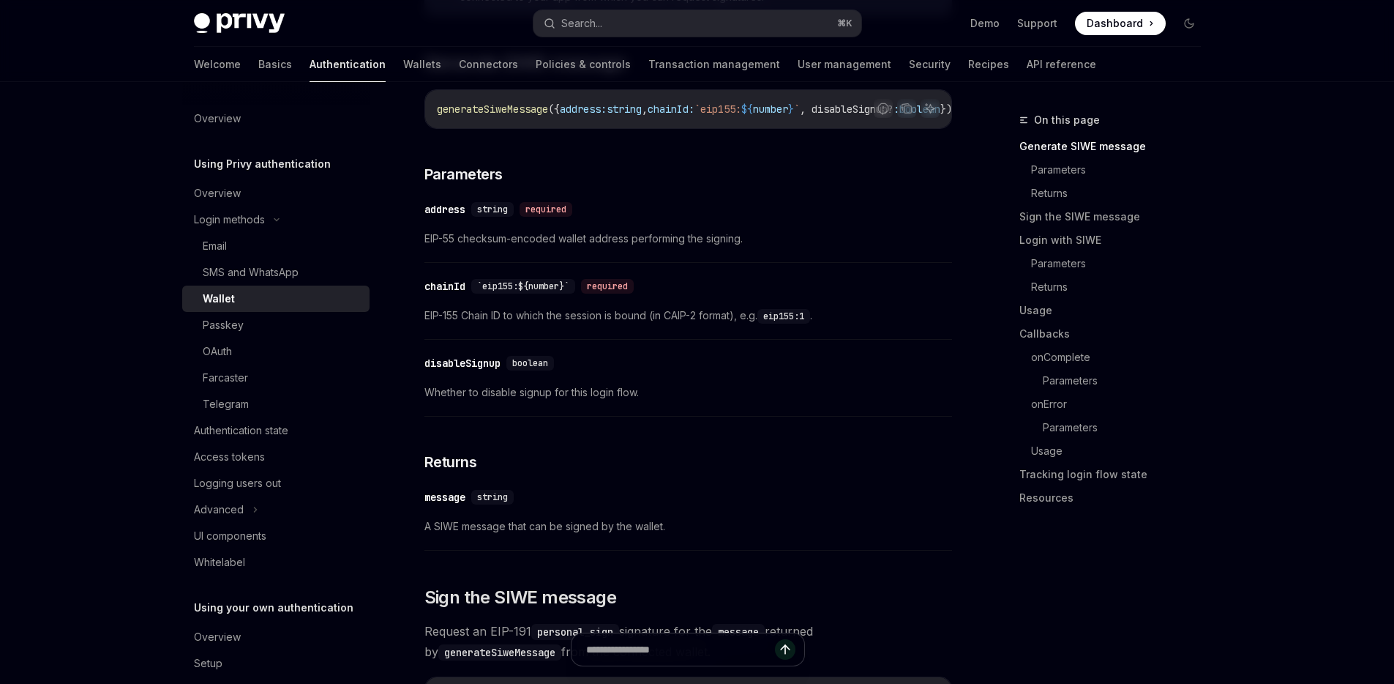
scroll to position [480, 0]
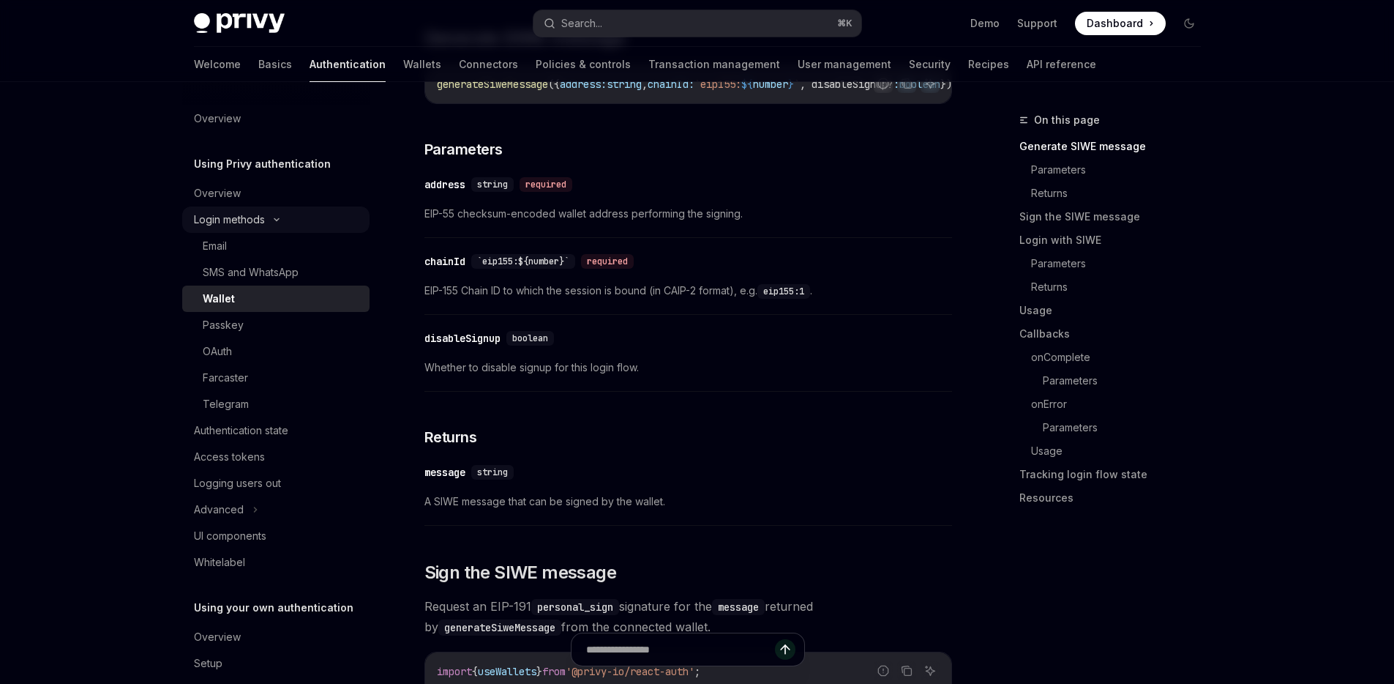
click at [247, 224] on div "Login methods" at bounding box center [229, 220] width 71 height 18
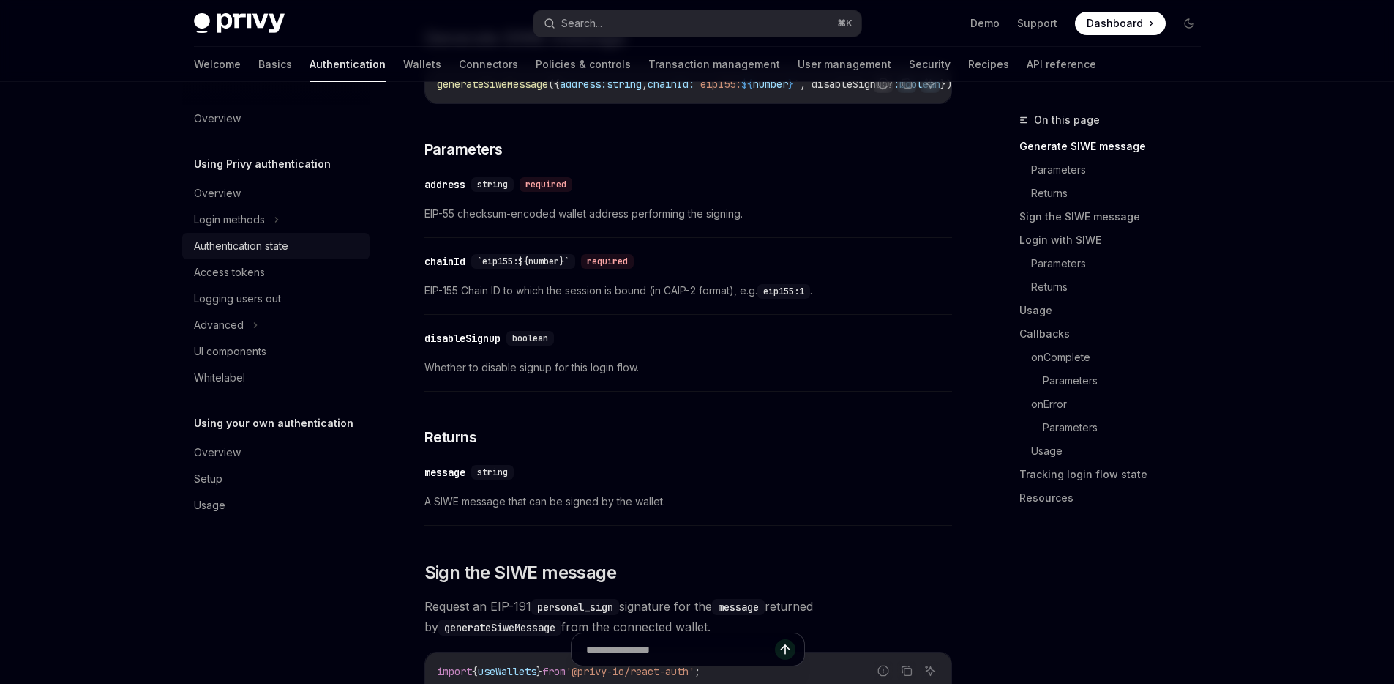
click at [263, 243] on div "Authentication state" at bounding box center [241, 246] width 94 height 18
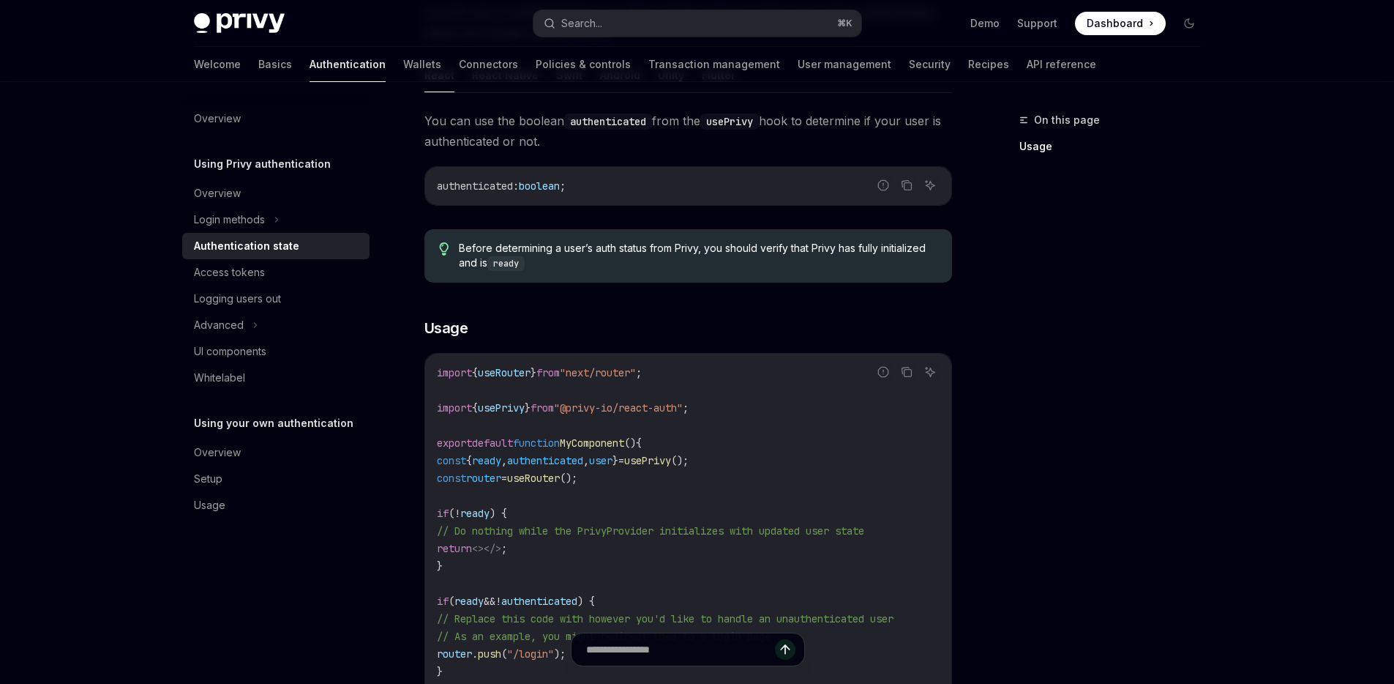
scroll to position [204, 0]
click at [763, 421] on code "import { useRouter } from "next/router" ; import { usePrivy } from "@privy-io/r…" at bounding box center [688, 573] width 503 height 422
drag, startPoint x: 758, startPoint y: 463, endPoint x: 416, endPoint y: 463, distance: 341.8
click at [416, 463] on div "Using Privy authentication Authentication state OpenAI Open in ChatGPT OpenAI O…" at bounding box center [551, 481] width 808 height 1148
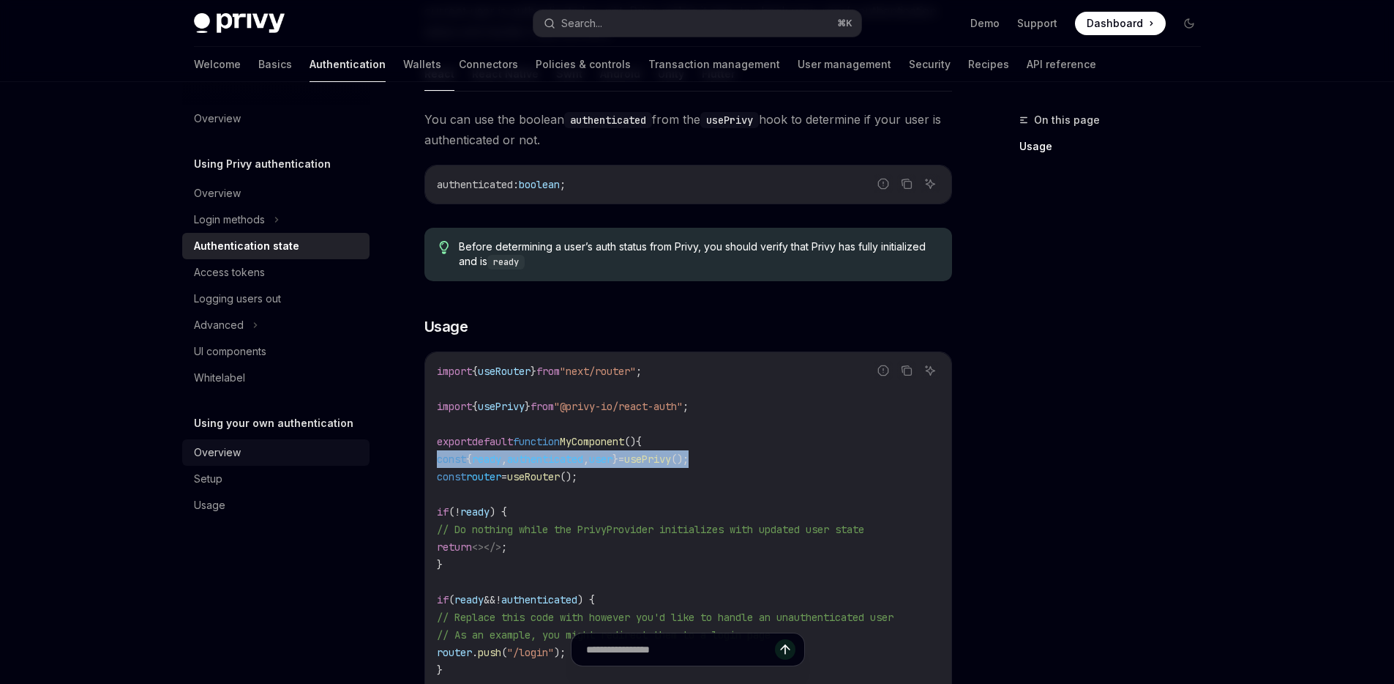
copy span "const { ready , authenticated , user } = usePrivy ();"
click at [631, 450] on code "import { useRouter } from "next/router" ; import { usePrivy } from "@privy-io/r…" at bounding box center [688, 573] width 503 height 422
drag, startPoint x: 644, startPoint y: 459, endPoint x: 484, endPoint y: 458, distance: 160.3
click at [484, 458] on span "const { ready , authenticated , user } = usePrivy ();" at bounding box center [563, 458] width 252 height 13
copy span "ready , authenticated , user"
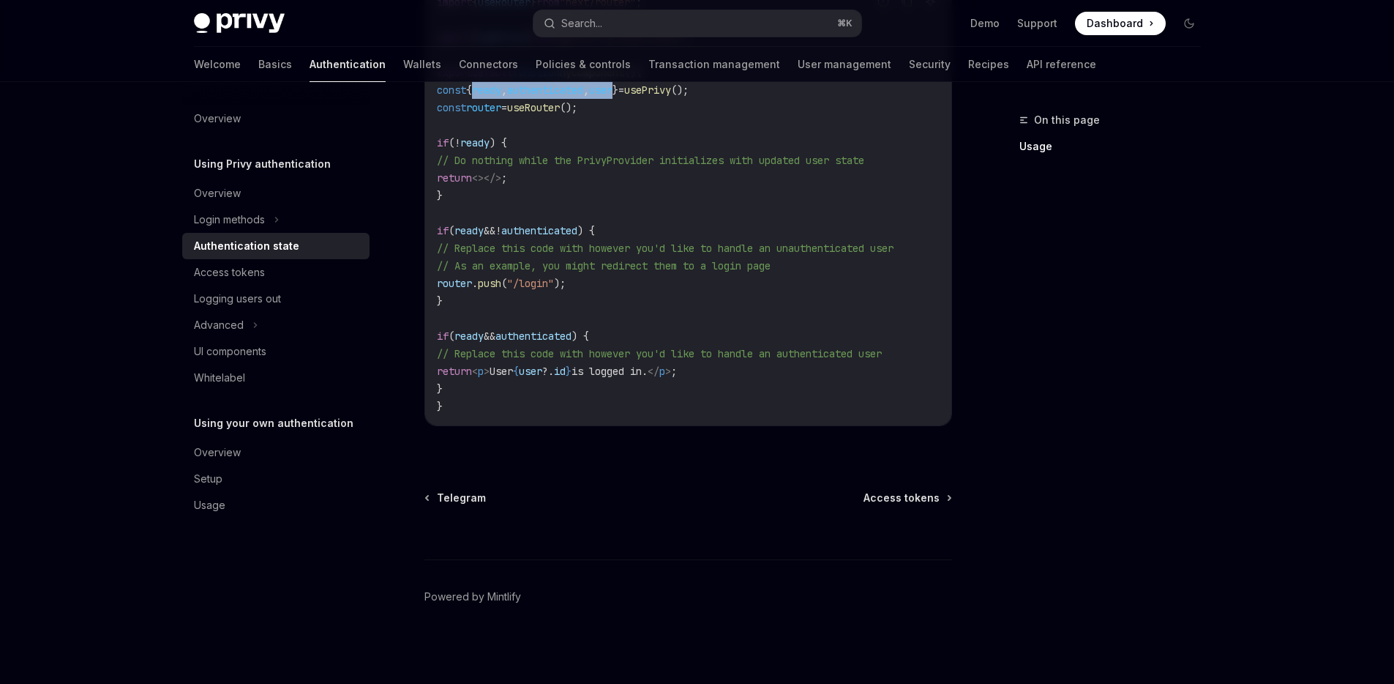
scroll to position [581, 0]
click at [263, 267] on div "Access tokens" at bounding box center [229, 273] width 71 height 18
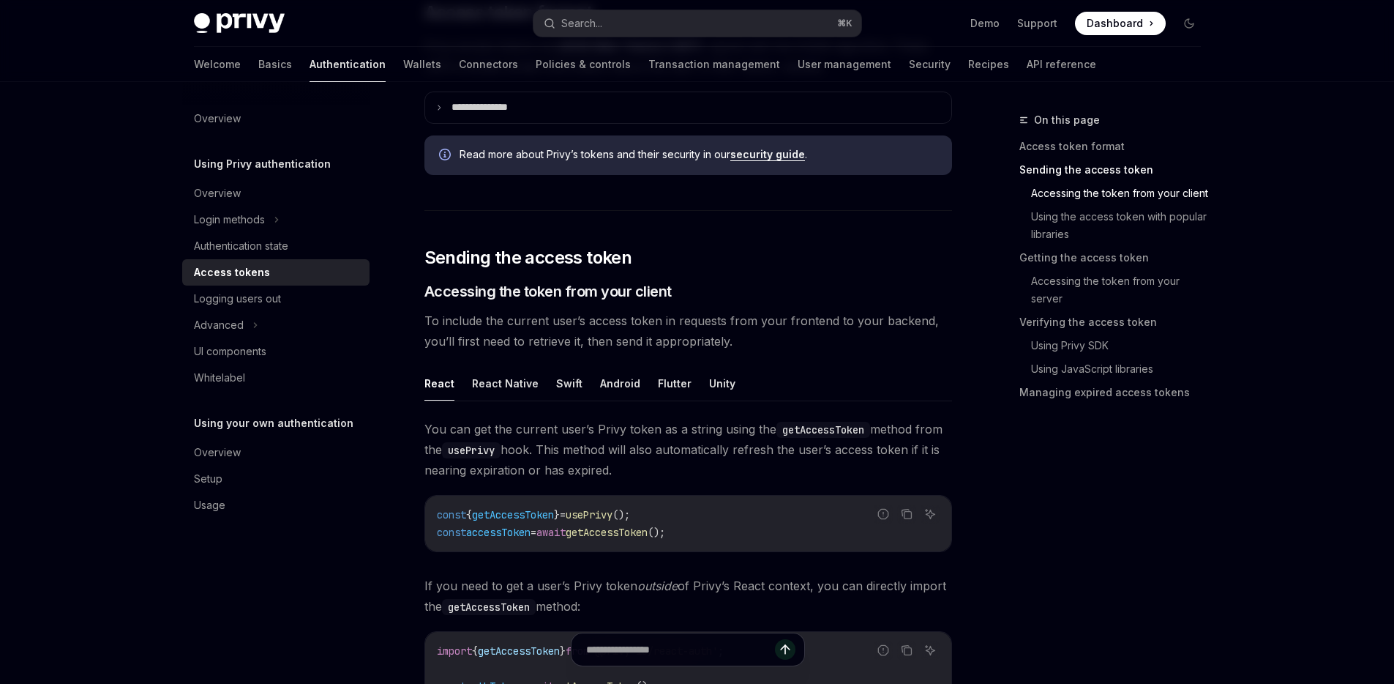
scroll to position [760, 0]
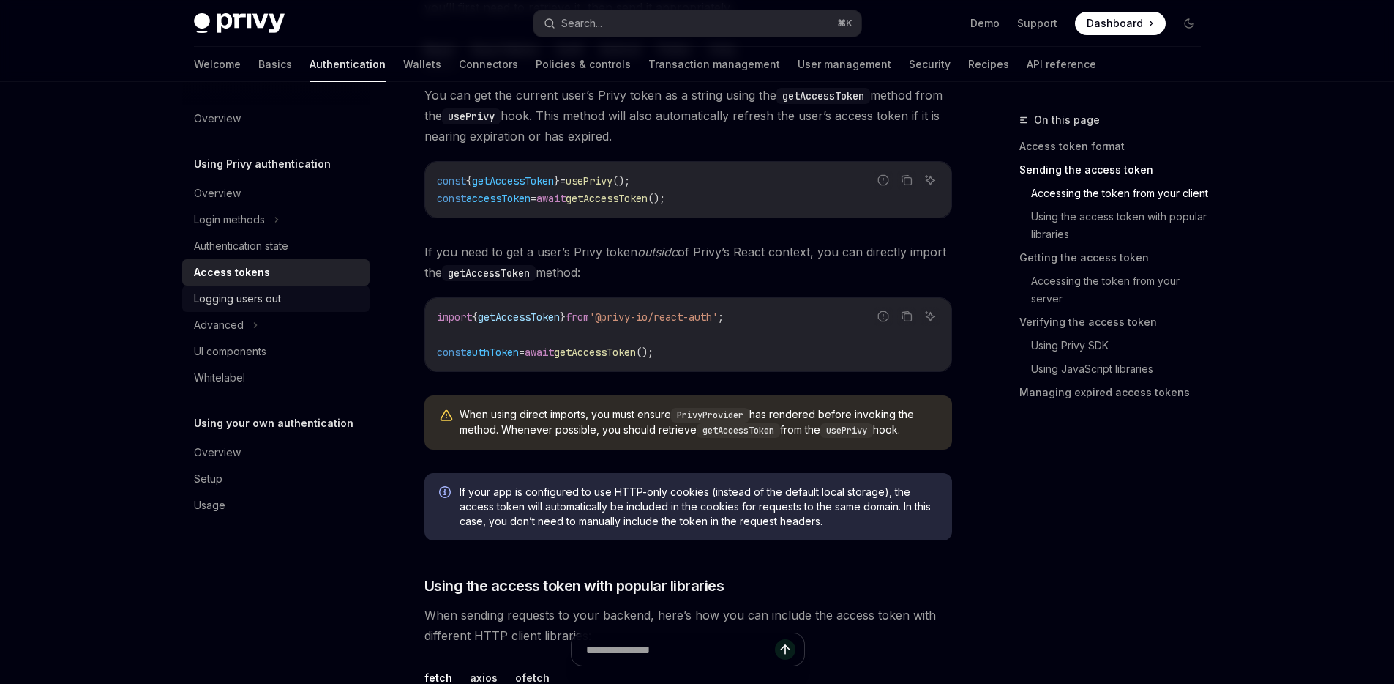
click at [280, 295] on div "Logging users out" at bounding box center [237, 299] width 87 height 18
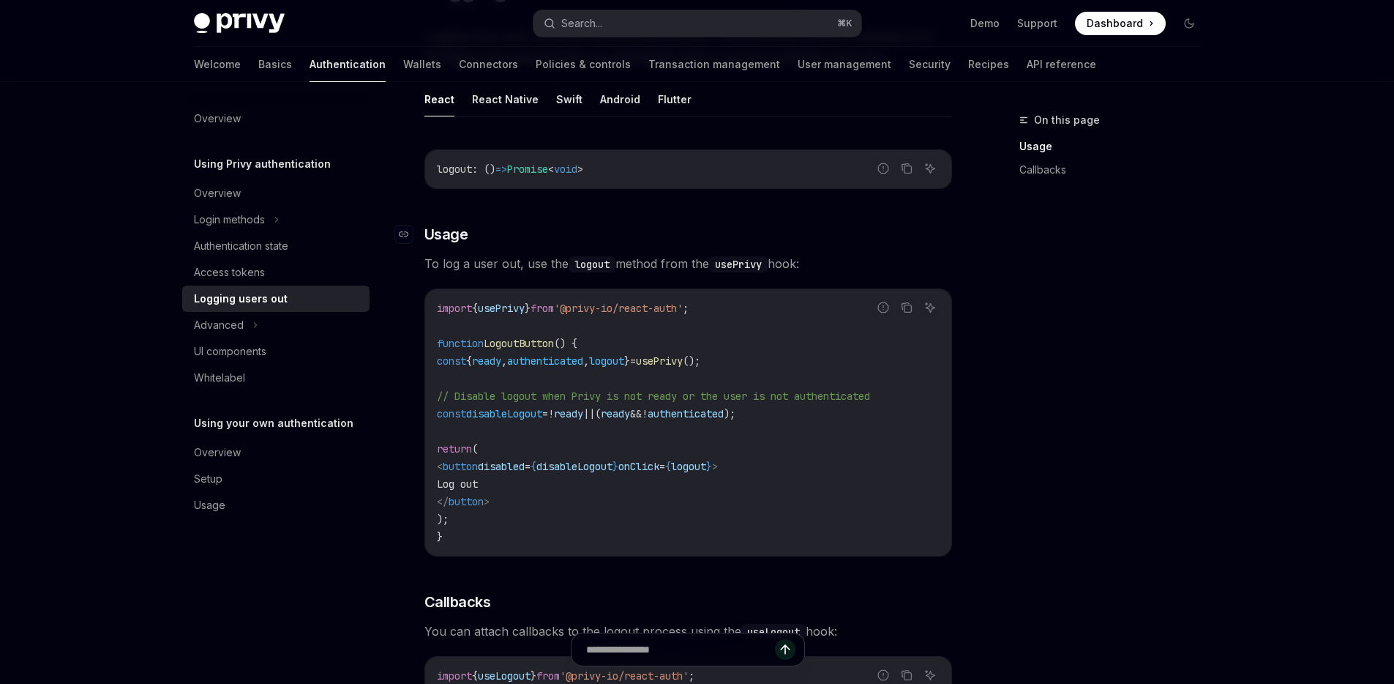
scroll to position [167, 0]
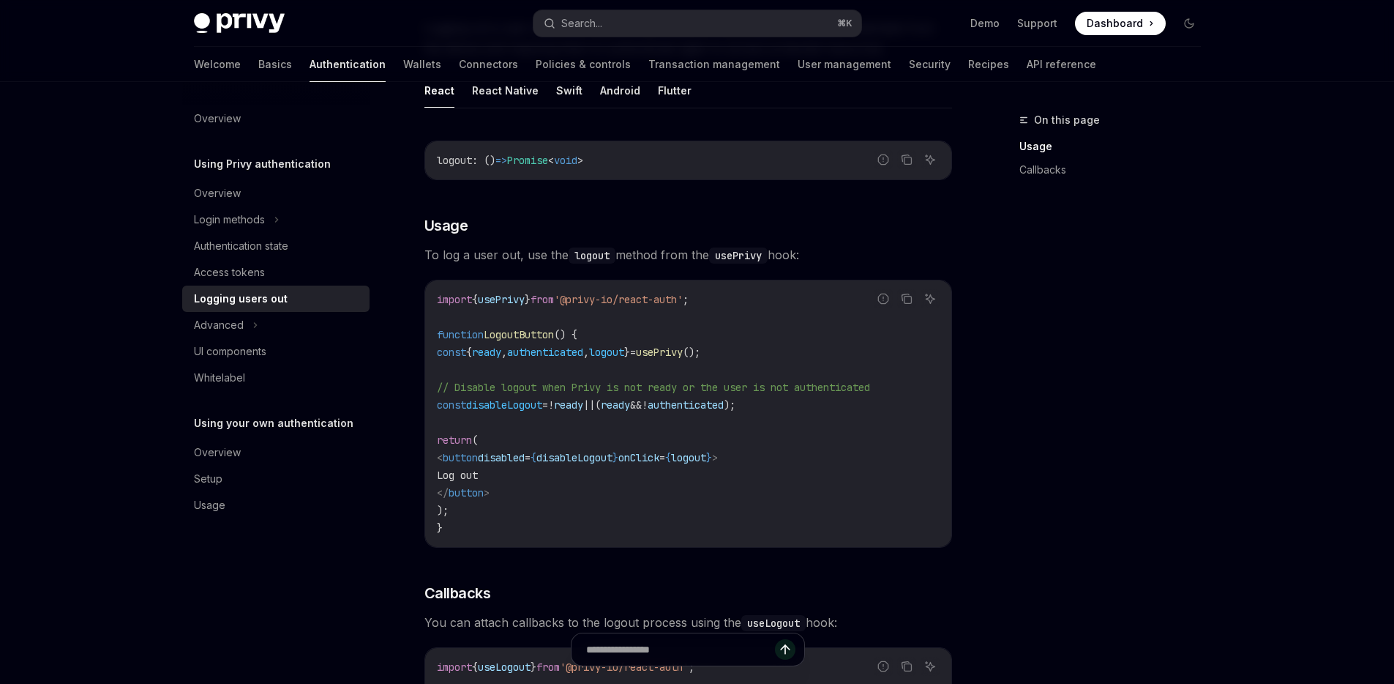
click at [624, 356] on span "logout" at bounding box center [606, 351] width 35 height 13
copy span "logout"
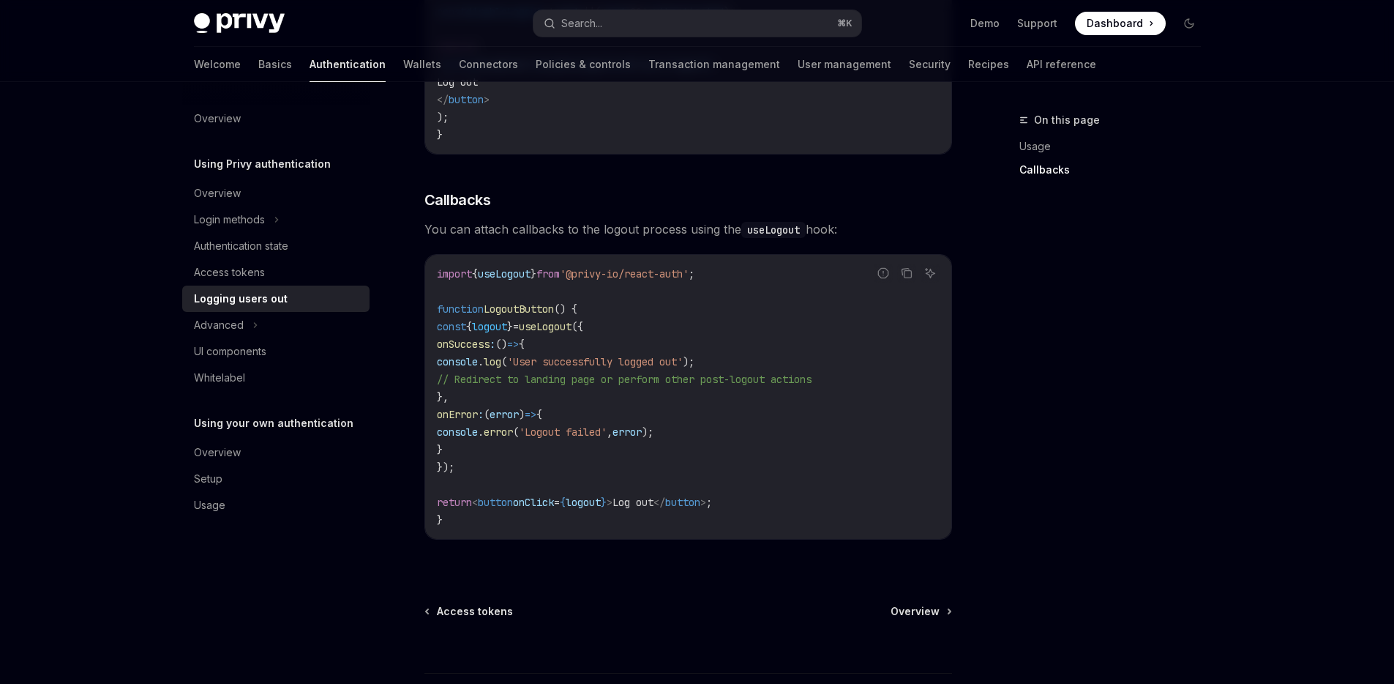
scroll to position [676, 0]
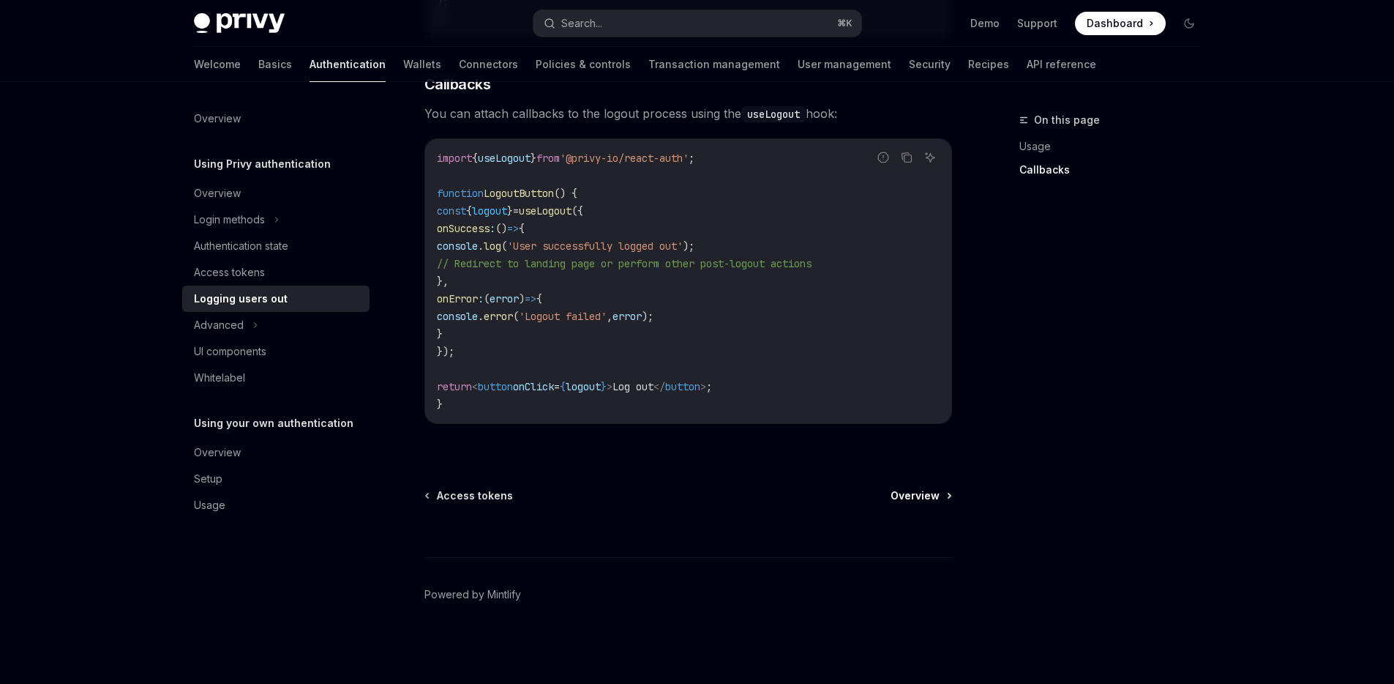
click at [949, 501] on link "Overview" at bounding box center [921, 495] width 60 height 15
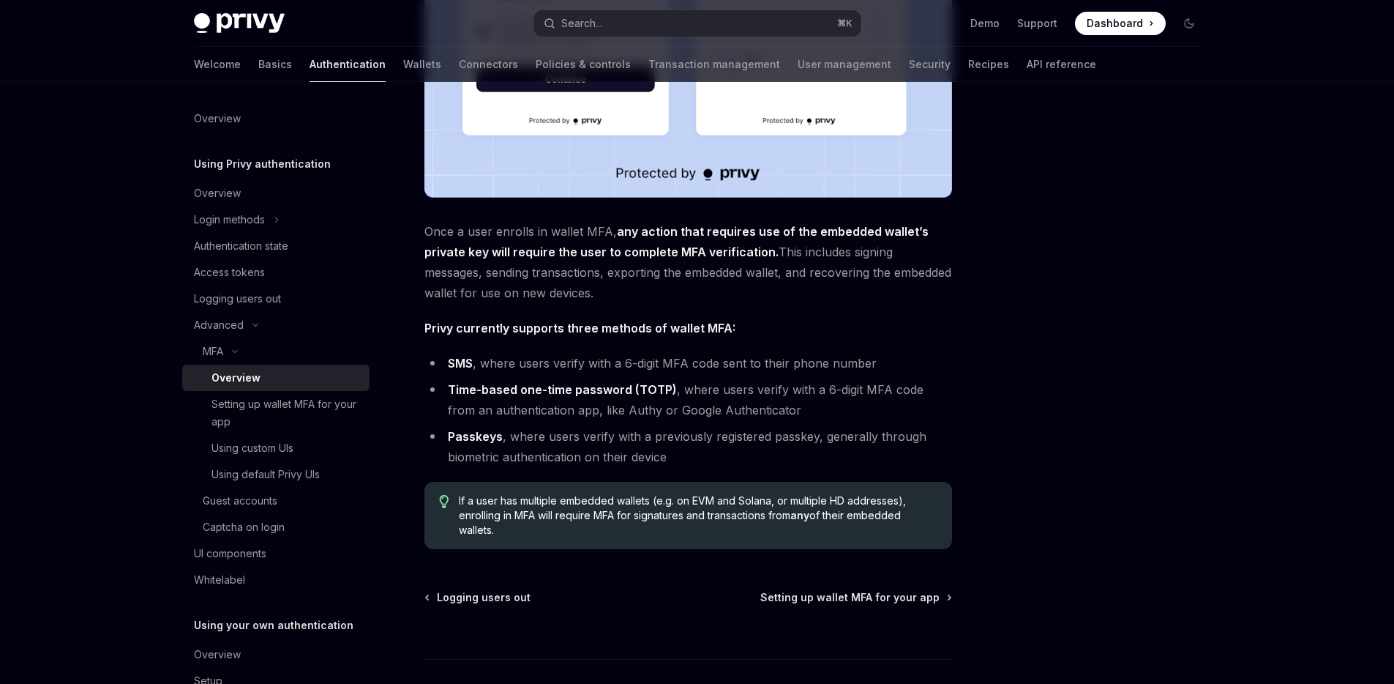
scroll to position [550, 0]
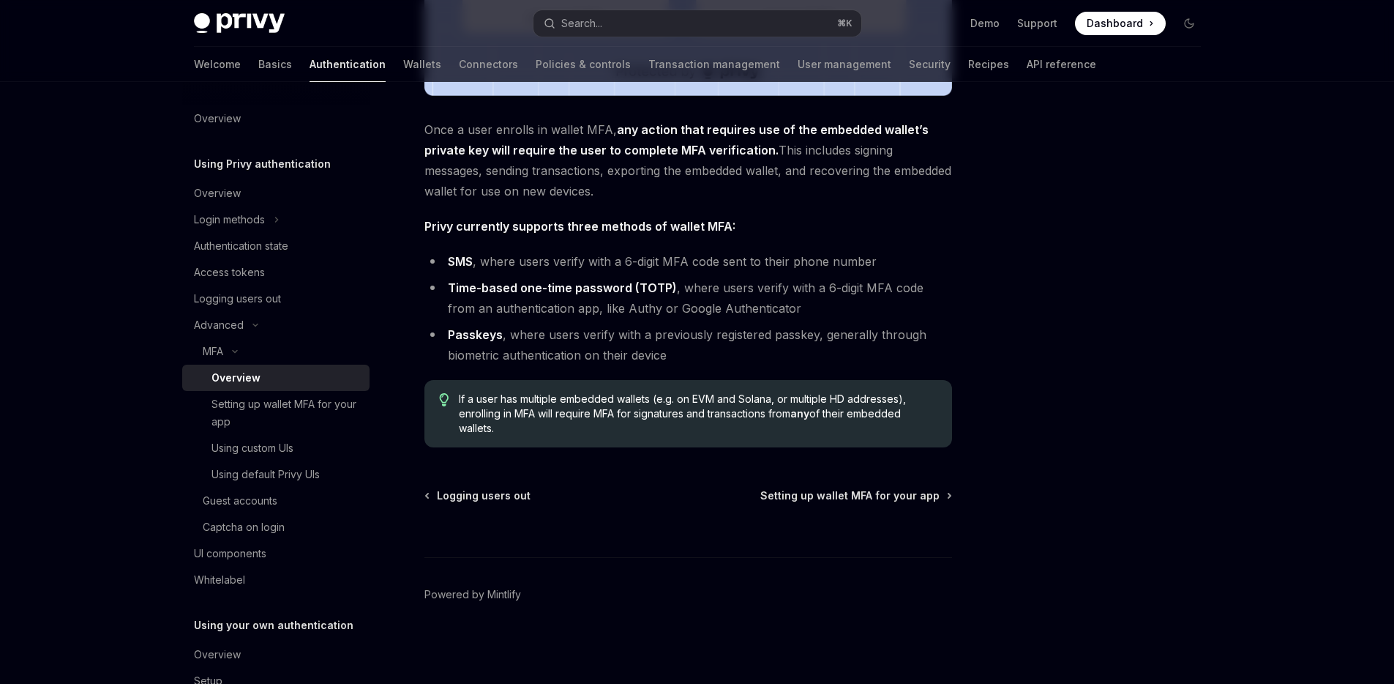
click at [860, 487] on div "MFA Overview OpenAI Open in ChatGPT OpenAI Open in ChatGPT Privy enables users …" at bounding box center [551, 122] width 808 height 1123
click at [860, 495] on span "Setting up wallet MFA for your app" at bounding box center [850, 495] width 179 height 15
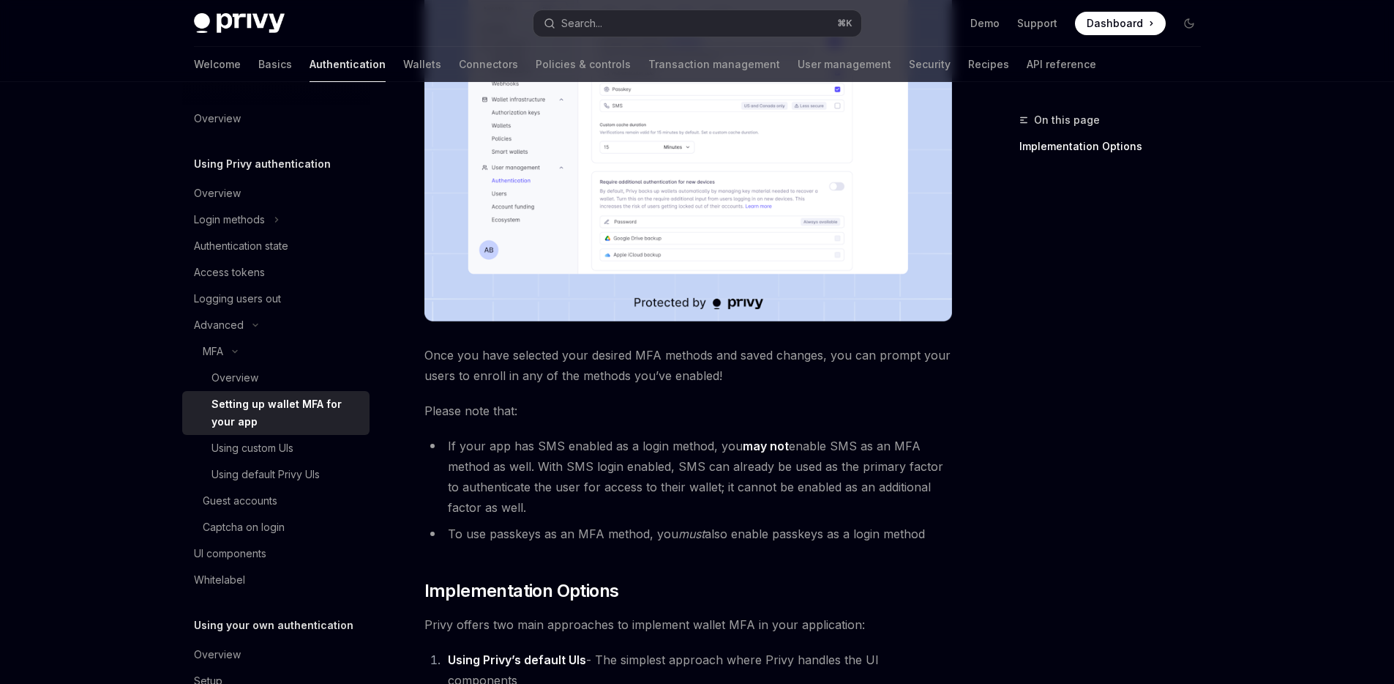
scroll to position [630, 0]
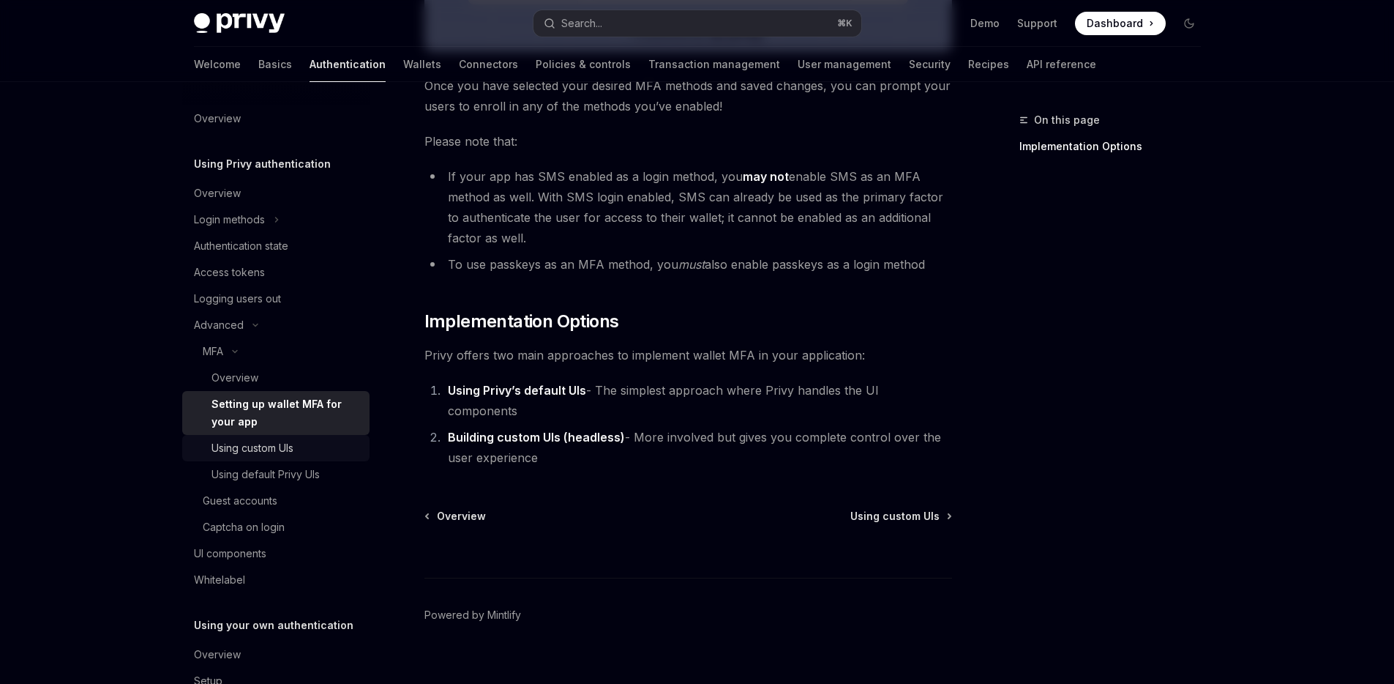
click at [274, 440] on div "Using custom UIs" at bounding box center [253, 448] width 82 height 18
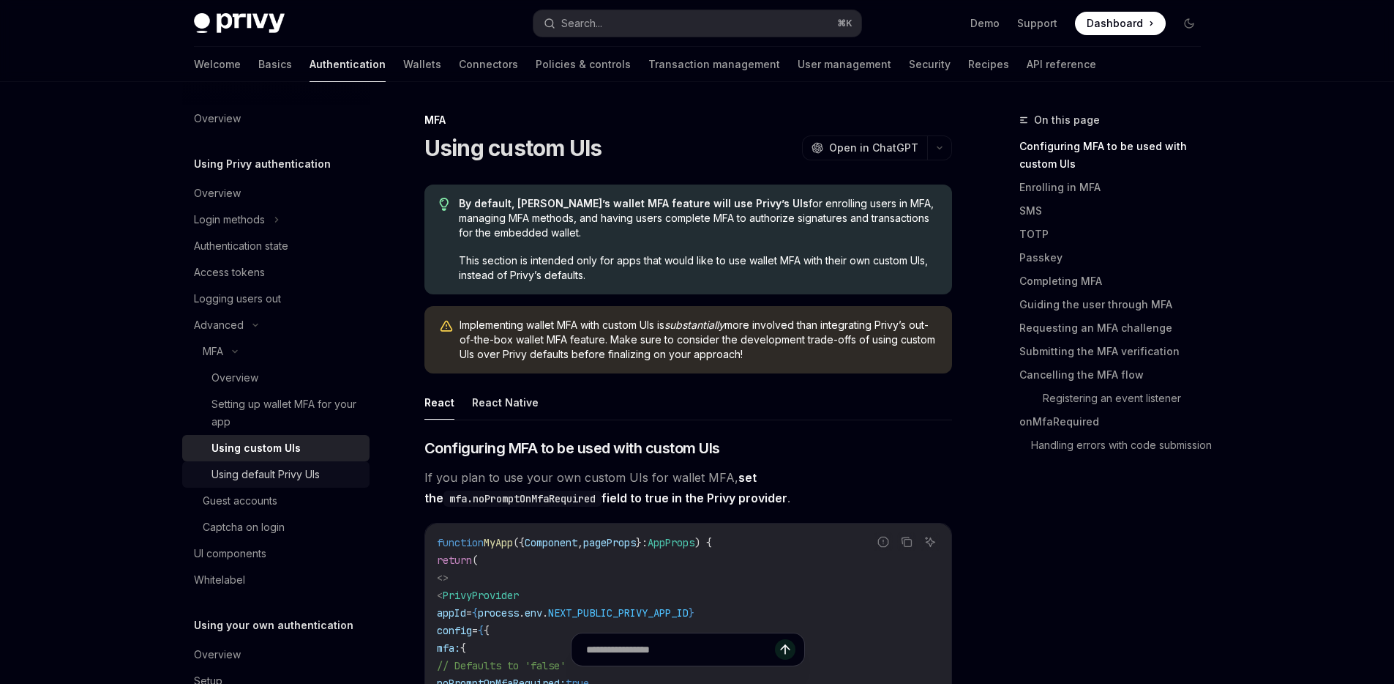
scroll to position [3, 0]
click at [255, 503] on div "Guest accounts" at bounding box center [240, 498] width 75 height 18
type textarea "*"
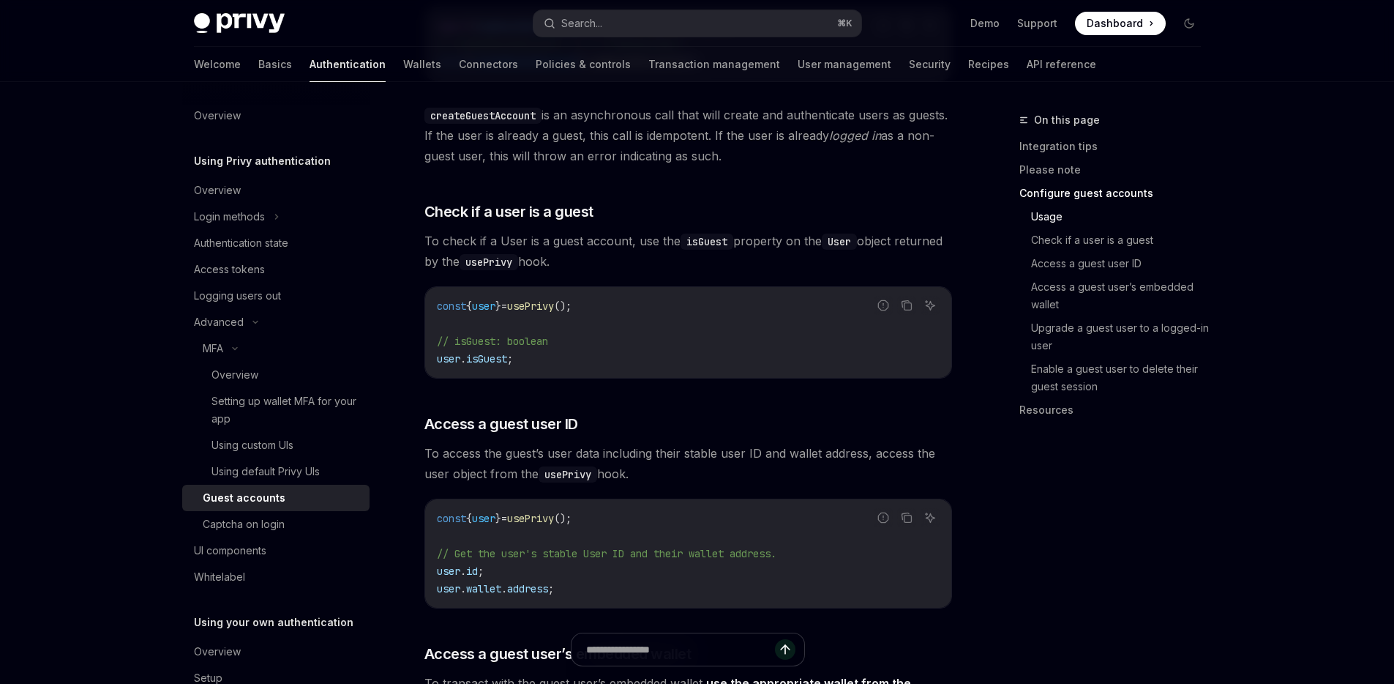
scroll to position [1449, 0]
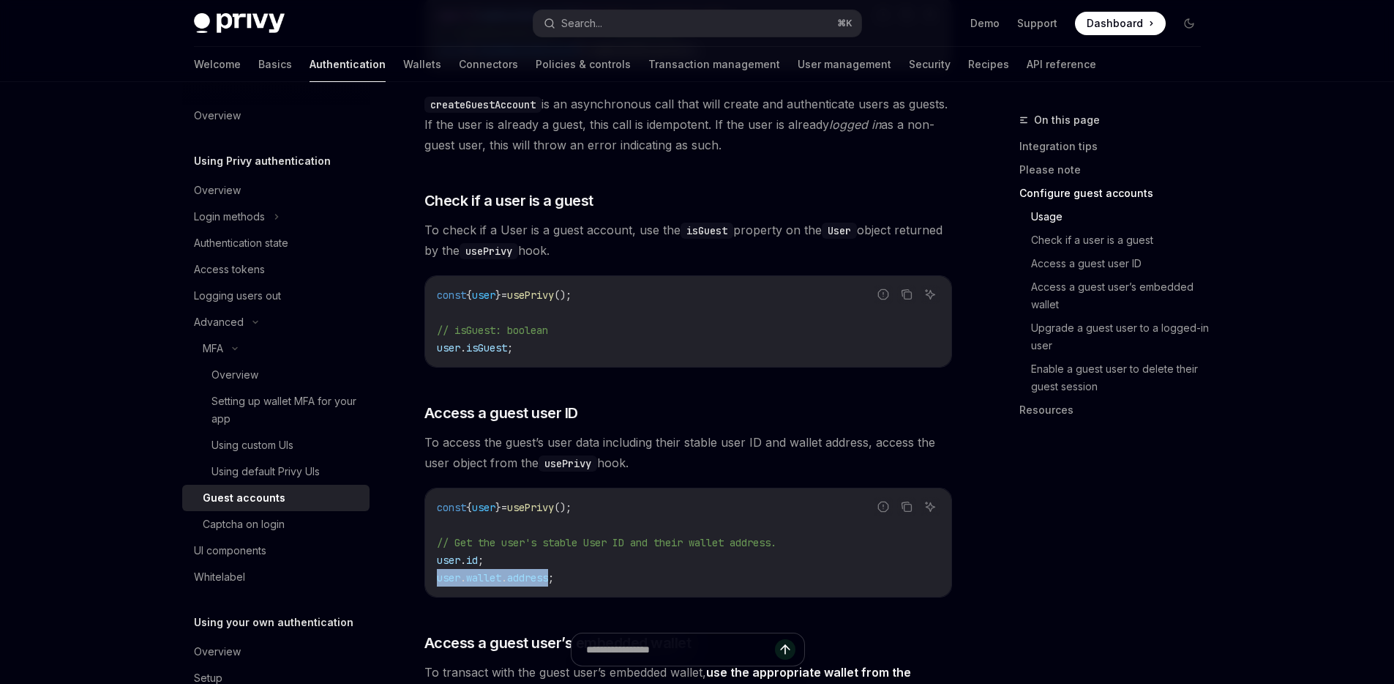
drag, startPoint x: 554, startPoint y: 537, endPoint x: 438, endPoint y: 539, distance: 116.4
click at [438, 571] on span "user . wallet . address ;" at bounding box center [495, 577] width 117 height 13
copy span "user . wallet . address"
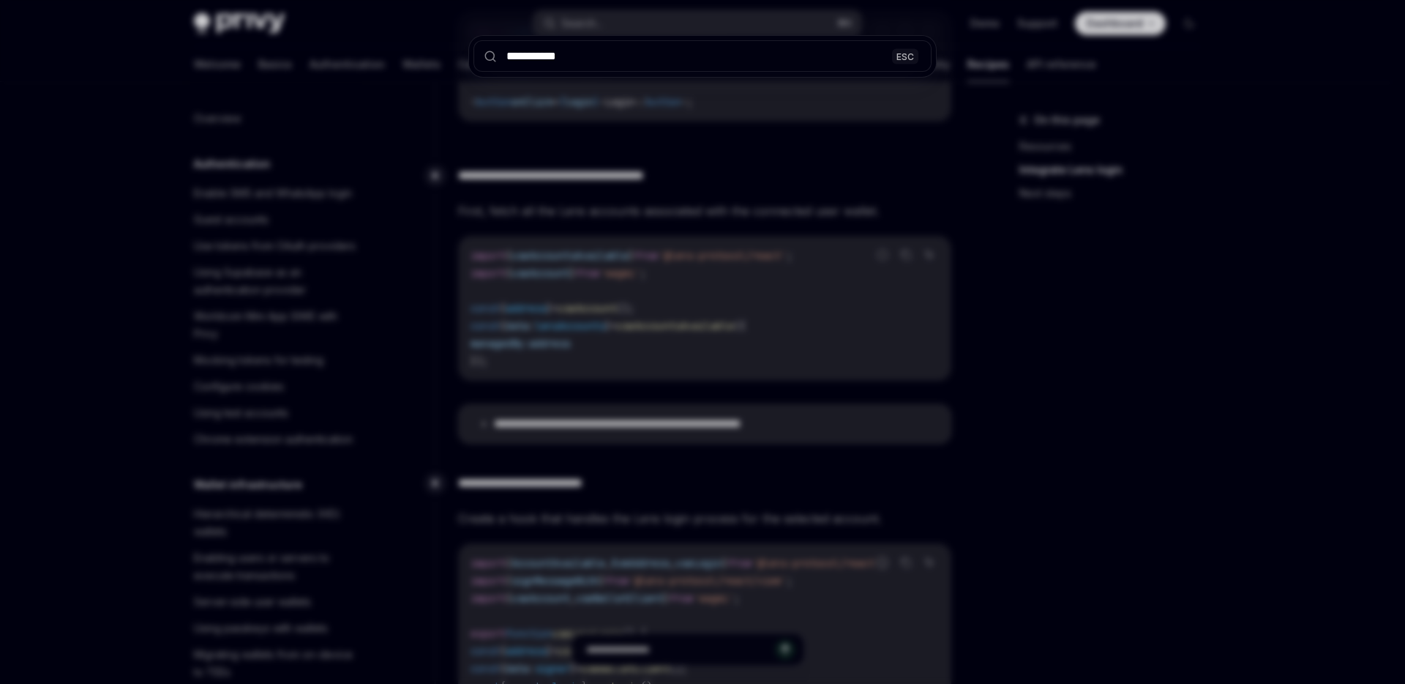
scroll to position [1848, 0]
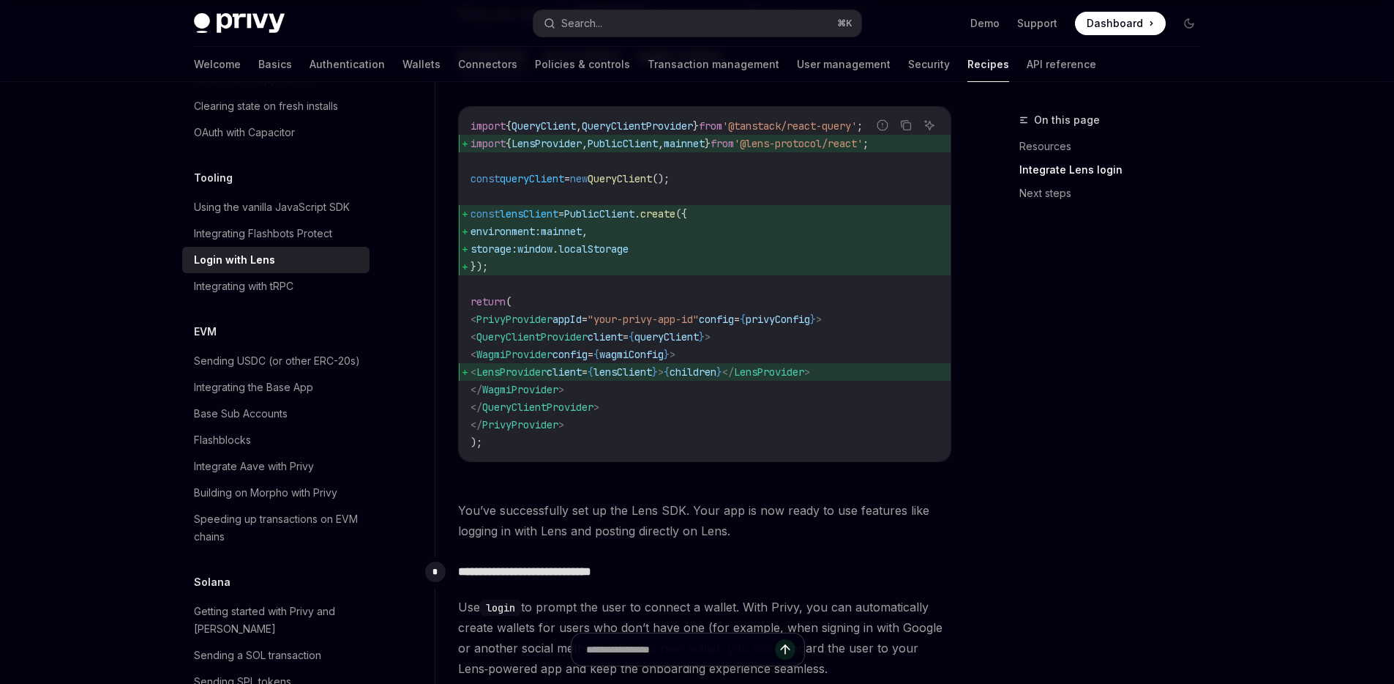
scroll to position [982, 0]
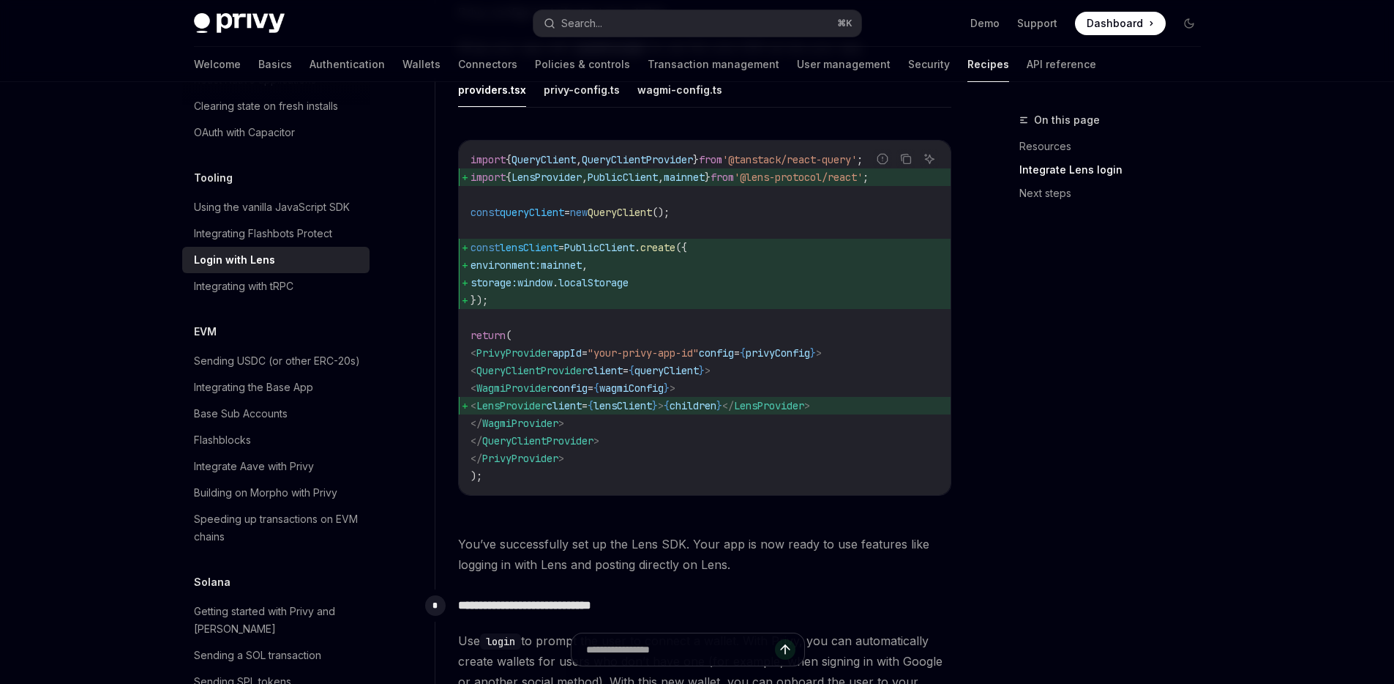
click at [539, 303] on span "});" at bounding box center [705, 300] width 468 height 18
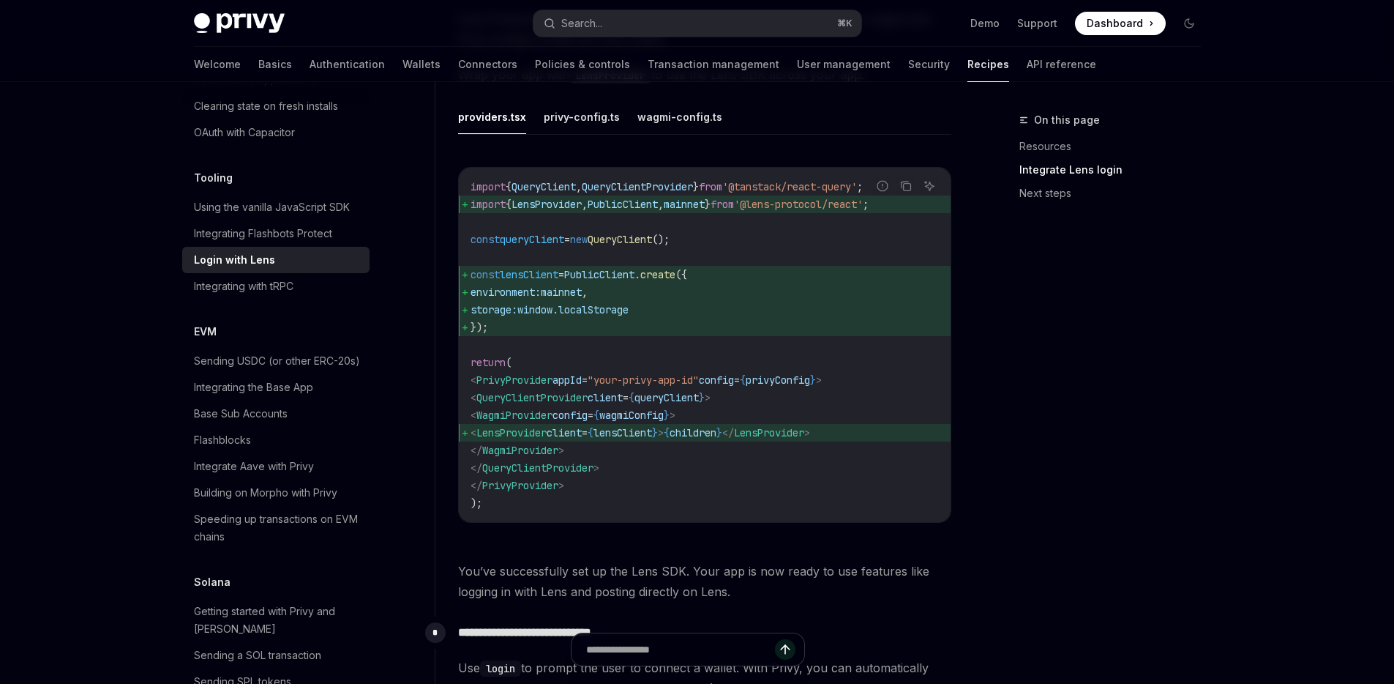
scroll to position [954, 0]
click at [576, 127] on button "privy-config.ts" at bounding box center [582, 117] width 76 height 34
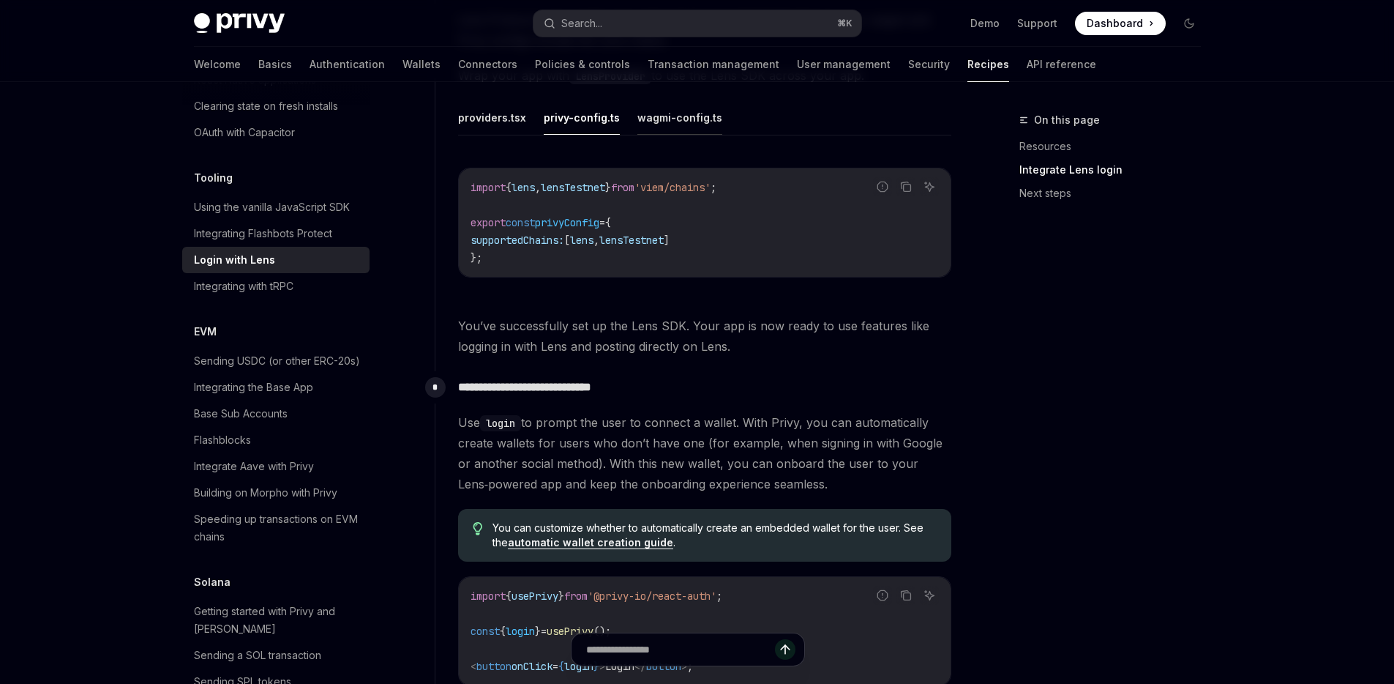
click at [671, 129] on button "wagmi-config.ts" at bounding box center [680, 117] width 85 height 34
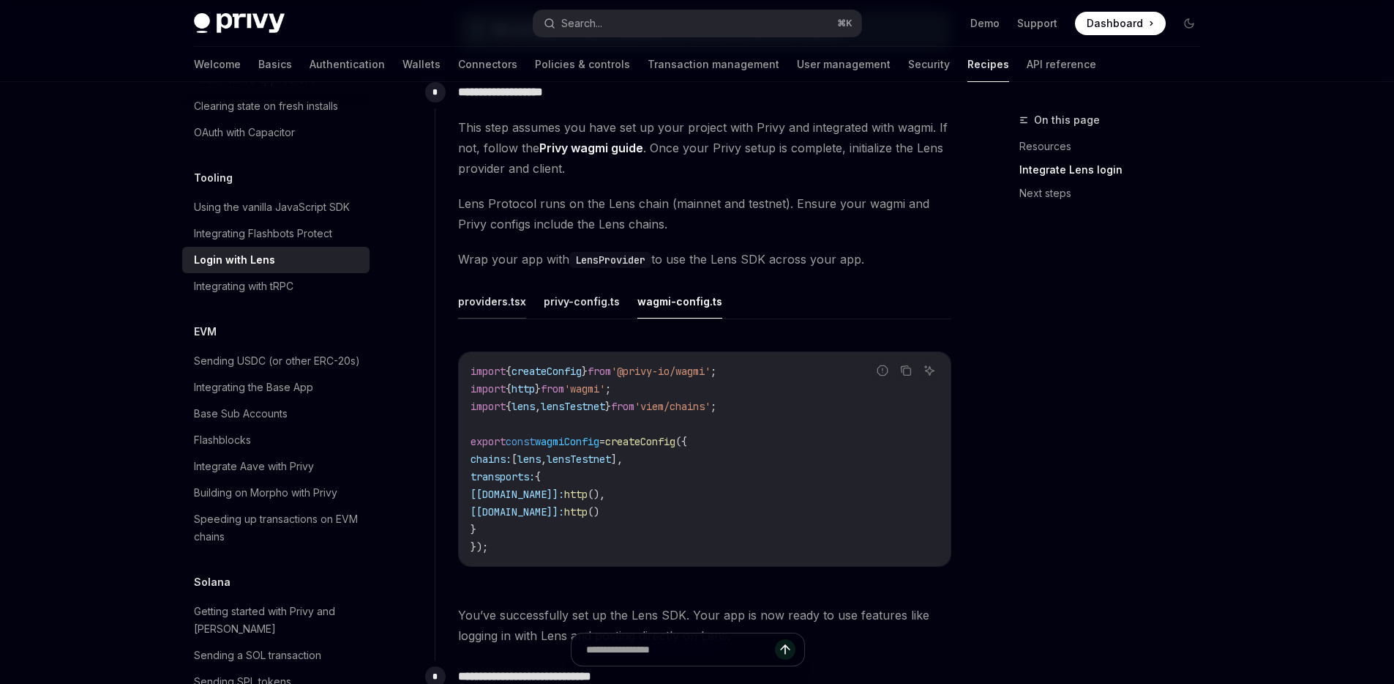
scroll to position [712, 0]
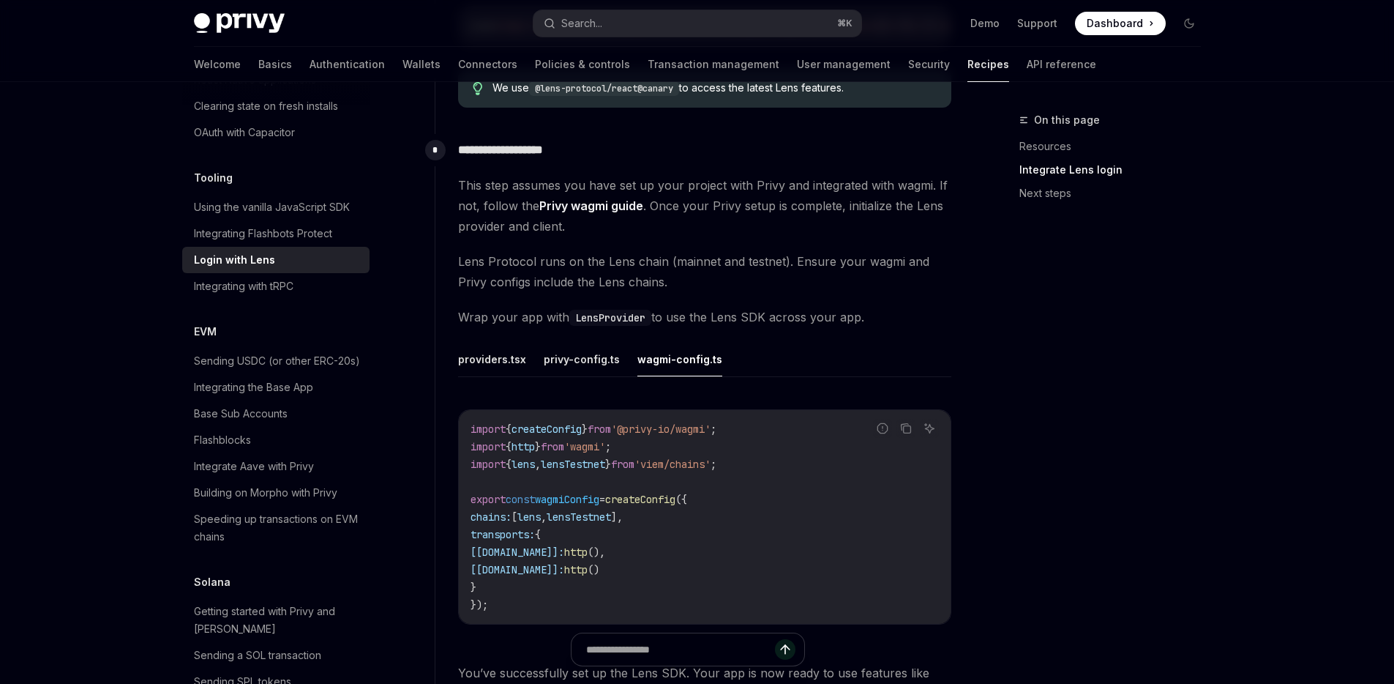
click at [513, 605] on code "import { createConfig } from '@privy-io/wagmi' ; import { http } from 'wagmi' ;…" at bounding box center [705, 516] width 468 height 193
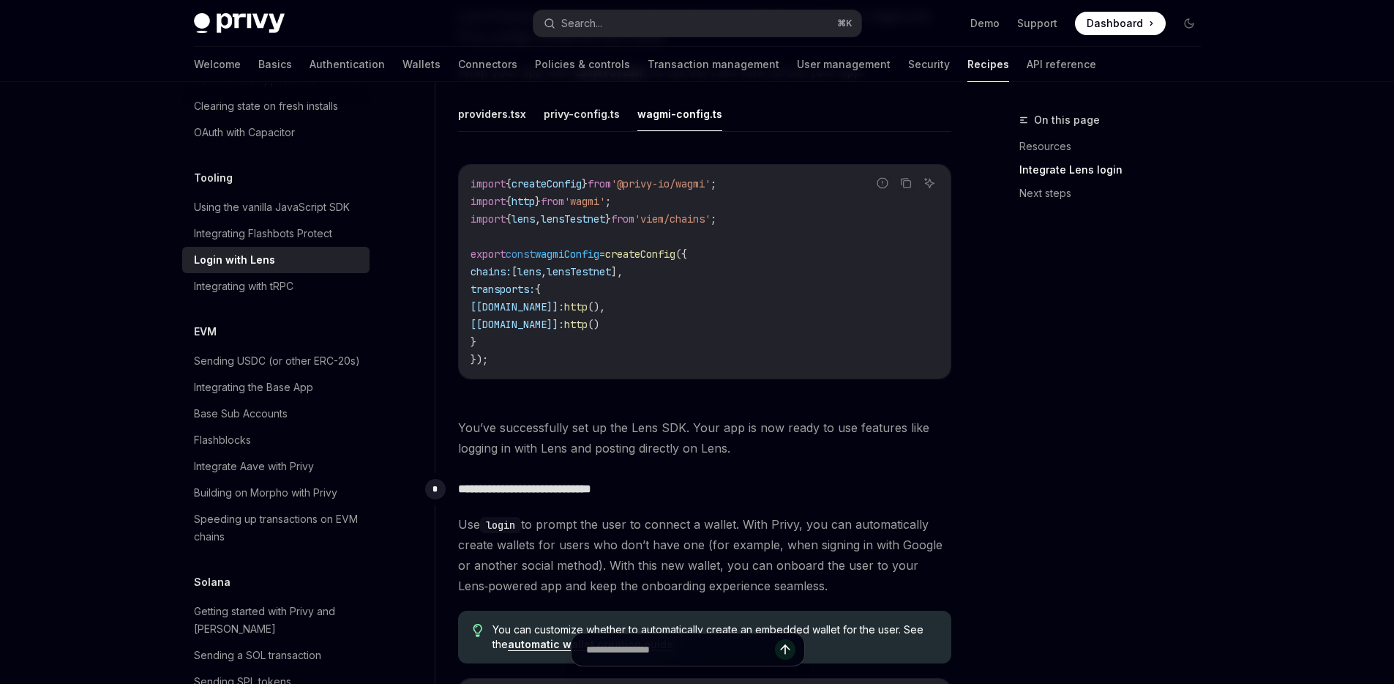
scroll to position [970, 0]
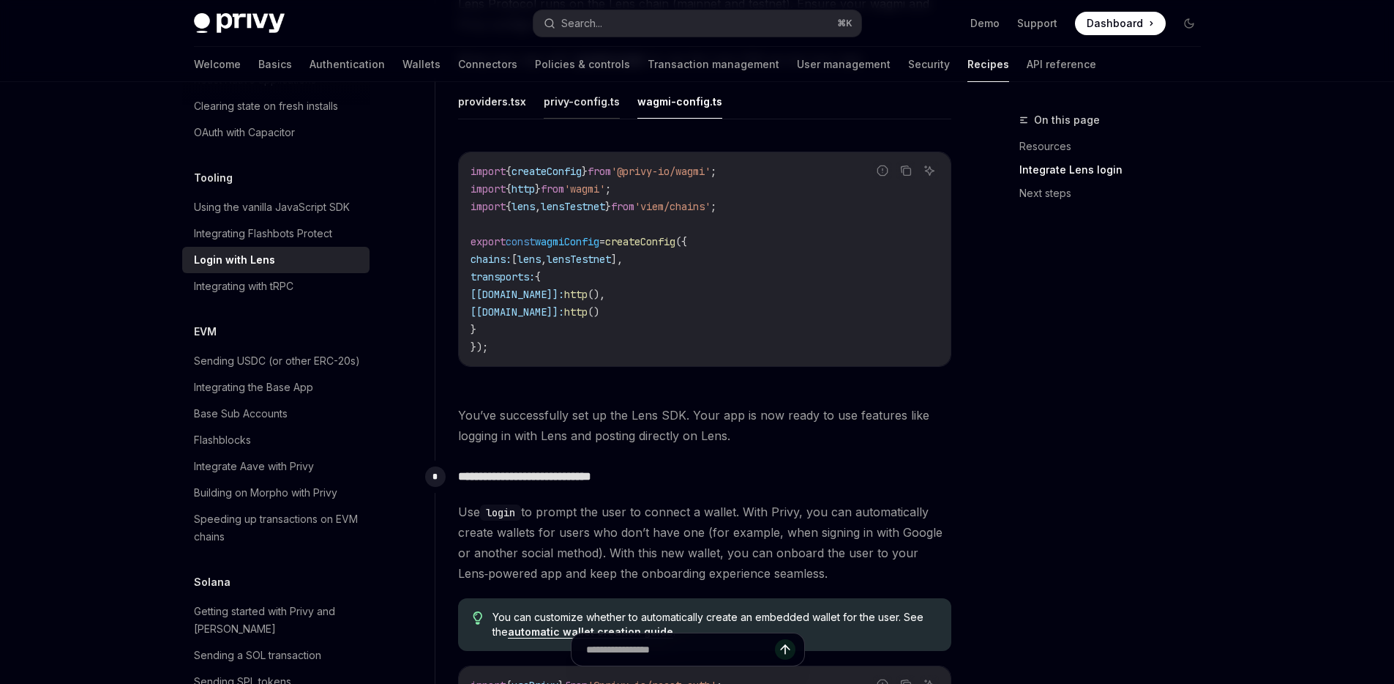
click at [559, 108] on button "privy-config.ts" at bounding box center [582, 101] width 76 height 34
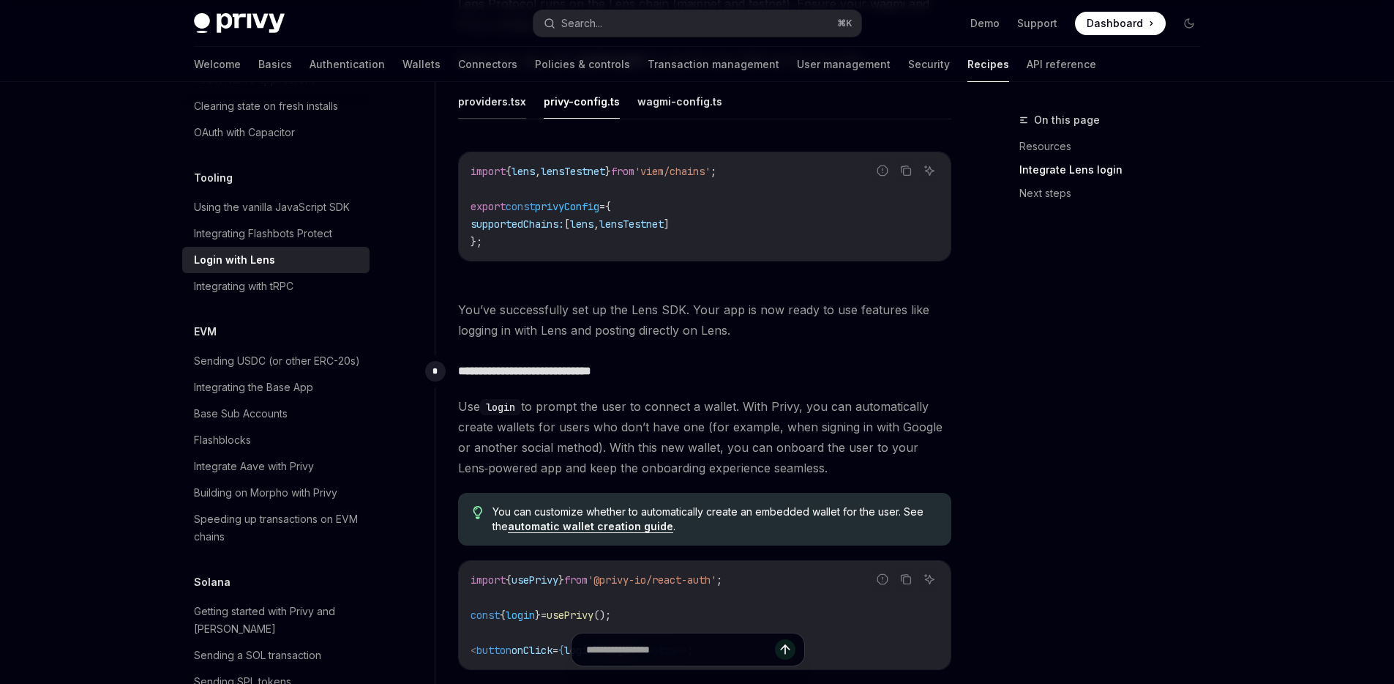
click at [509, 111] on button "providers.tsx" at bounding box center [492, 101] width 68 height 34
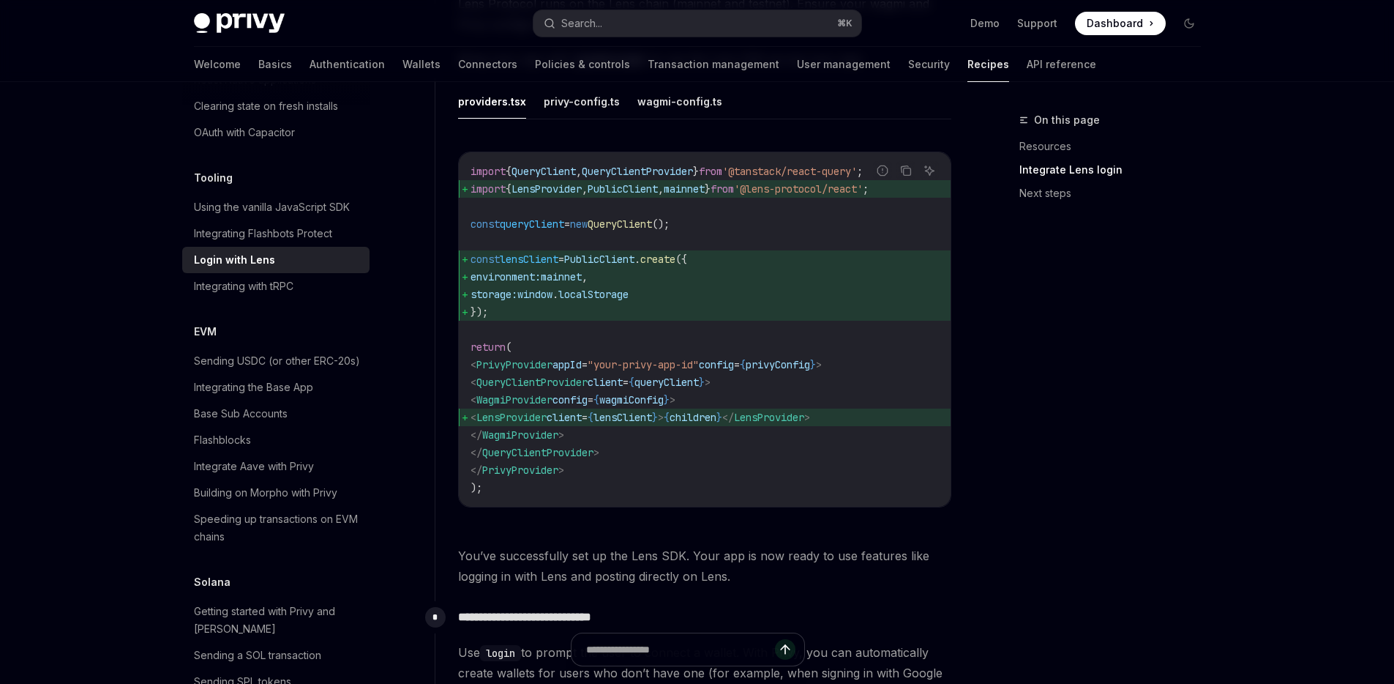
click at [553, 405] on span "WagmiProvider" at bounding box center [515, 399] width 76 height 13
click at [664, 105] on button "wagmi-config.ts" at bounding box center [680, 104] width 85 height 34
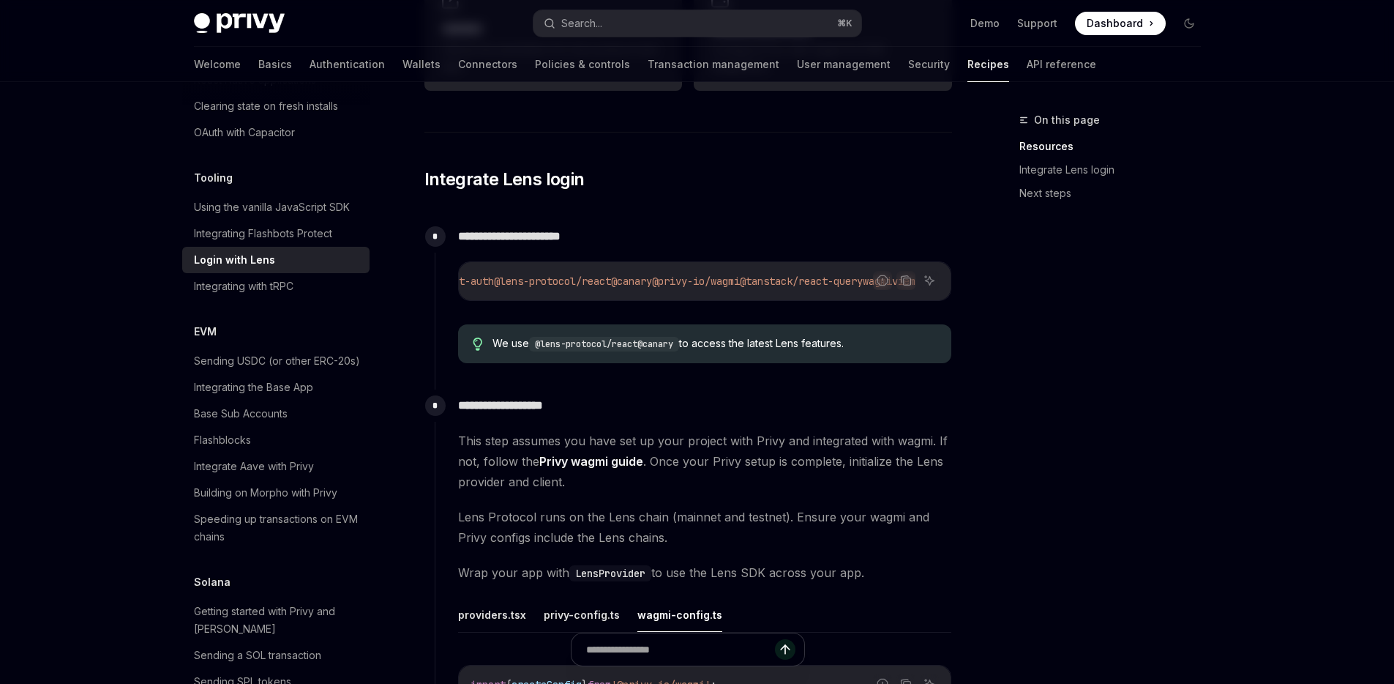
scroll to position [454, 0]
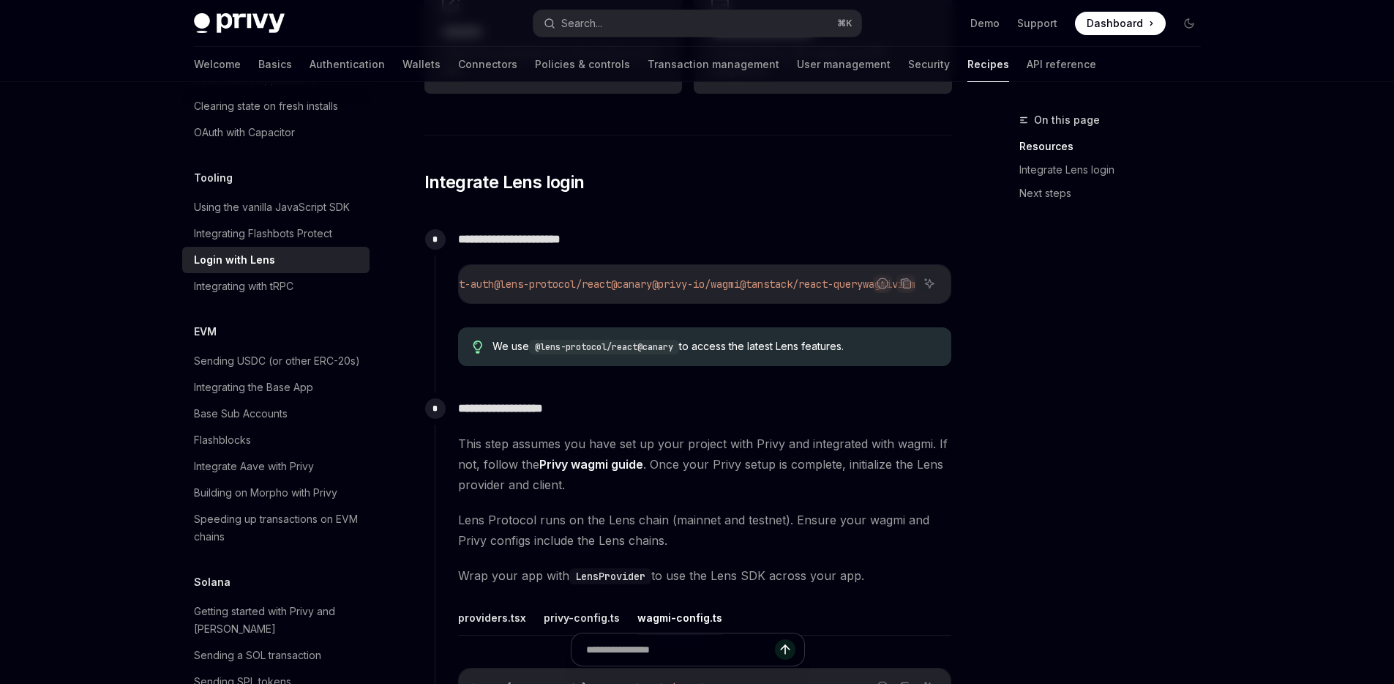
drag, startPoint x: 774, startPoint y: 302, endPoint x: 559, endPoint y: 302, distance: 214.5
click at [549, 302] on div "pnpm add @privy-io/react-auth @lens-protocol/react@canary @privy-io/wagmi @tans…" at bounding box center [705, 284] width 492 height 38
click at [906, 283] on icon "Copy the contents from the code block" at bounding box center [906, 283] width 12 height 12
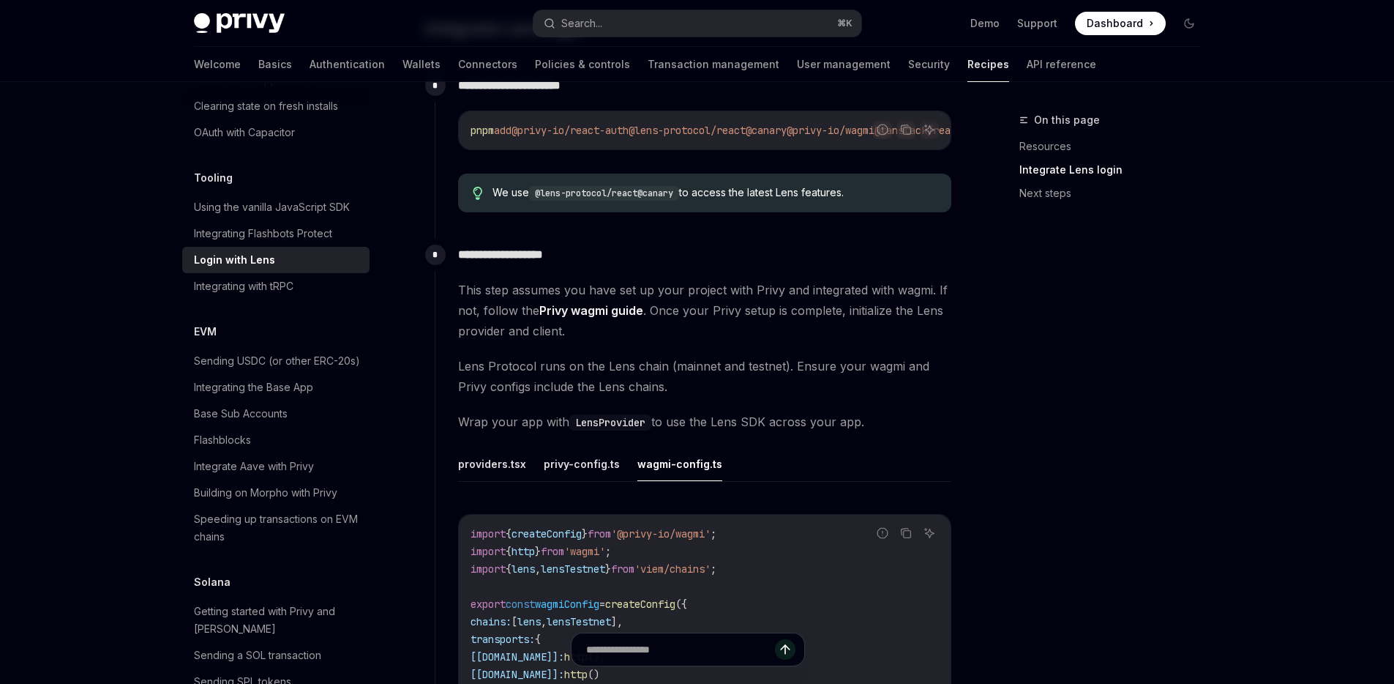
scroll to position [744, 0]
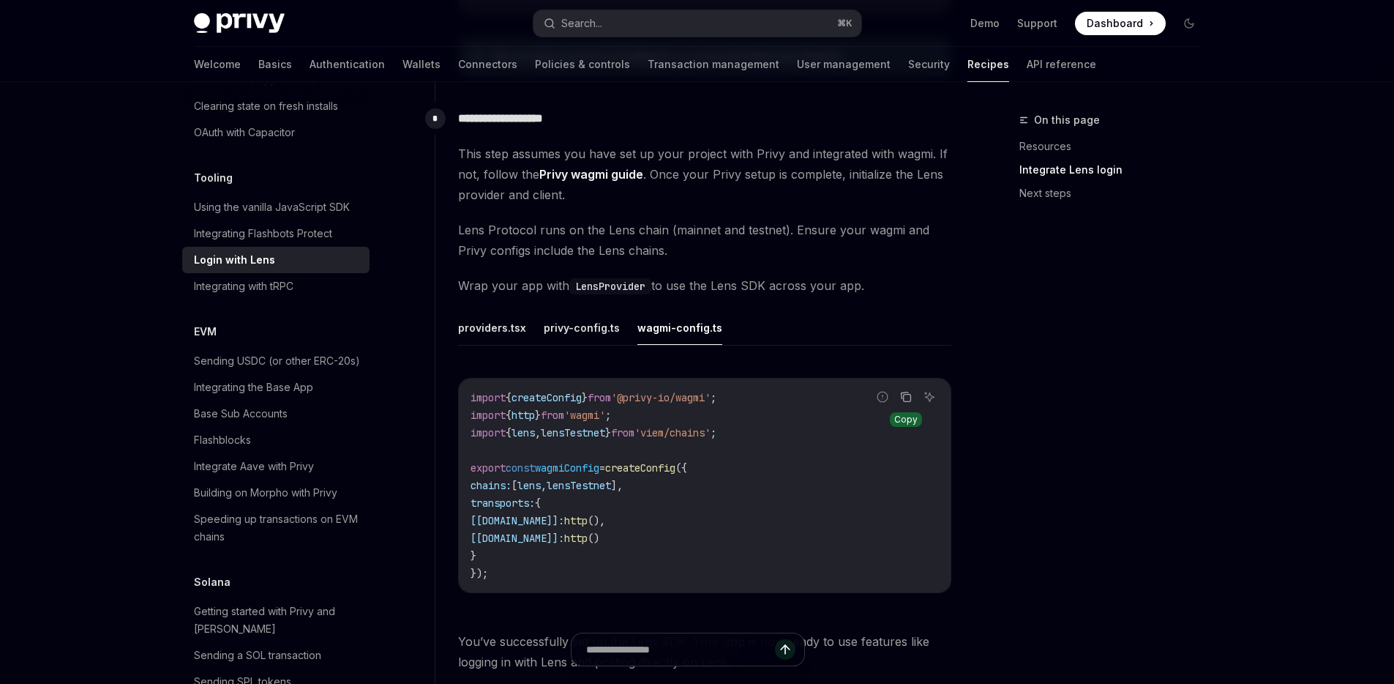
click at [905, 403] on icon "Copy the contents from the code block" at bounding box center [906, 397] width 12 height 12
click at [586, 334] on button "privy-config.ts" at bounding box center [582, 327] width 76 height 34
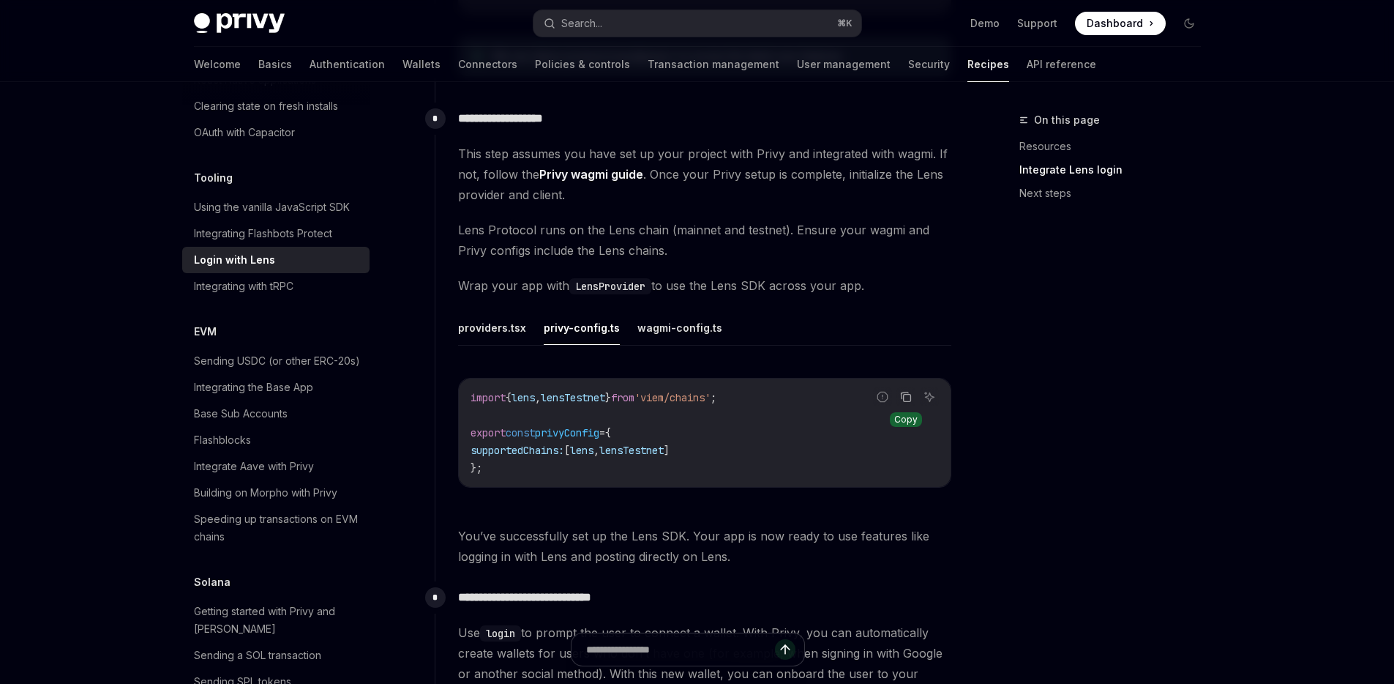
click at [905, 400] on icon "Copy the contents from the code block" at bounding box center [906, 398] width 7 height 7
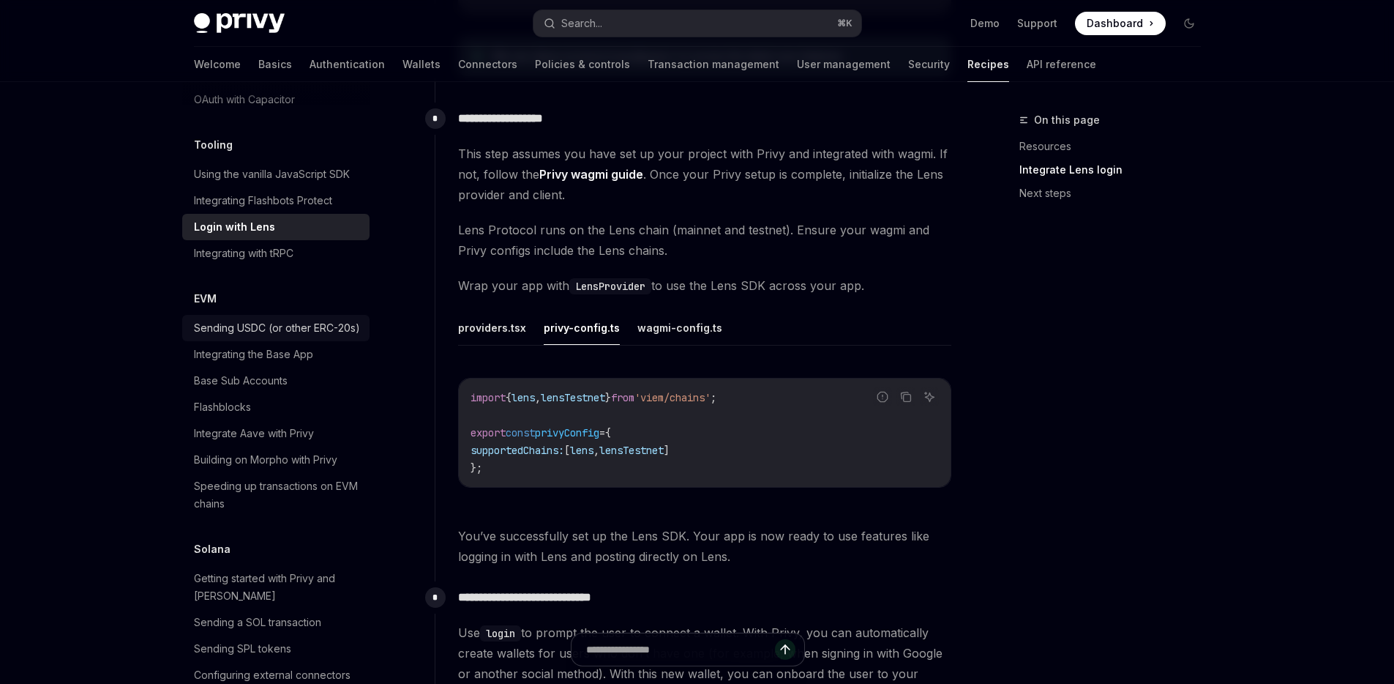
scroll to position [1914, 0]
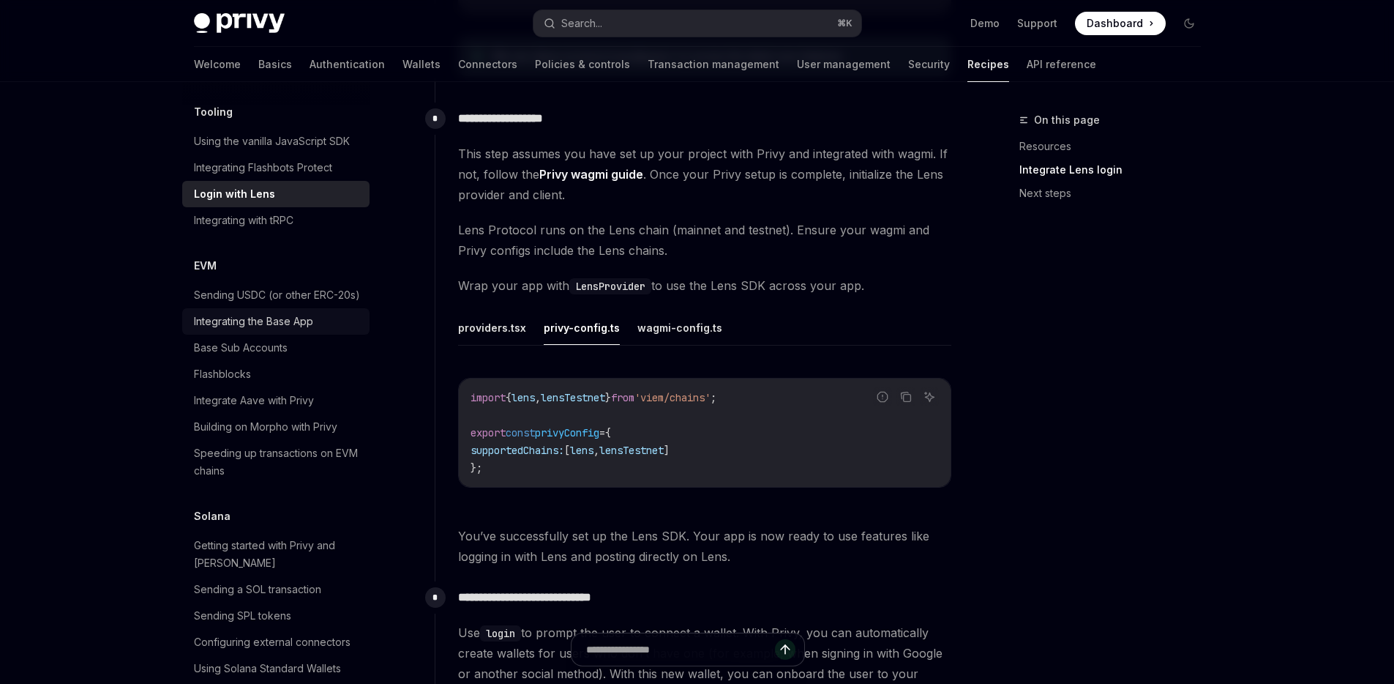
click at [295, 330] on div "Integrating the Base App" at bounding box center [253, 322] width 119 height 18
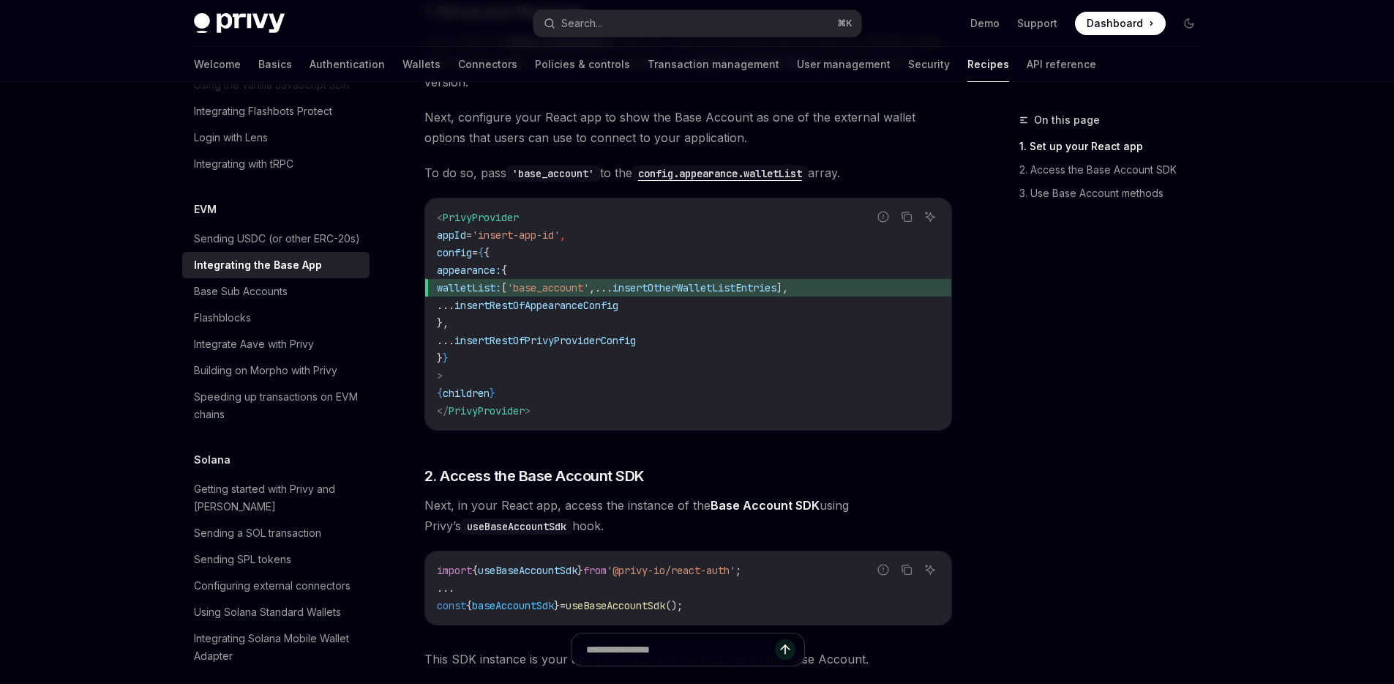
scroll to position [1903, 0]
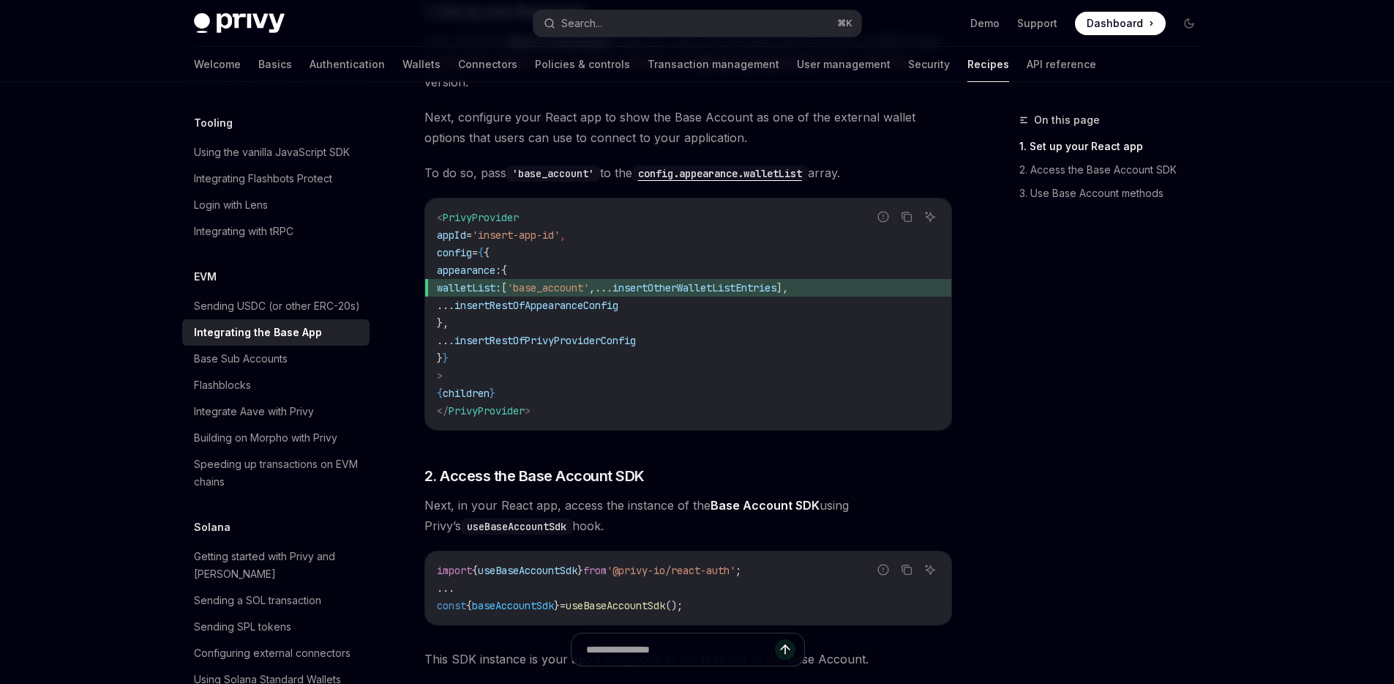
drag, startPoint x: 900, startPoint y: 264, endPoint x: 511, endPoint y: 269, distance: 388.7
click at [511, 279] on span "walletList: [ 'base_account' , ... insertOtherWalletListEntries ]," at bounding box center [688, 288] width 503 height 18
copy span "walletList: [ 'base_account' , ... insertOtherWalletListEntries ],"
click at [589, 281] on span "'base_account'" at bounding box center [548, 287] width 82 height 13
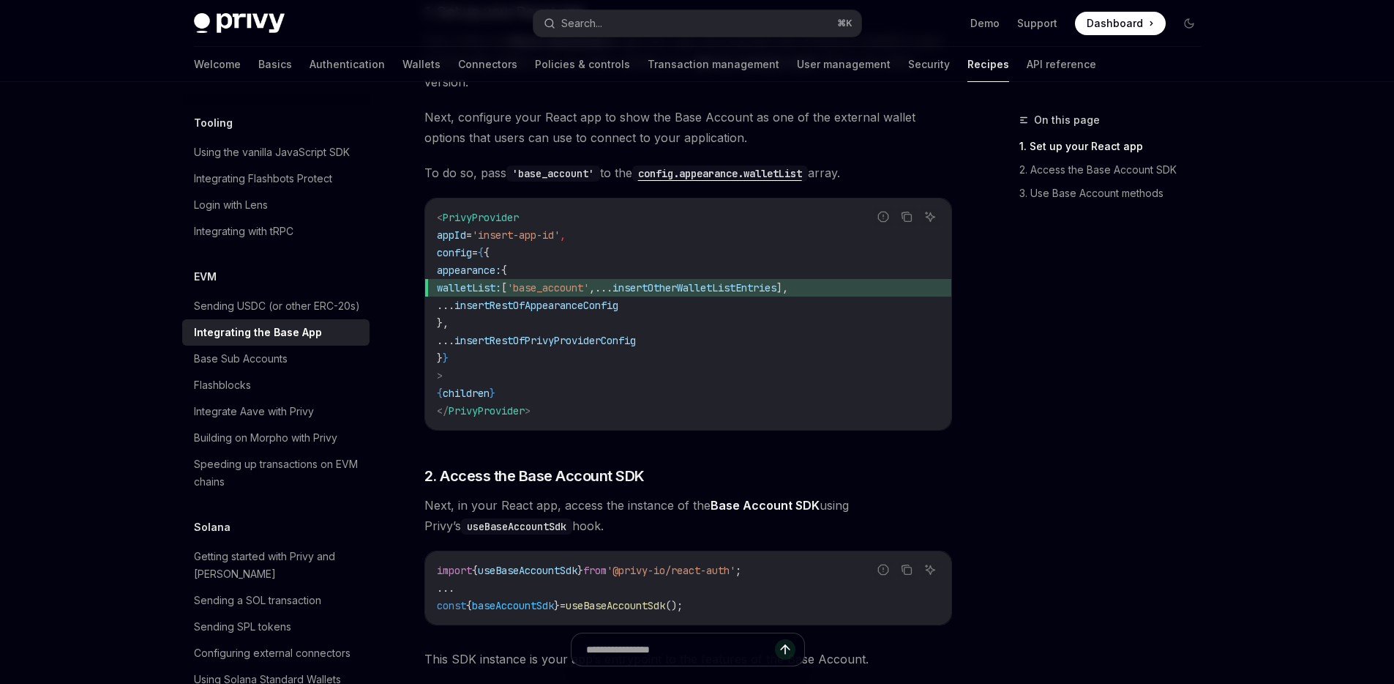
click at [777, 281] on span "insertOtherWalletListEntries" at bounding box center [695, 287] width 164 height 13
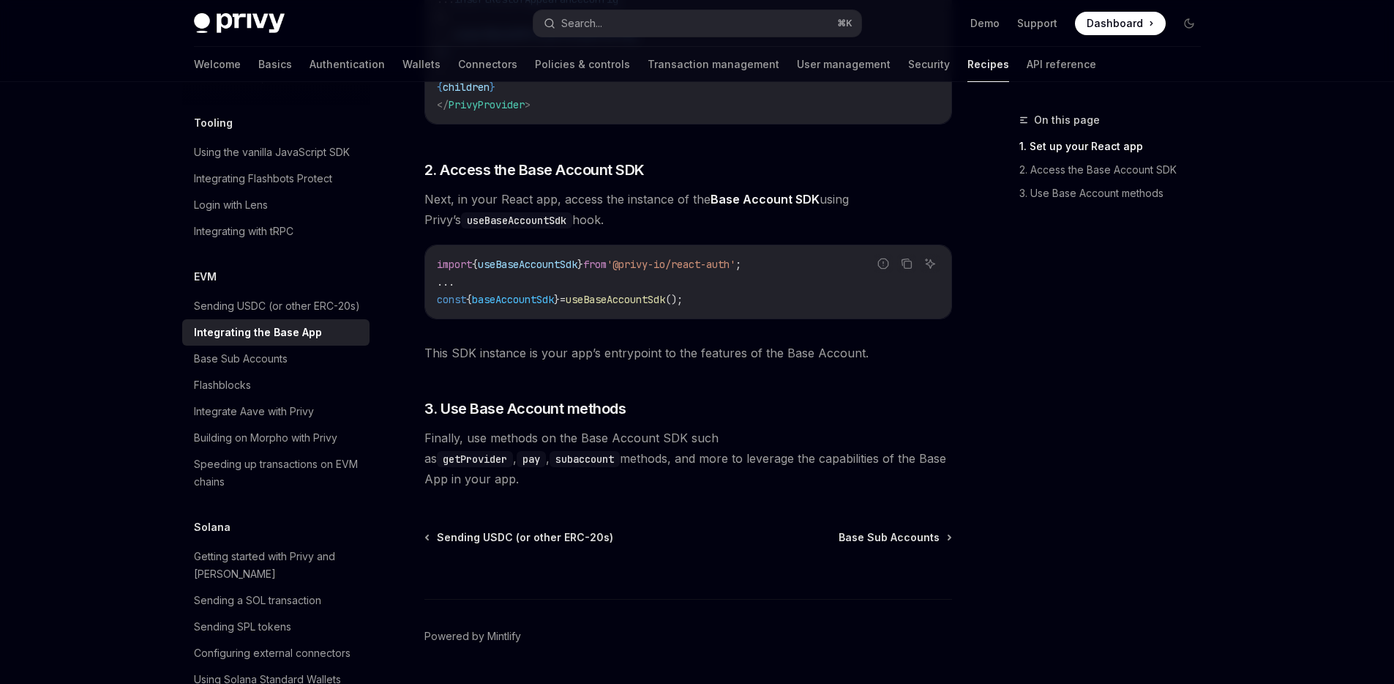
scroll to position [621, 0]
click at [914, 529] on span "Base Sub Accounts" at bounding box center [889, 536] width 101 height 15
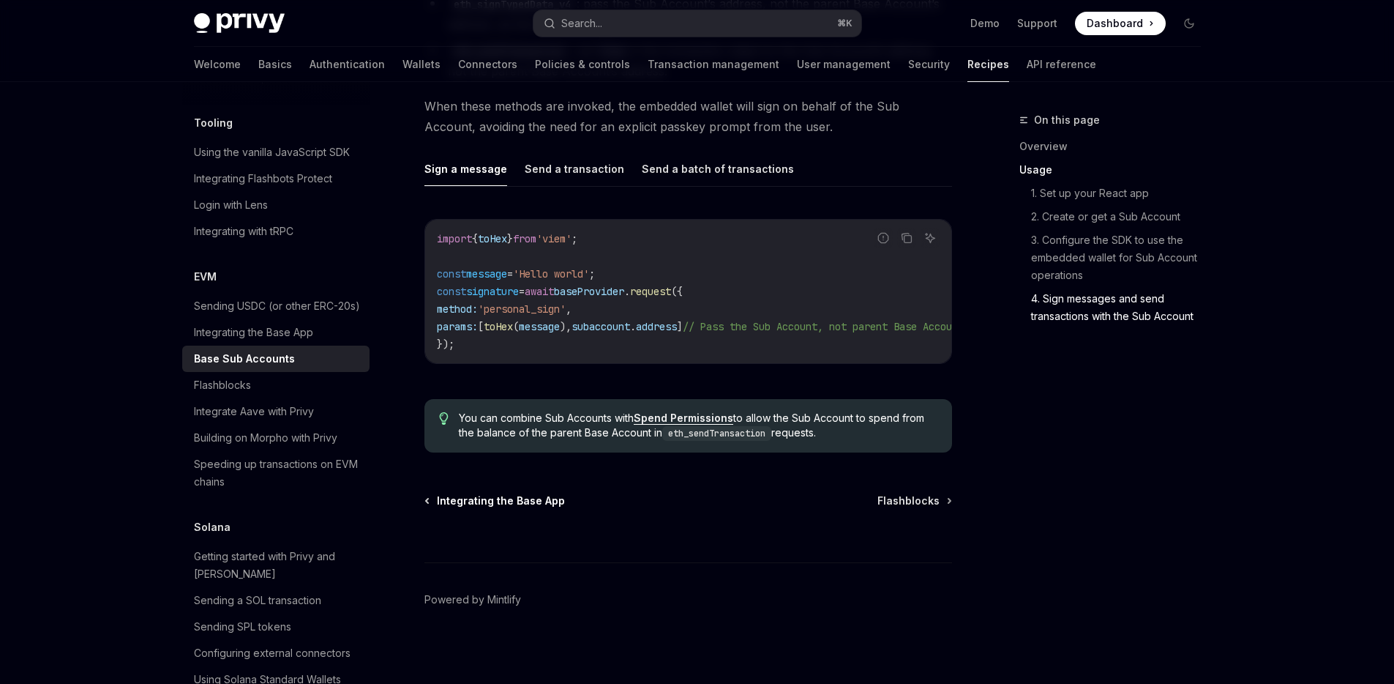
scroll to position [3301, 0]
click at [490, 493] on span "Integrating the Base App" at bounding box center [501, 498] width 128 height 15
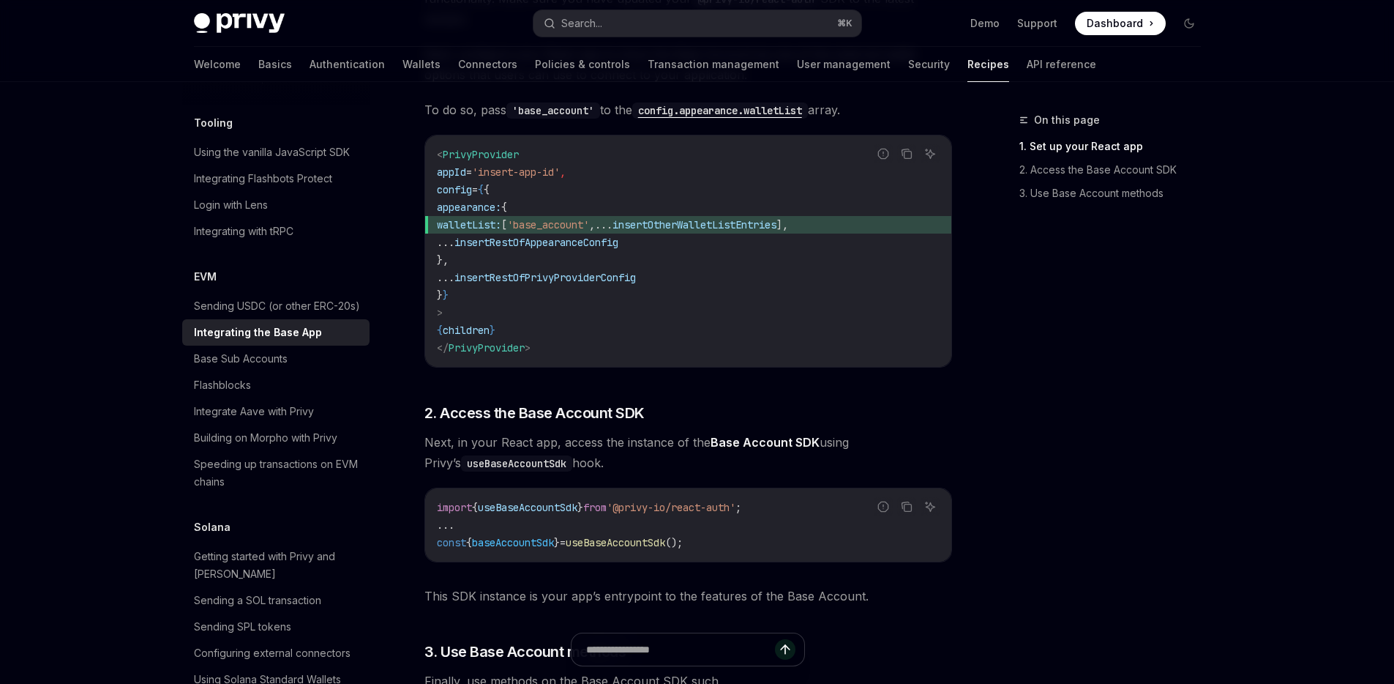
scroll to position [380, 0]
click at [792, 496] on code "import { useBaseAccountSdk } from '@privy-io/react-auth' ; ... const { baseAcco…" at bounding box center [688, 522] width 503 height 53
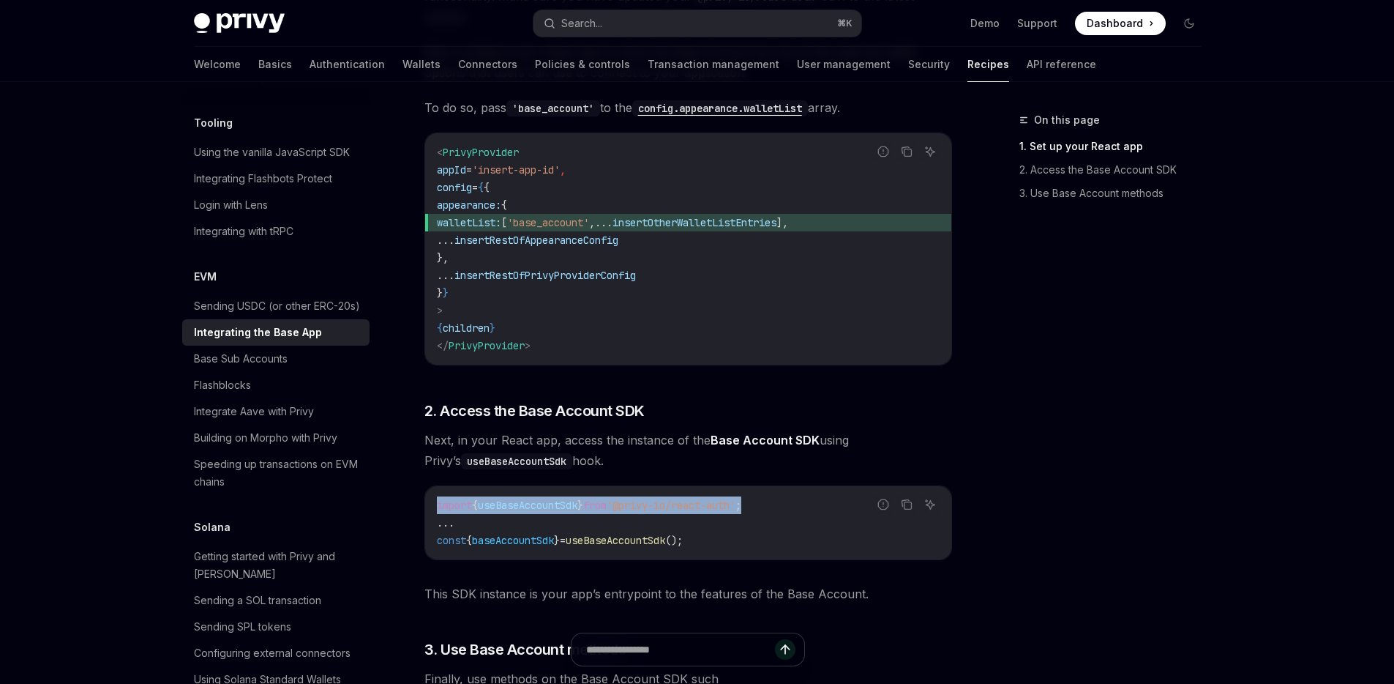
drag, startPoint x: 789, startPoint y: 484, endPoint x: 435, endPoint y: 491, distance: 354.4
click at [435, 491] on div "import { useBaseAccountSdk } from '@privy-io/react-auth' ; ... const { baseAcco…" at bounding box center [688, 522] width 526 height 73
copy span "import { useBaseAccountSdk } from '@privy-io/react-auth' ;"
click at [730, 523] on code "import { useBaseAccountSdk } from '@privy-io/react-auth' ; ... const { baseAcco…" at bounding box center [688, 522] width 503 height 53
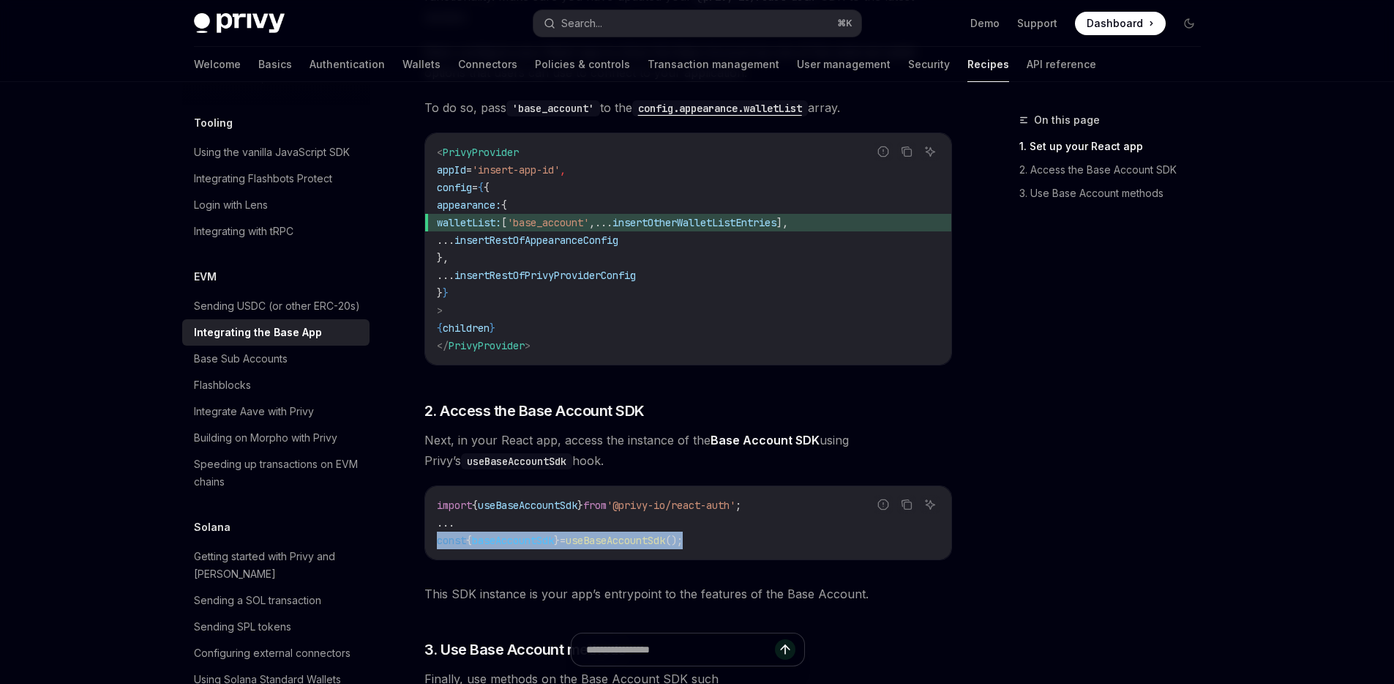
drag, startPoint x: 733, startPoint y: 518, endPoint x: 437, endPoint y: 526, distance: 296.6
click at [437, 526] on code "import { useBaseAccountSdk } from '@privy-io/react-auth' ; ... const { baseAcco…" at bounding box center [688, 522] width 503 height 53
copy span "const { baseAccountSdk } = useBaseAccountSdk ();"
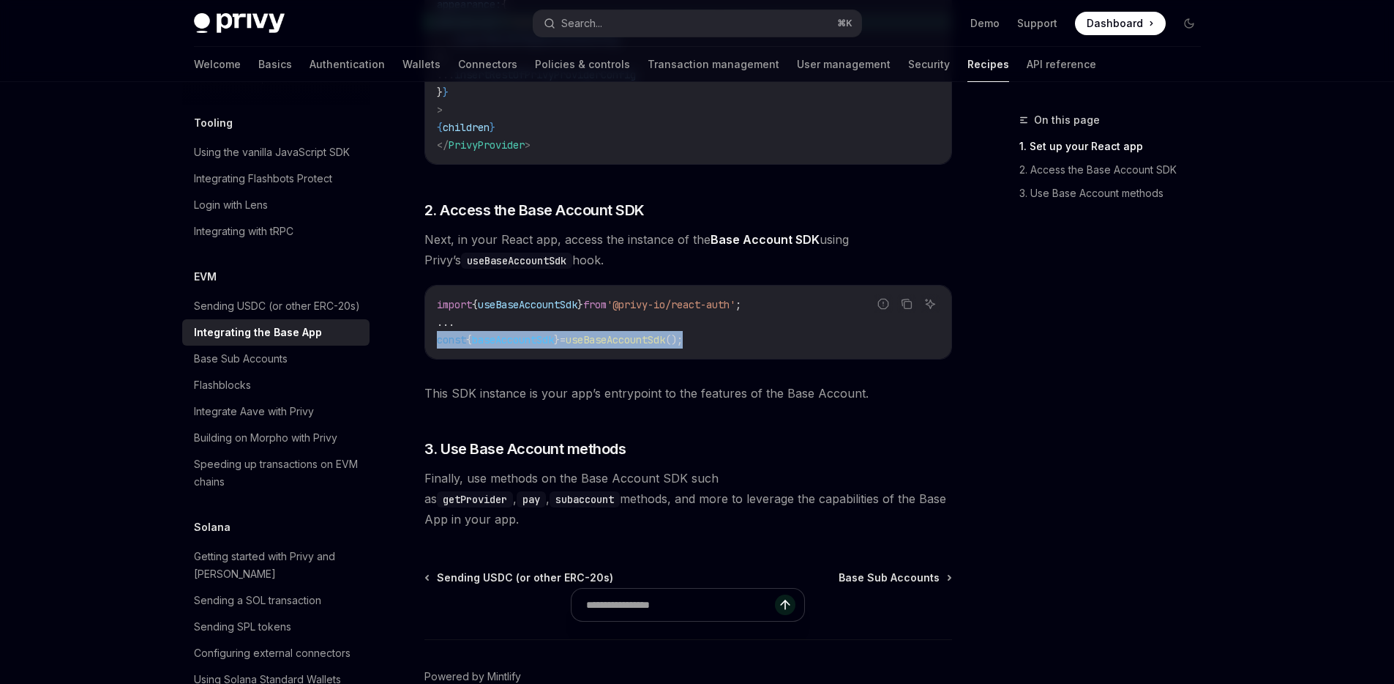
scroll to position [621, 0]
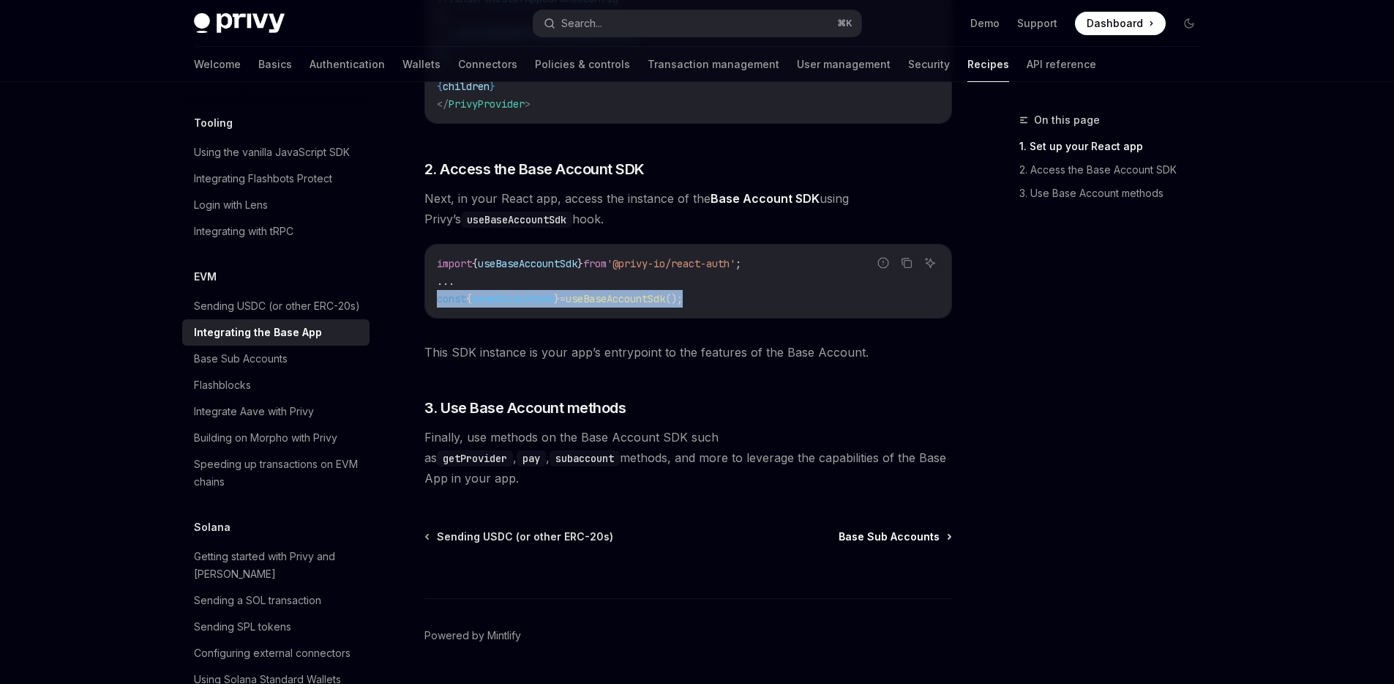
click at [882, 529] on span "Base Sub Accounts" at bounding box center [889, 536] width 101 height 15
type textarea "*"
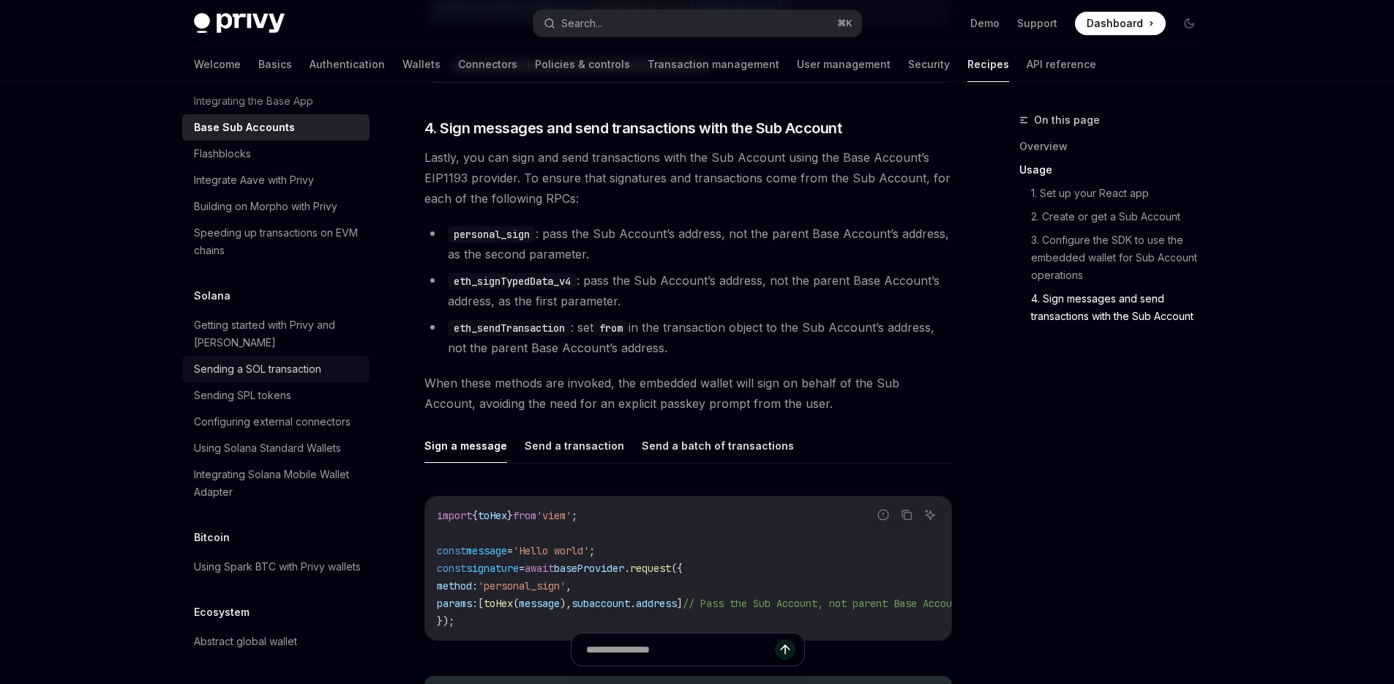
scroll to position [2268, 0]
